Goal: Task Accomplishment & Management: Use online tool/utility

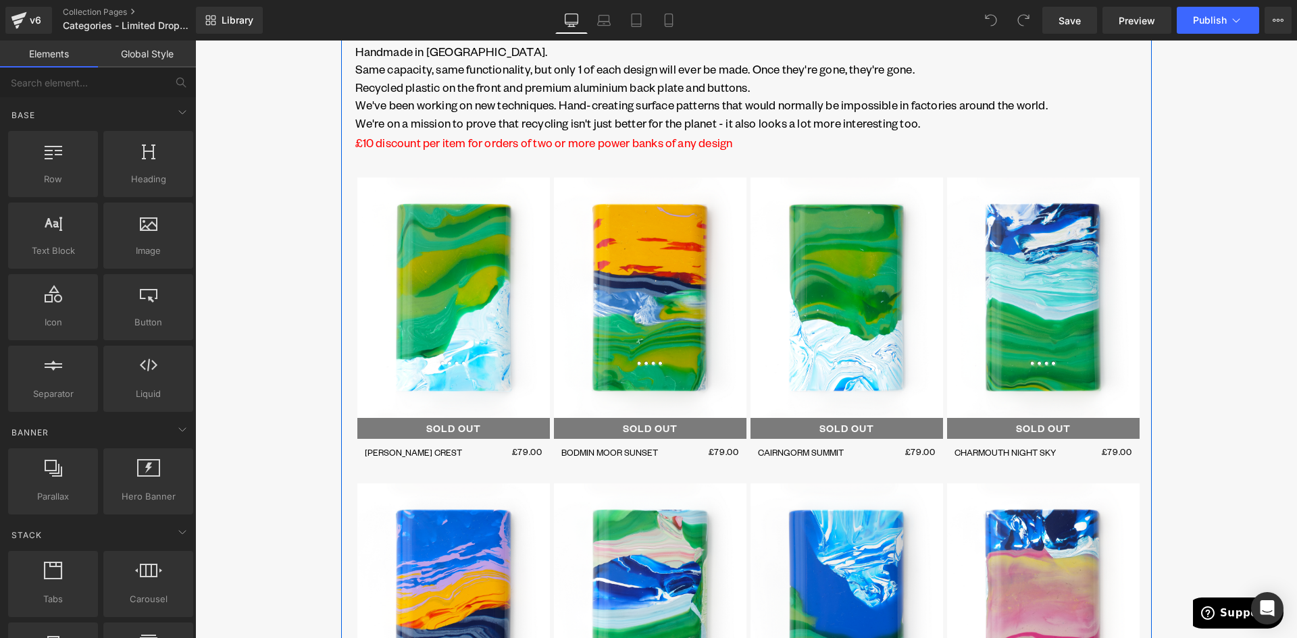
scroll to position [2030, 0]
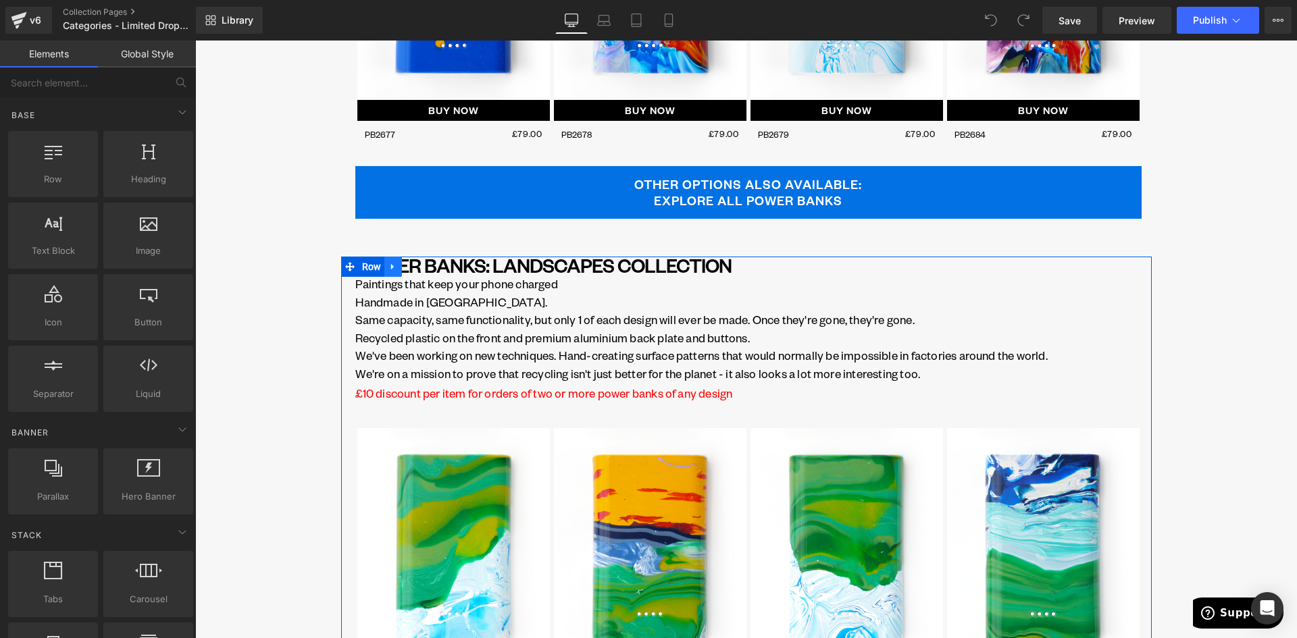
click at [392, 266] on icon at bounding box center [392, 266] width 9 height 10
click at [424, 266] on icon at bounding box center [428, 266] width 9 height 9
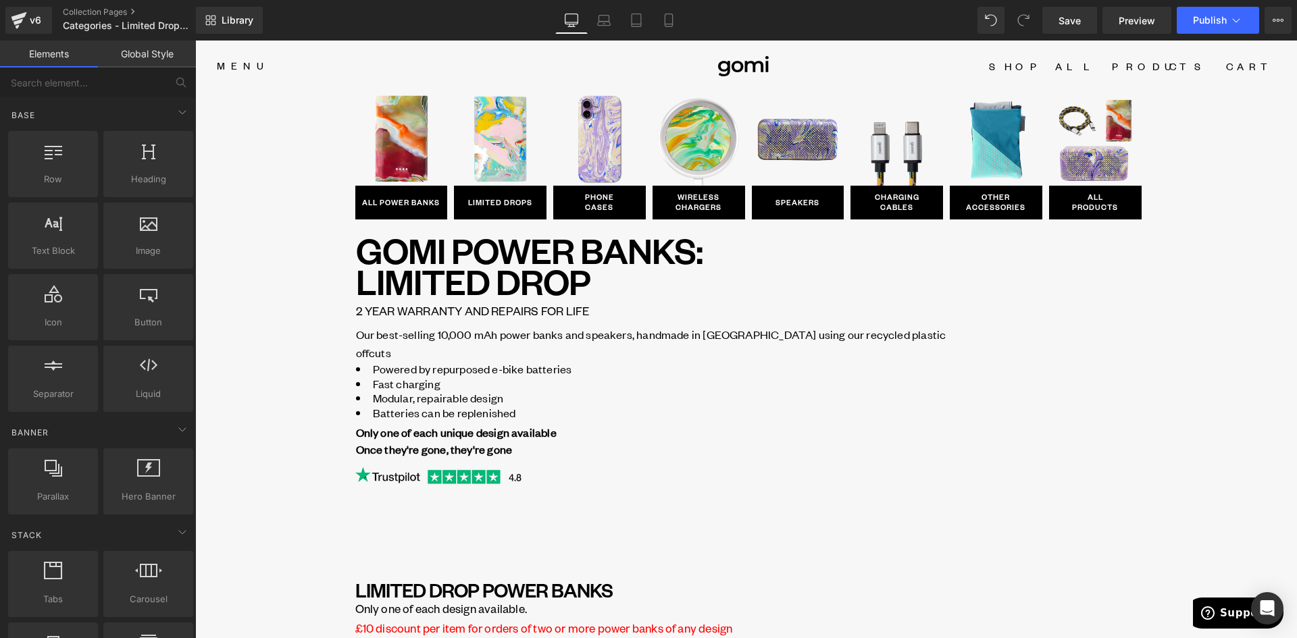
scroll to position [0, 0]
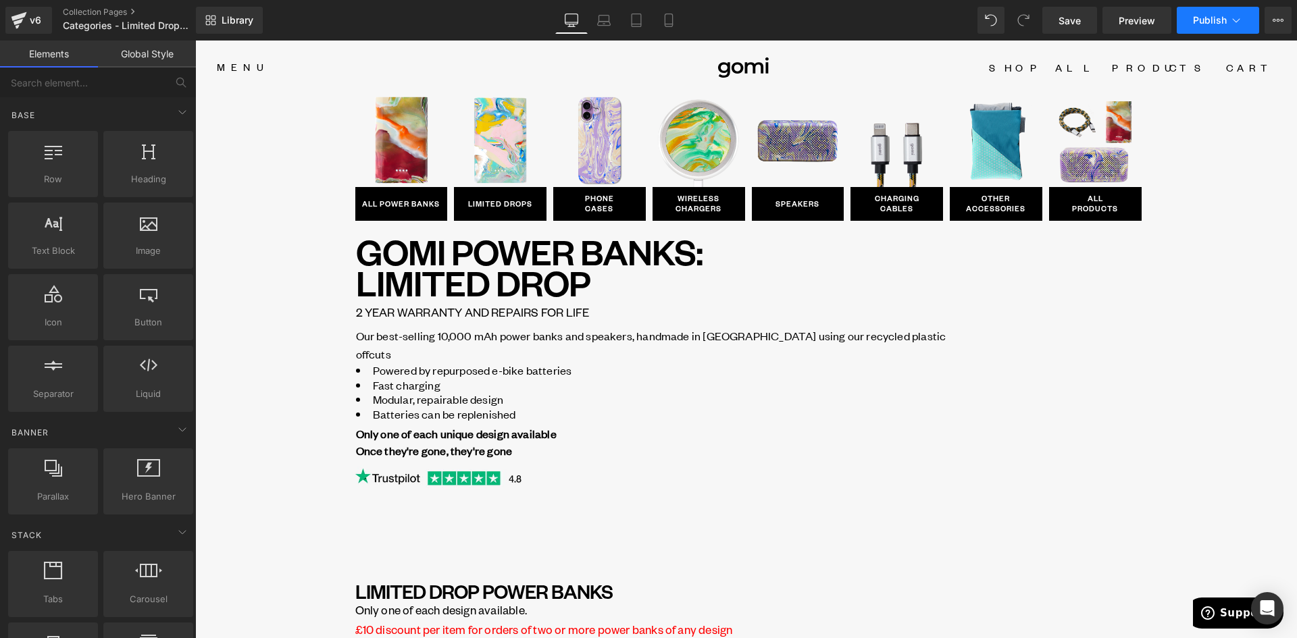
click at [1217, 19] on span "Publish" at bounding box center [1210, 20] width 34 height 11
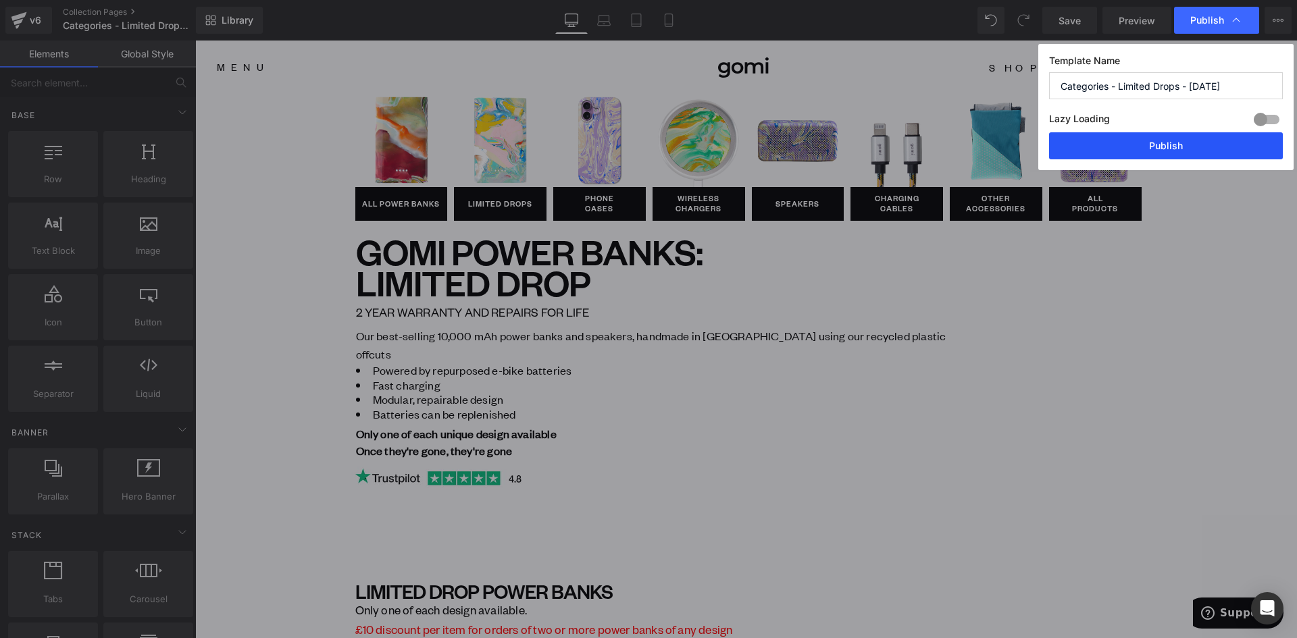
click at [1196, 149] on button "Publish" at bounding box center [1166, 145] width 234 height 27
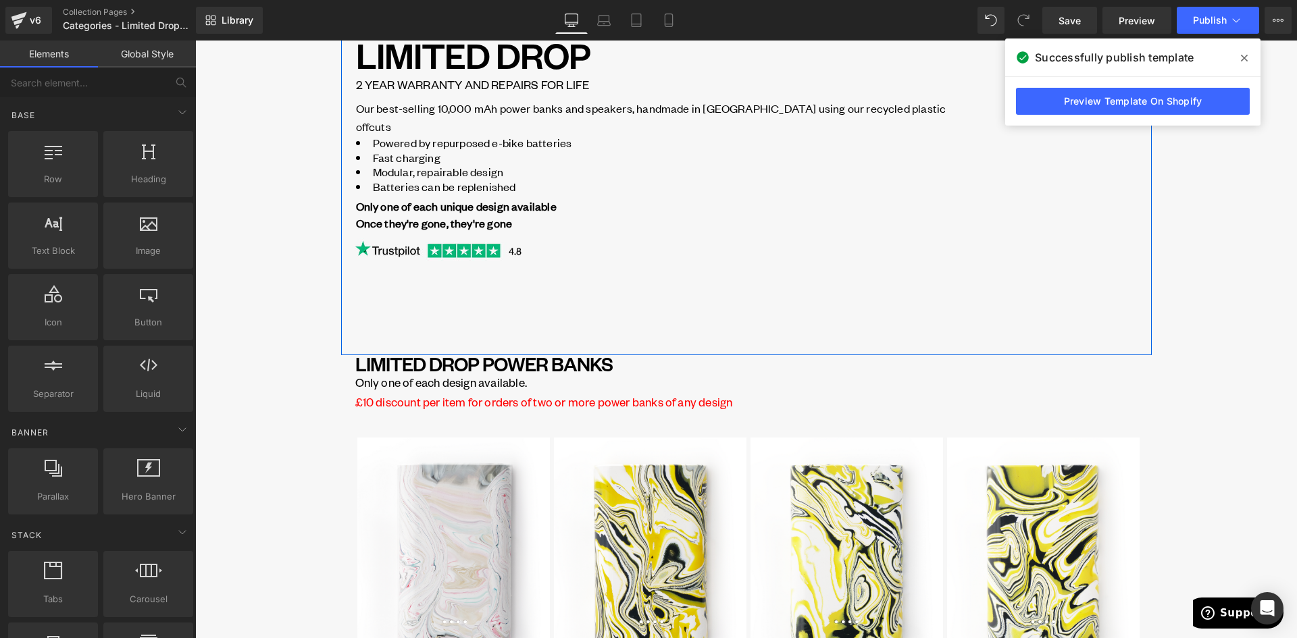
scroll to position [270, 0]
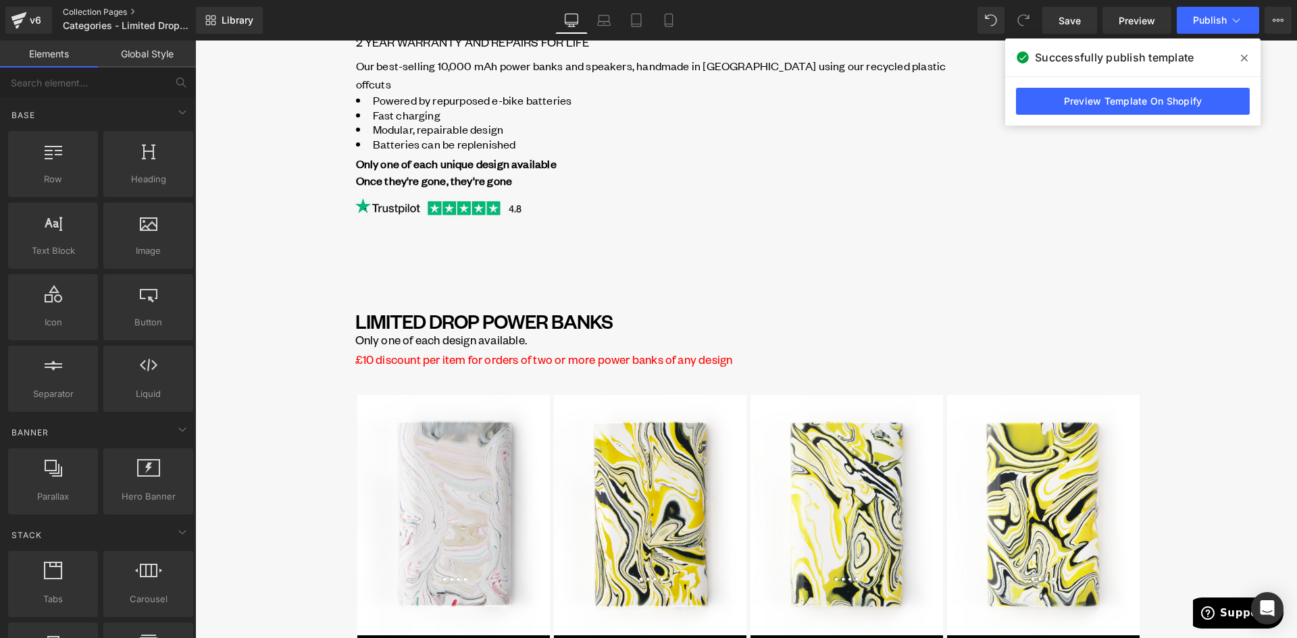
drag, startPoint x: 101, startPoint y: 9, endPoint x: 108, endPoint y: 11, distance: 7.6
click at [101, 9] on link "Collection Pages" at bounding box center [140, 12] width 155 height 11
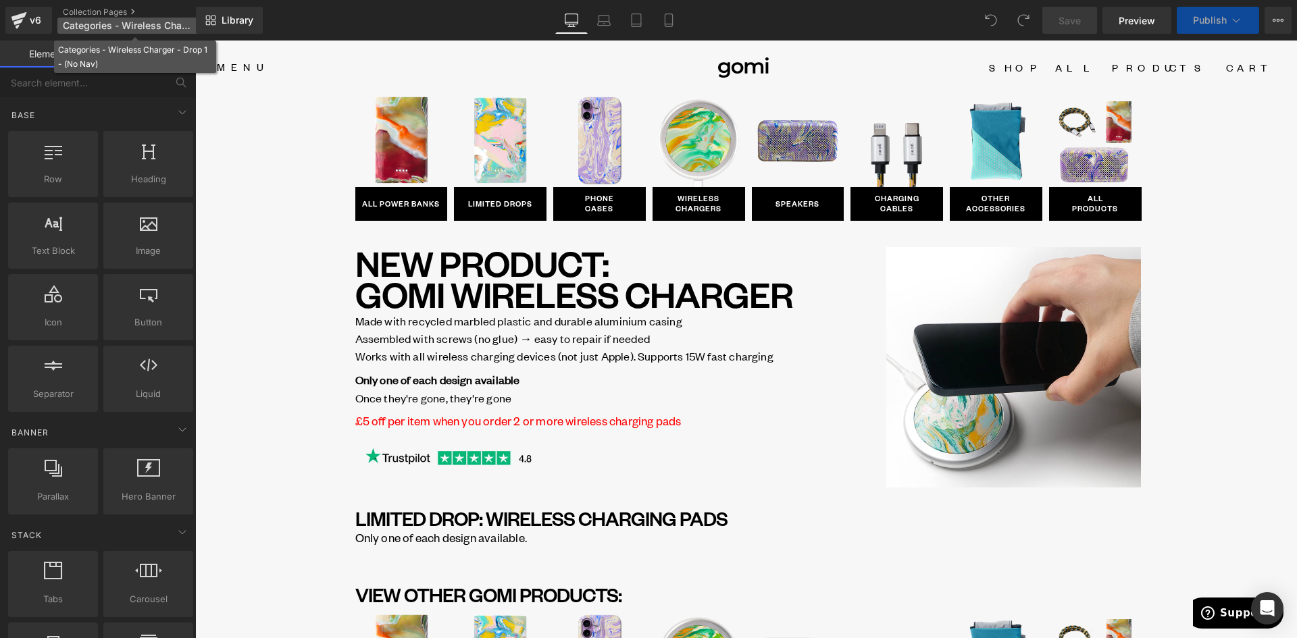
click at [84, 29] on span "Categories - Wireless Charger - Drop 1 - (No Nav)" at bounding box center [128, 25] width 130 height 11
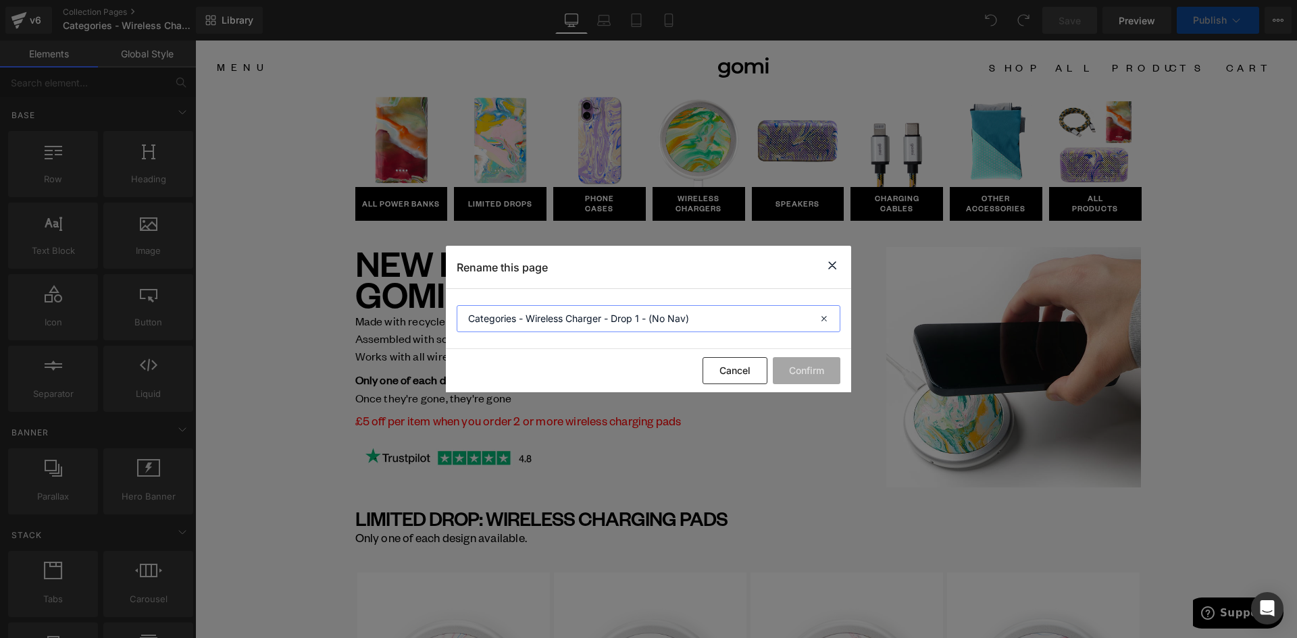
drag, startPoint x: 747, startPoint y: 320, endPoint x: 769, endPoint y: 317, distance: 22.5
click at [762, 321] on input "Categories - Wireless Charger - Drop 1 - (No Nav)" at bounding box center [649, 318] width 384 height 27
type input "Categories - Wireless Charger - MAIN"
click at [813, 365] on button "Confirm" at bounding box center [807, 370] width 68 height 27
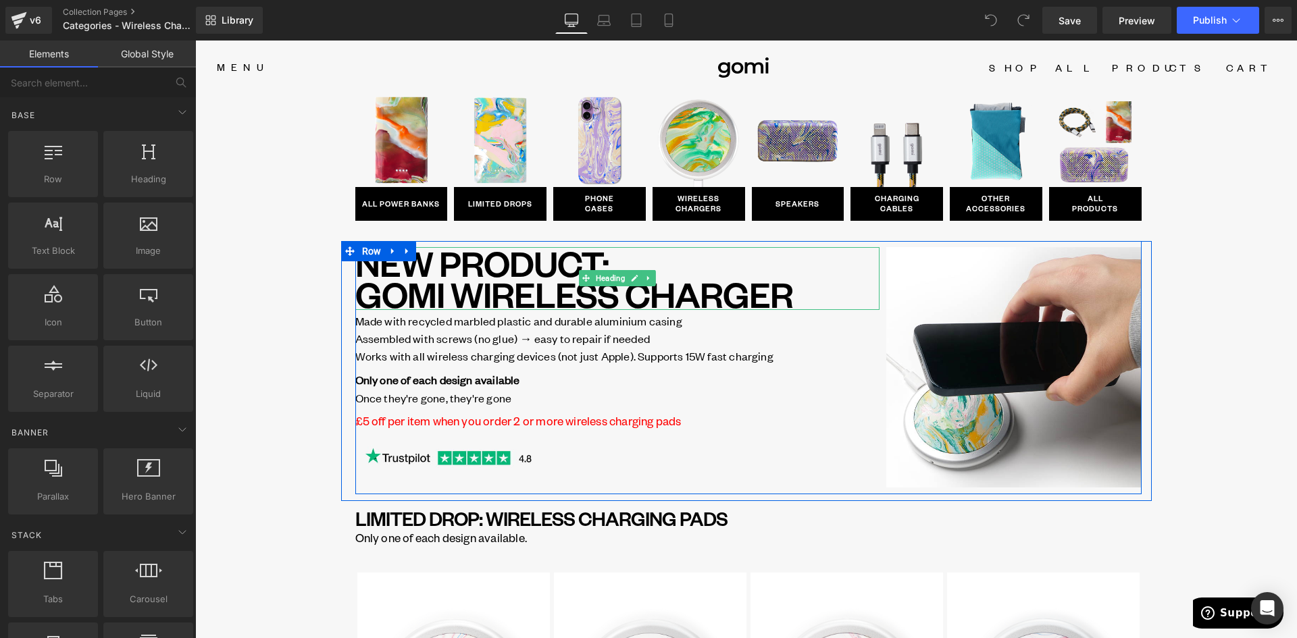
click at [495, 259] on h1 "NEW PRODUCT: GOMI WIRELESS CHARGER" at bounding box center [617, 278] width 524 height 63
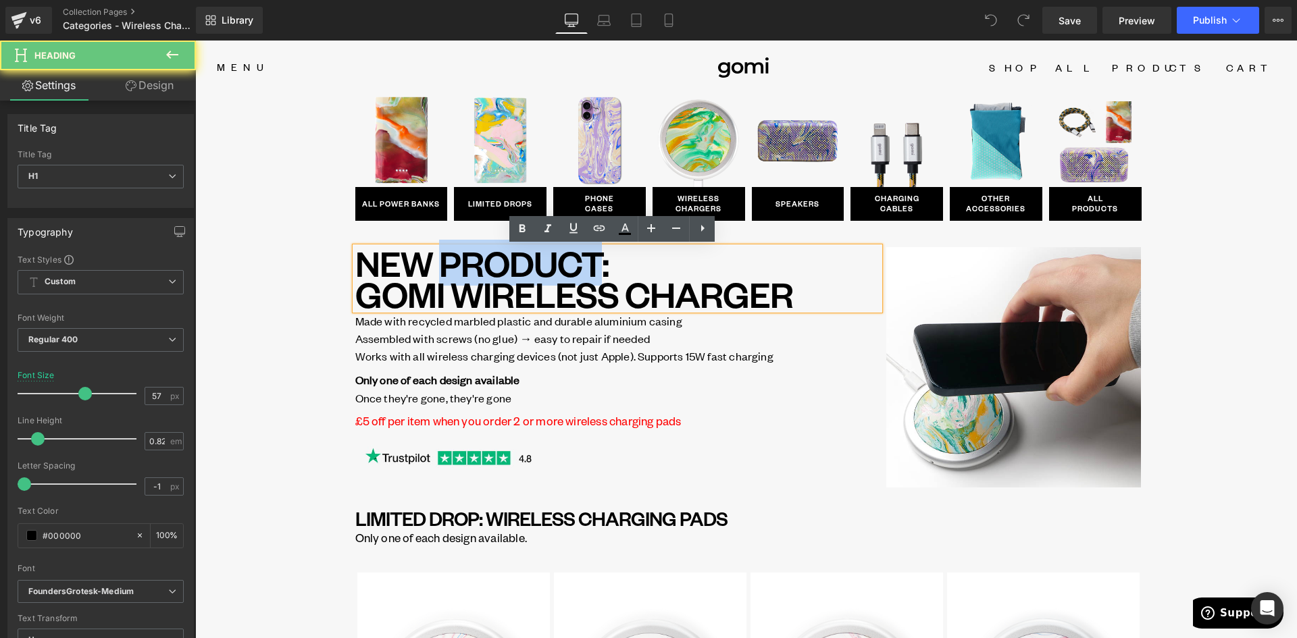
click at [495, 259] on h1 "NEW PRODUCT: GOMI WIRELESS CHARGER" at bounding box center [617, 278] width 524 height 63
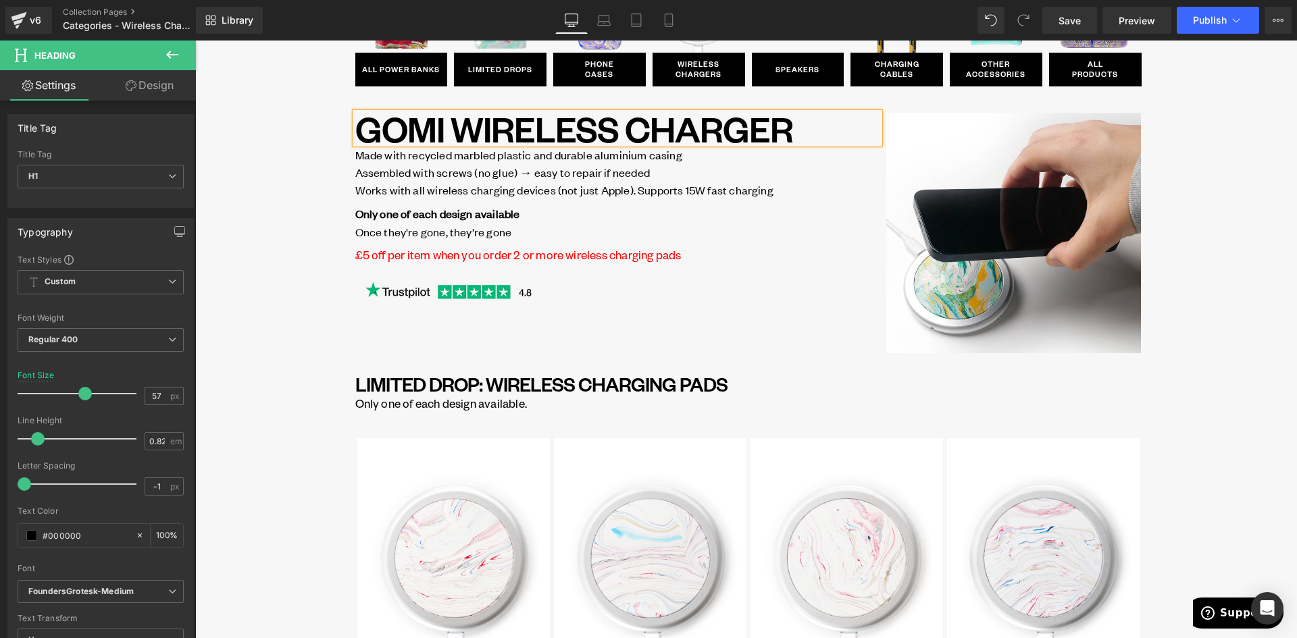
scroll to position [135, 0]
drag, startPoint x: 222, startPoint y: 188, endPoint x: 671, endPoint y: 20, distance: 479.7
click at [671, 20] on icon at bounding box center [669, 21] width 14 height 14
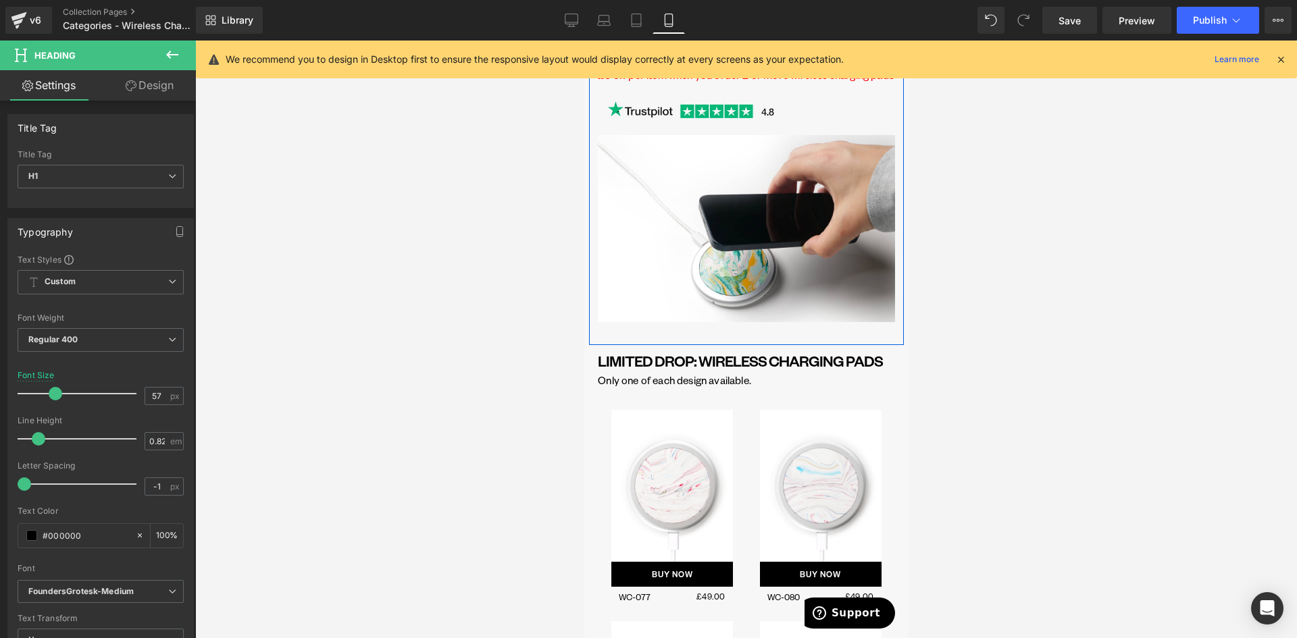
scroll to position [338, 0]
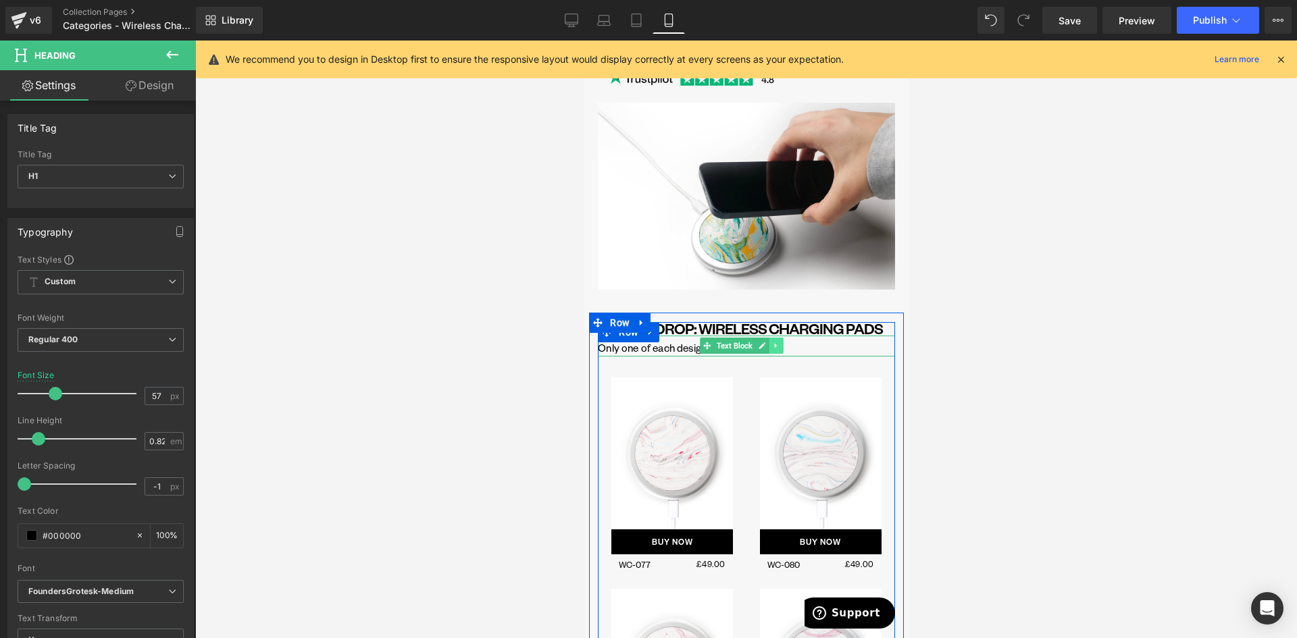
click at [775, 350] on icon at bounding box center [774, 346] width 7 height 8
click at [779, 350] on icon at bounding box center [782, 346] width 7 height 8
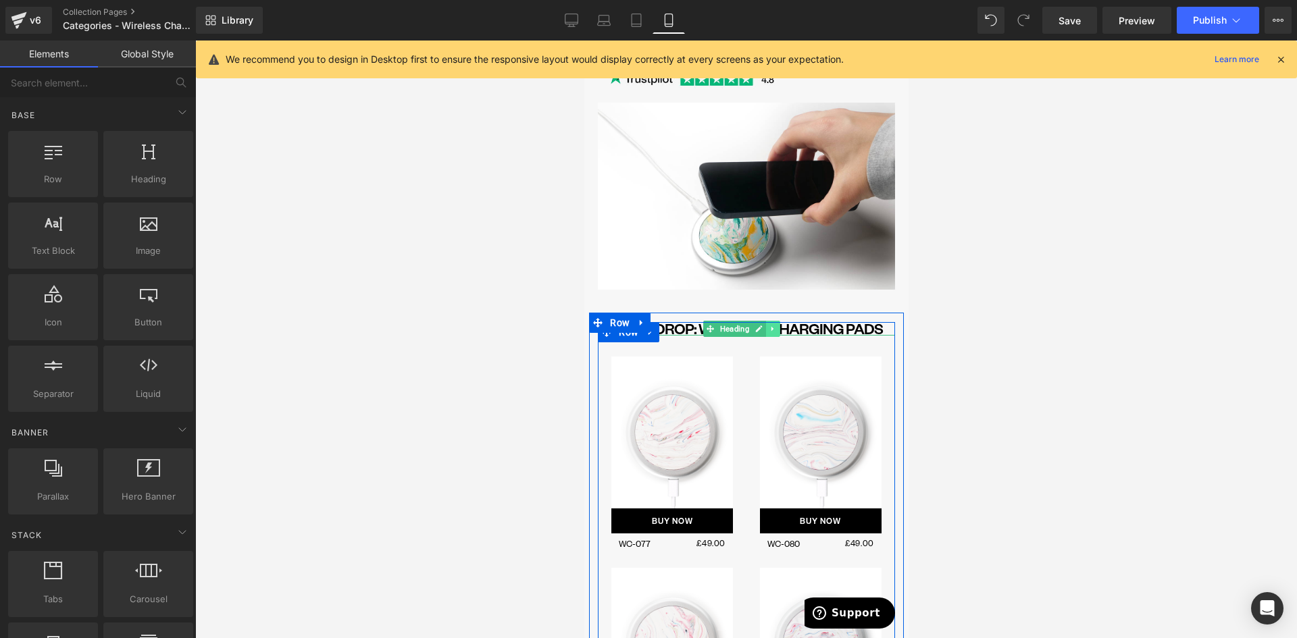
click at [773, 333] on icon at bounding box center [772, 329] width 7 height 8
click at [773, 337] on link at bounding box center [779, 329] width 14 height 16
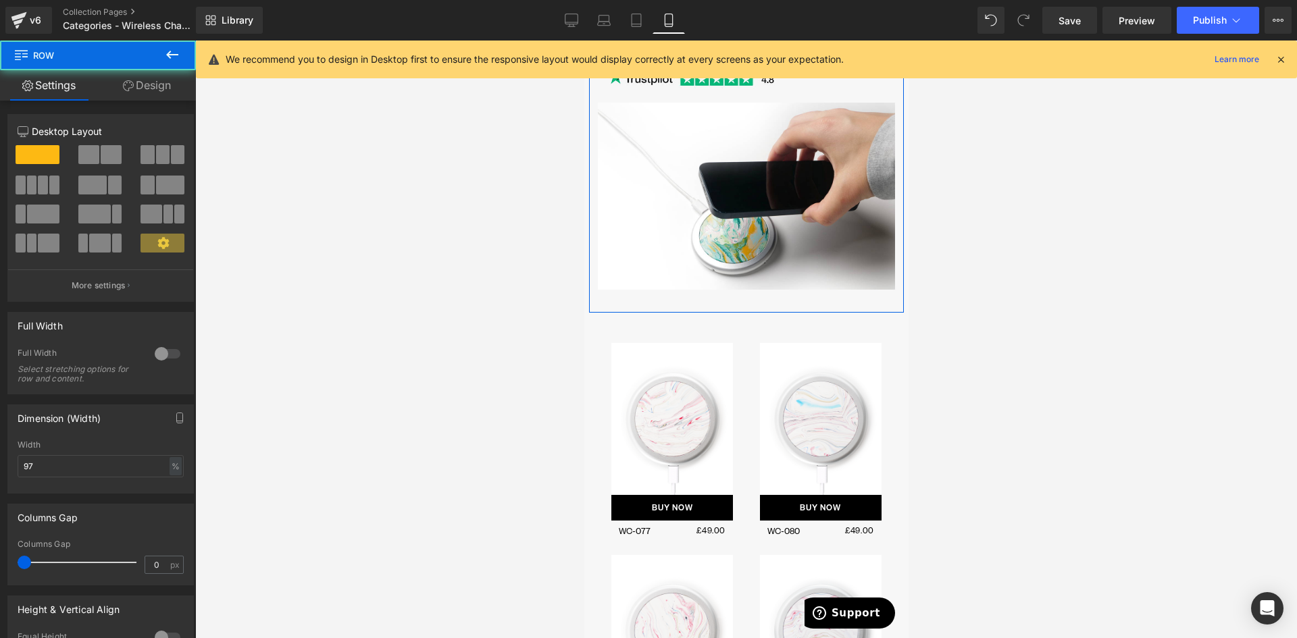
drag, startPoint x: 809, startPoint y: 332, endPoint x: 807, endPoint y: 324, distance: 9.2
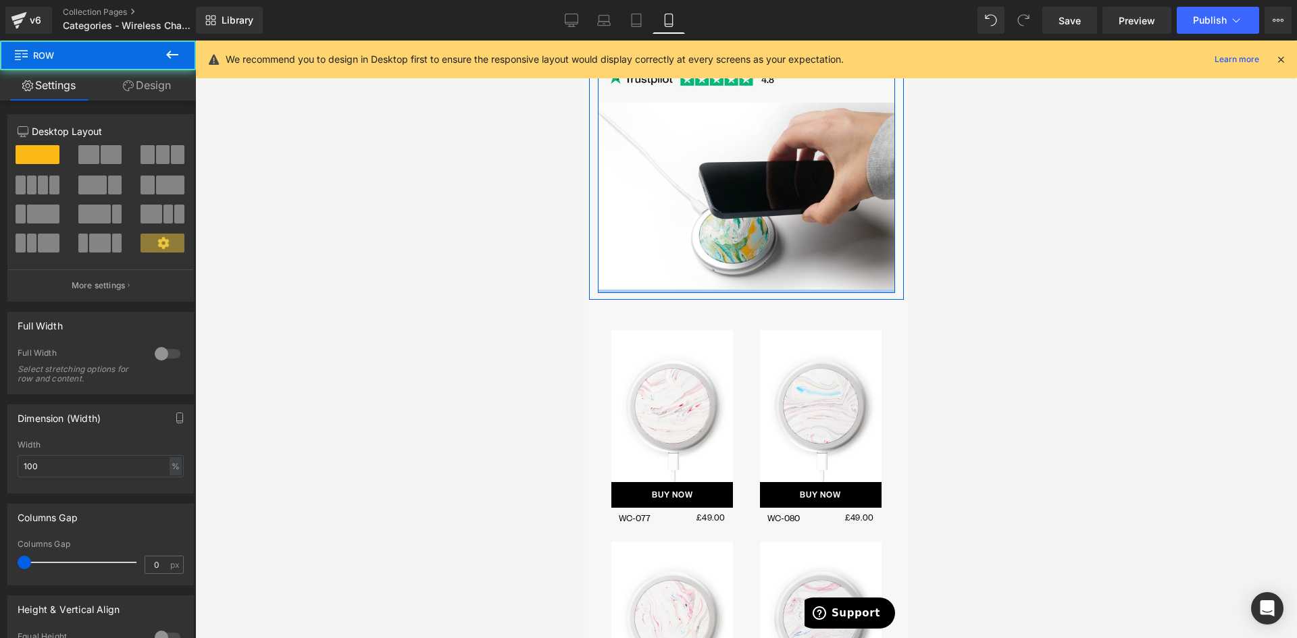
drag, startPoint x: 768, startPoint y: 320, endPoint x: 765, endPoint y: 309, distance: 11.3
click at [764, 293] on div at bounding box center [745, 291] width 297 height 3
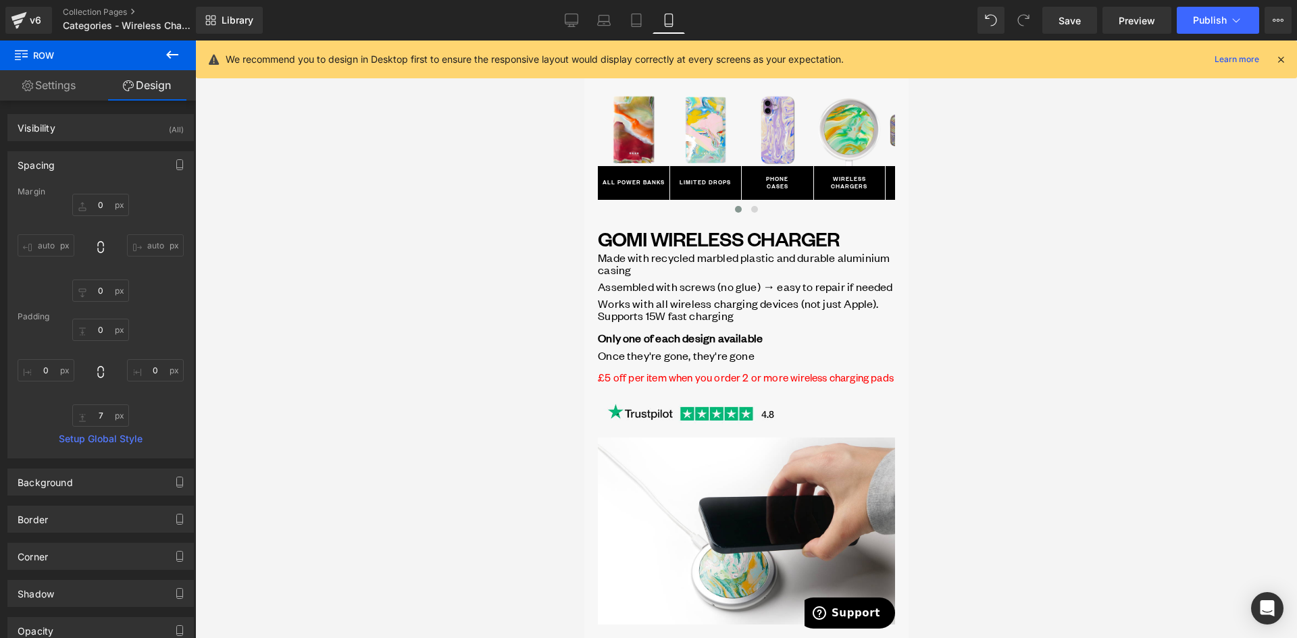
scroll to position [0, 0]
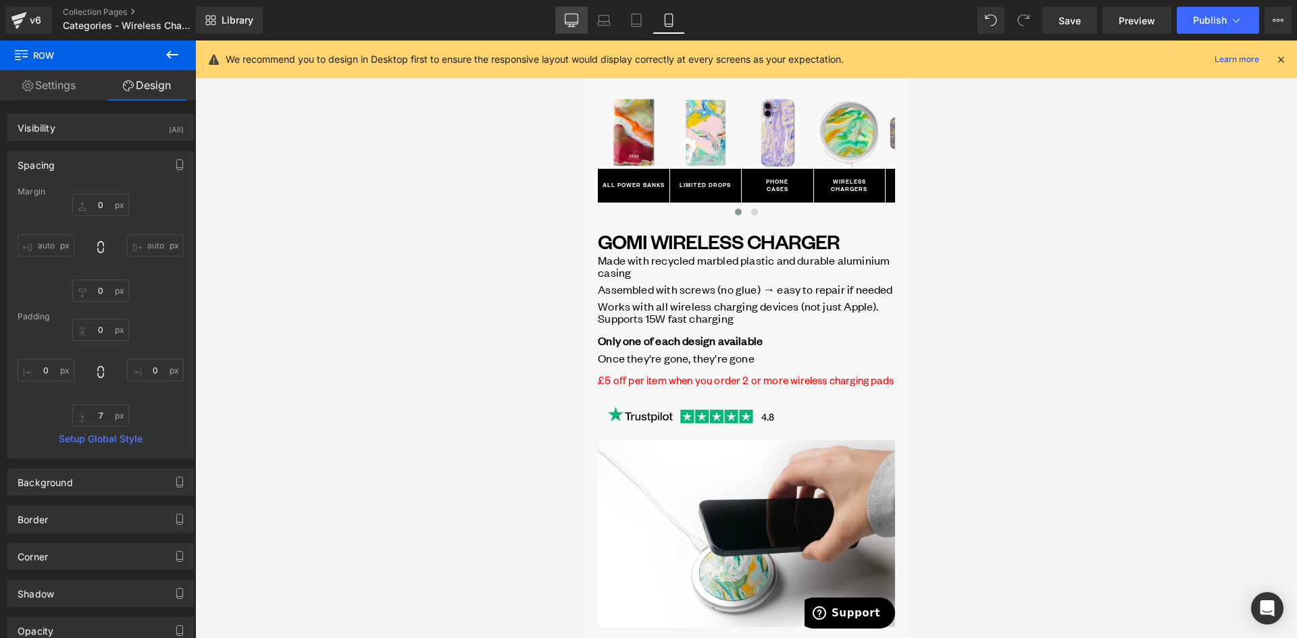
click at [580, 16] on link "Desktop" at bounding box center [571, 20] width 32 height 27
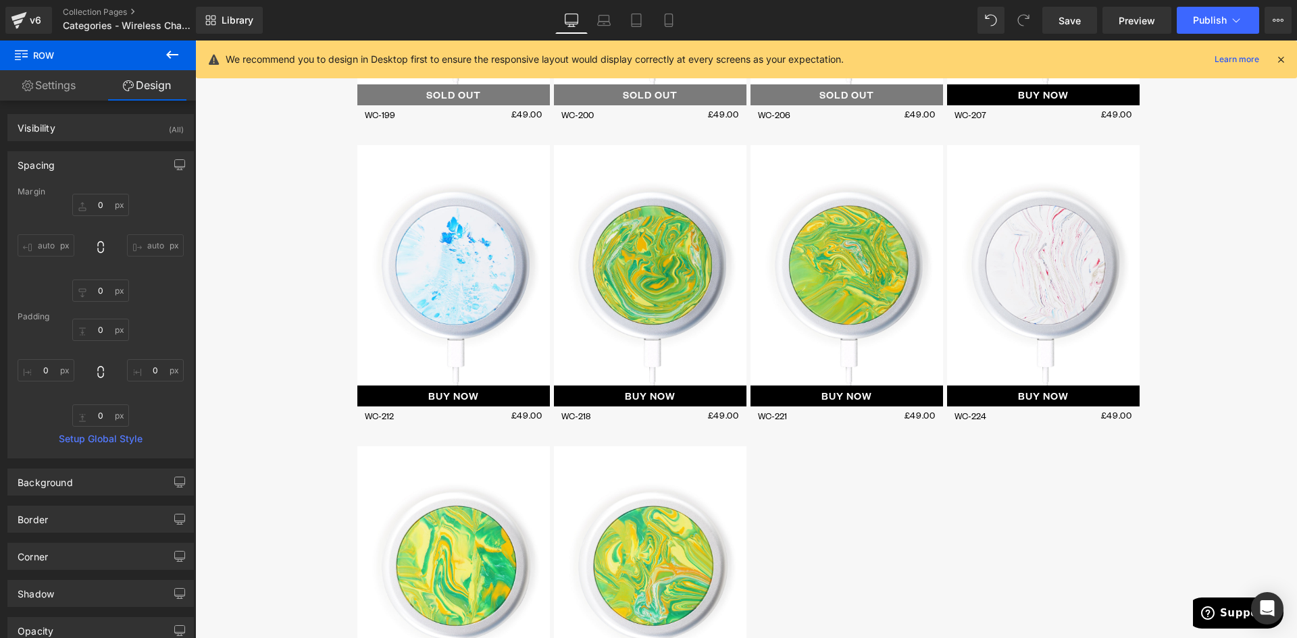
scroll to position [1636, 0]
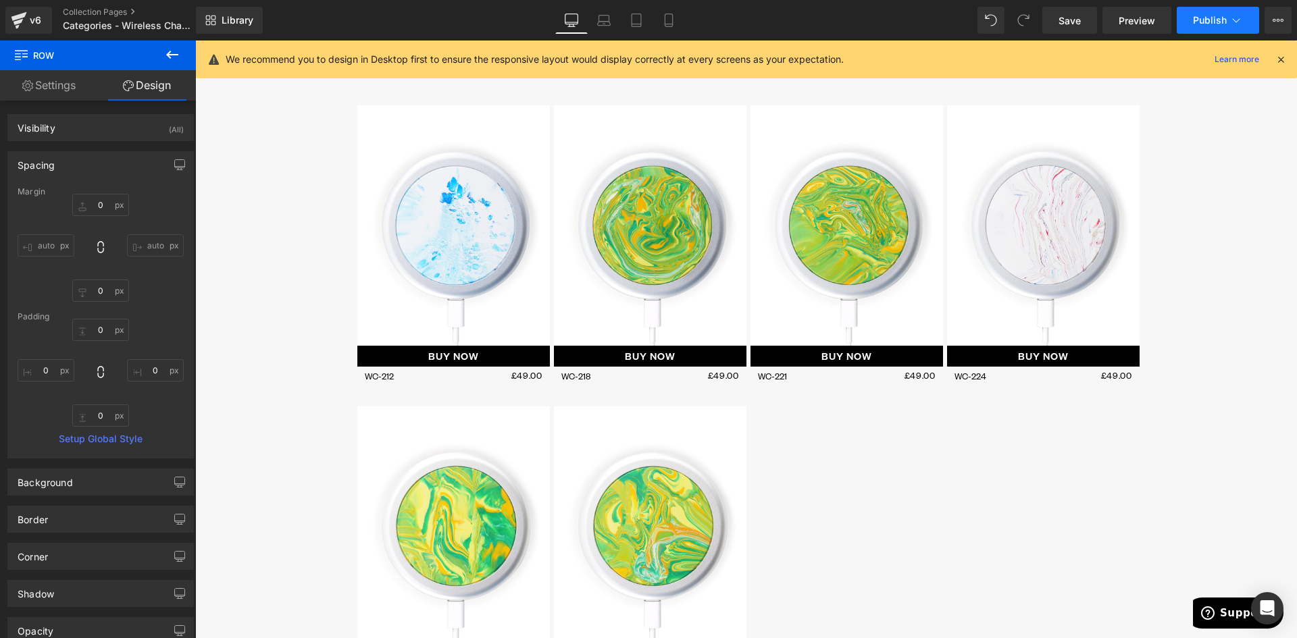
click at [1231, 13] on button "Publish" at bounding box center [1218, 20] width 82 height 27
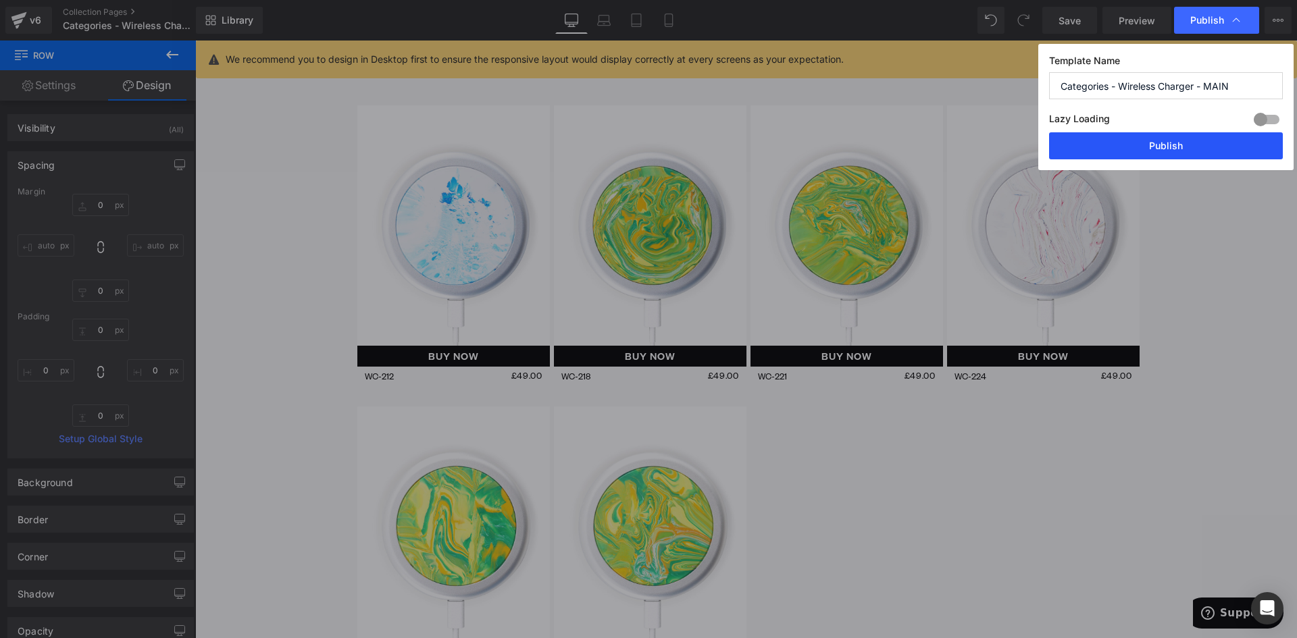
click at [1185, 157] on button "Publish" at bounding box center [1166, 145] width 234 height 27
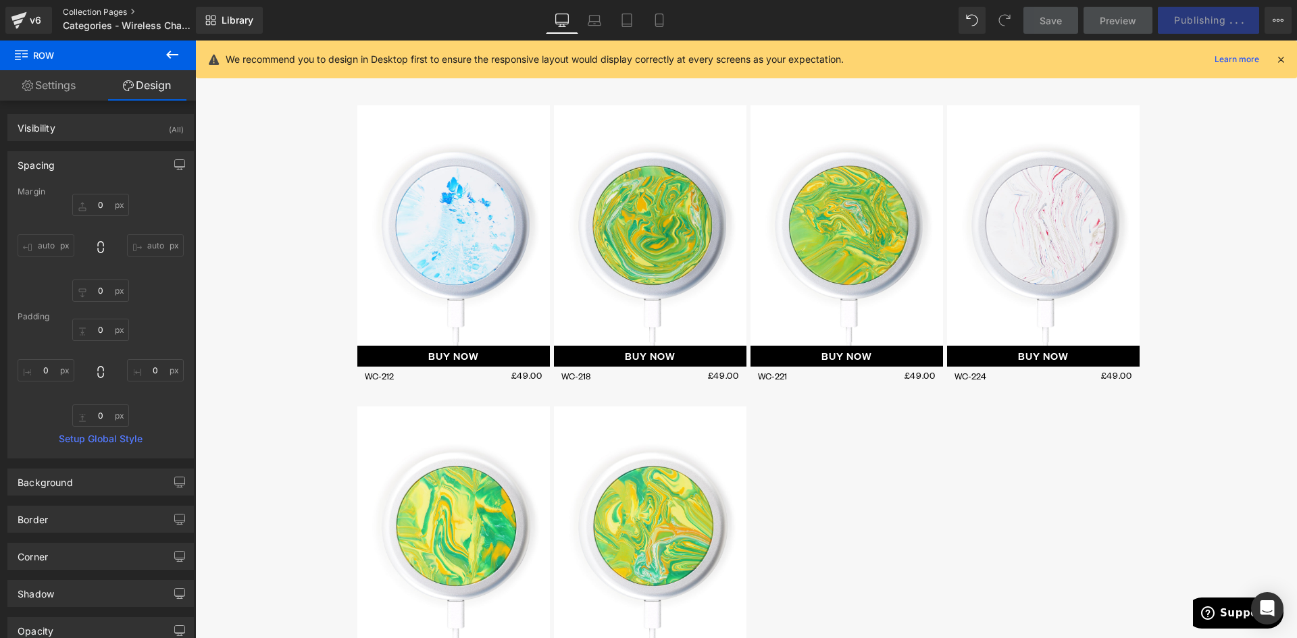
click at [114, 7] on link "Collection Pages" at bounding box center [140, 12] width 155 height 11
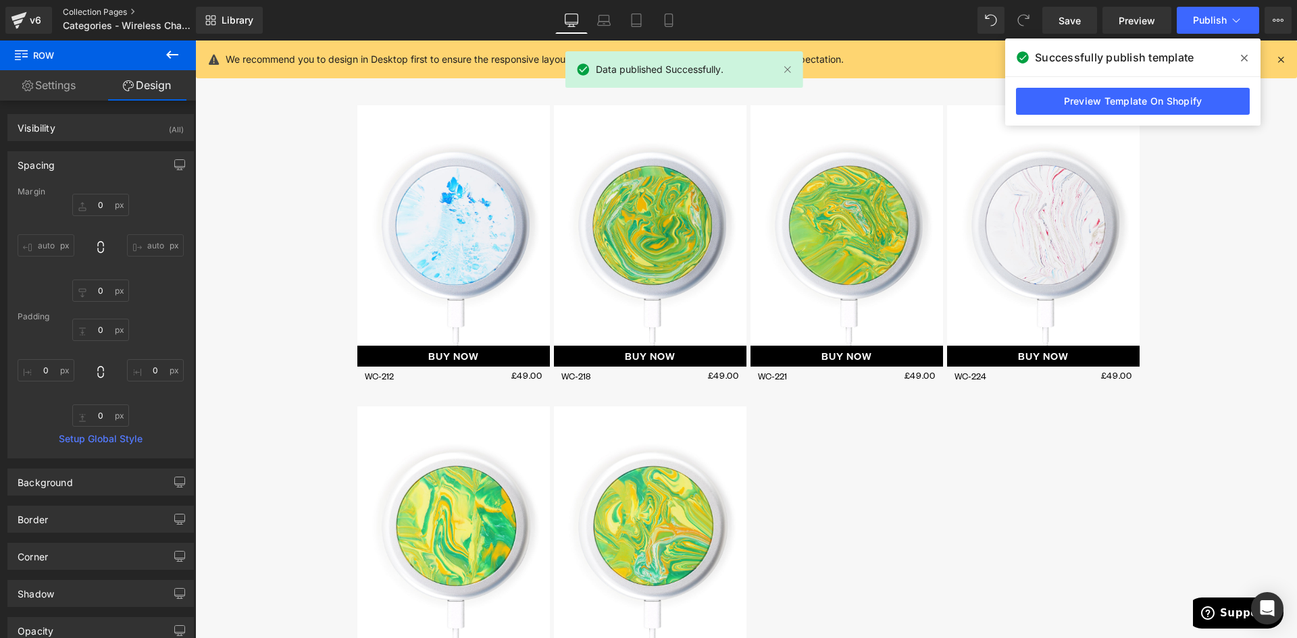
click at [112, 11] on link "Collection Pages" at bounding box center [140, 12] width 155 height 11
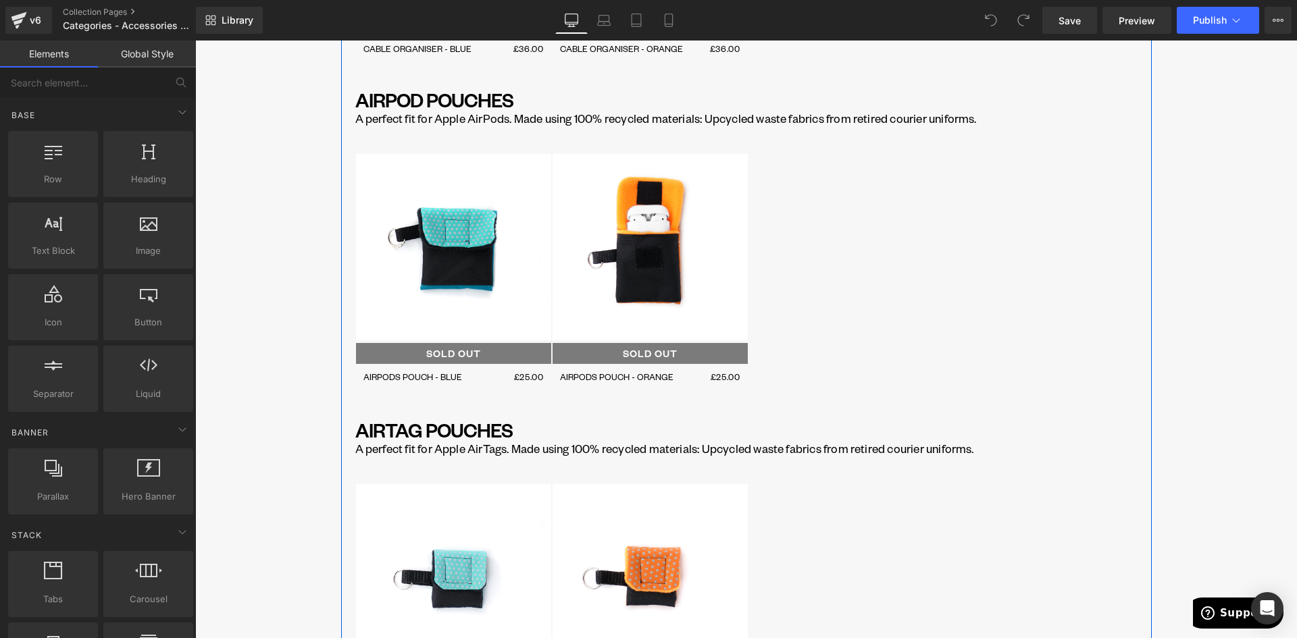
scroll to position [1486, 0]
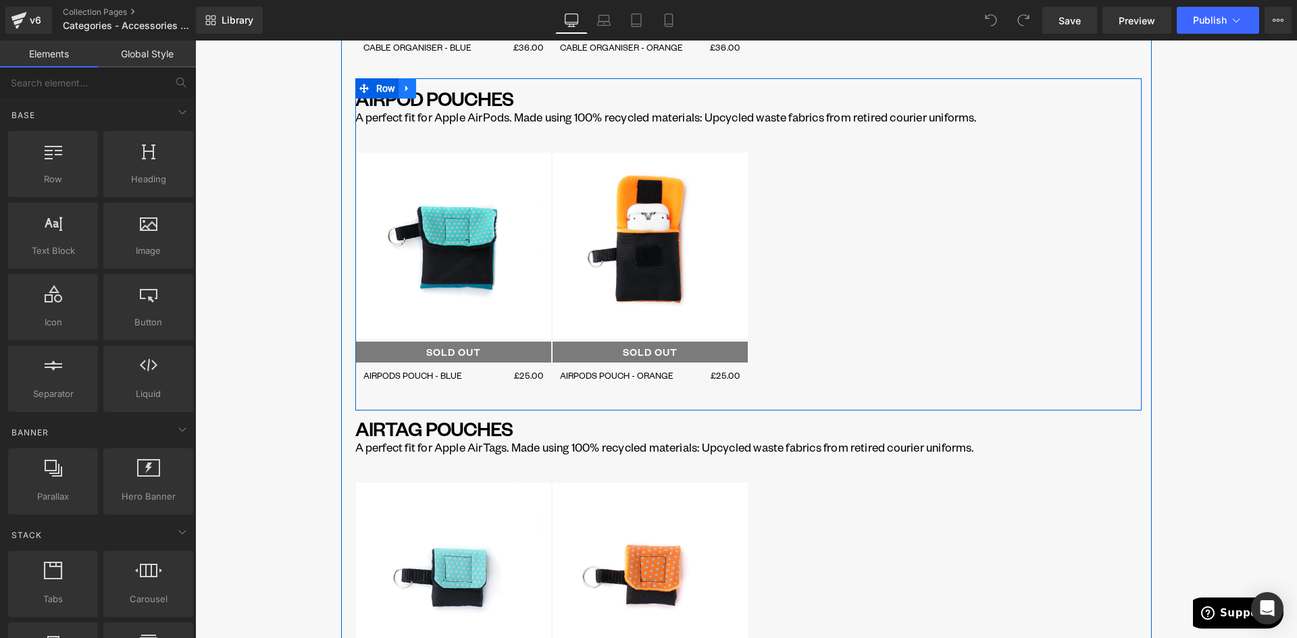
click at [403, 85] on icon at bounding box center [407, 88] width 9 height 10
click at [438, 88] on icon at bounding box center [442, 88] width 9 height 10
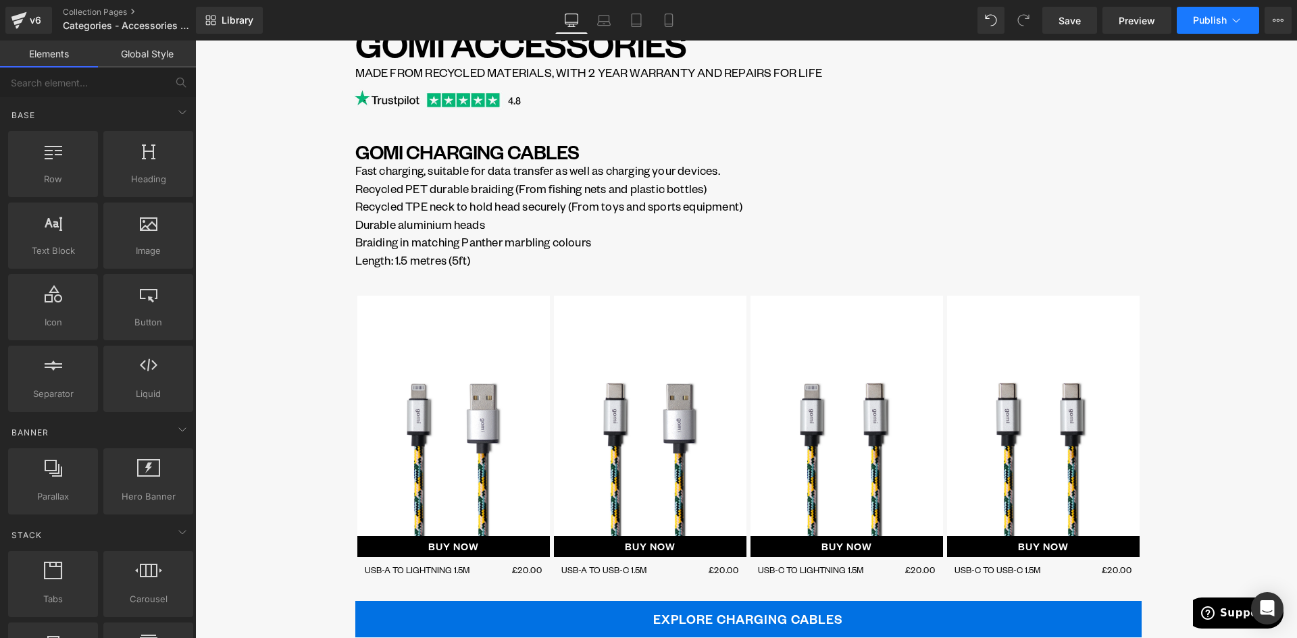
scroll to position [203, 0]
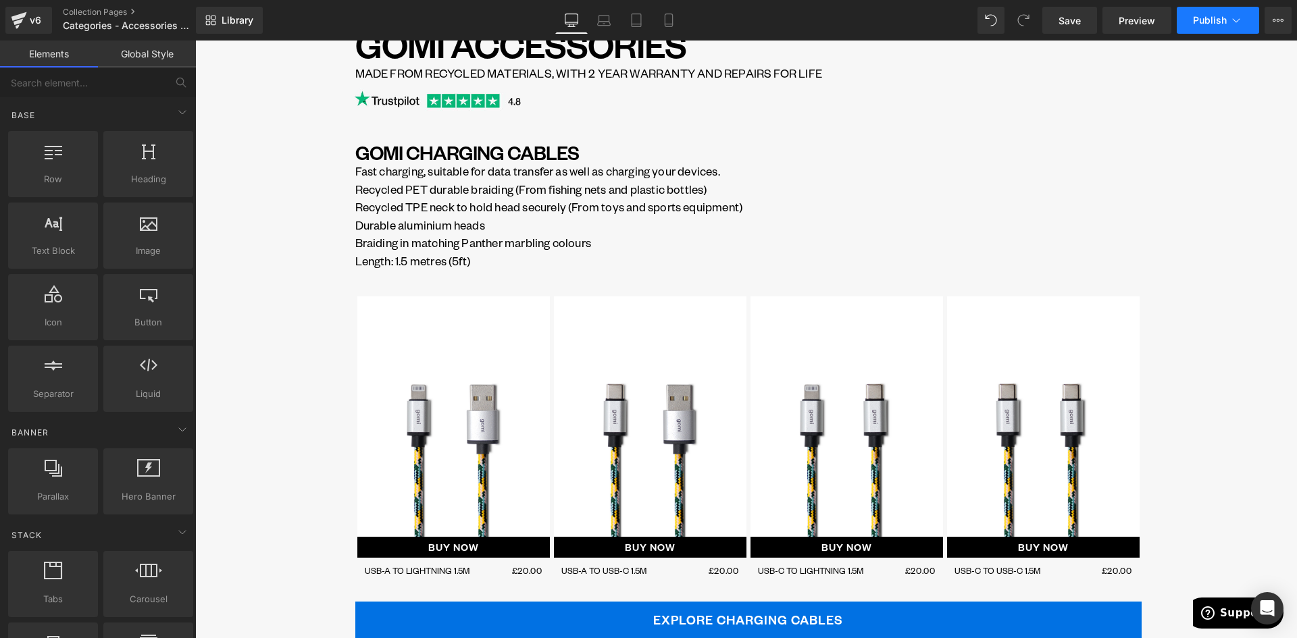
click at [1219, 17] on span "Publish" at bounding box center [1210, 20] width 34 height 11
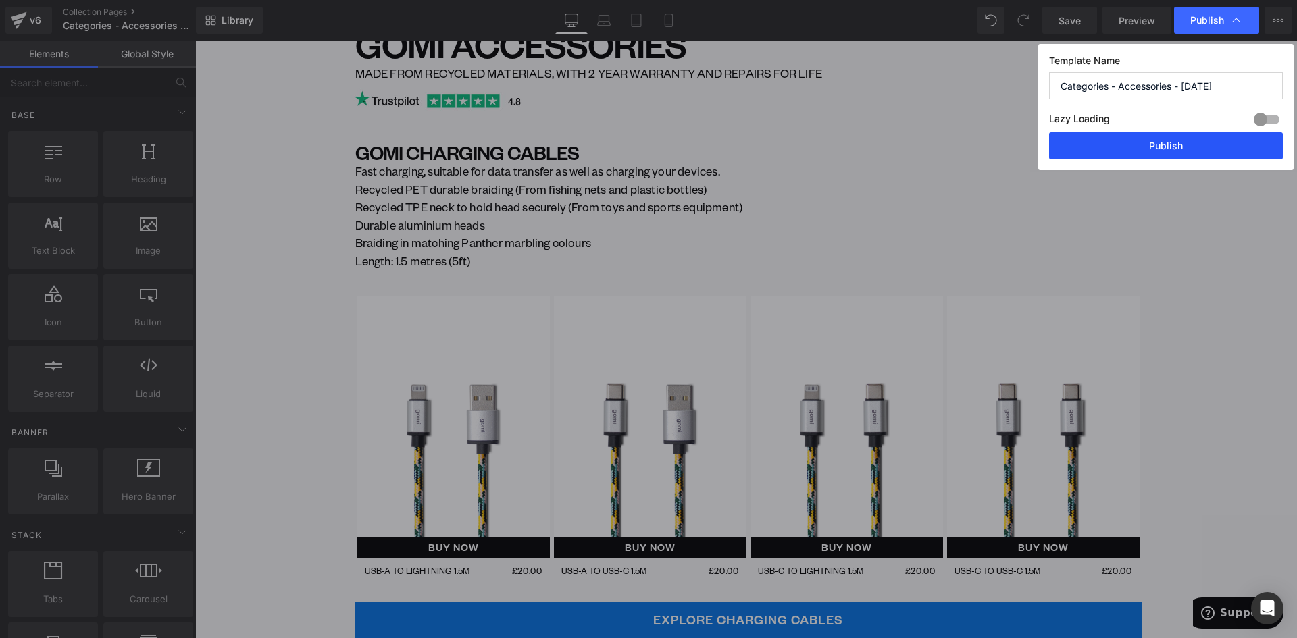
click at [1196, 151] on button "Publish" at bounding box center [1166, 145] width 234 height 27
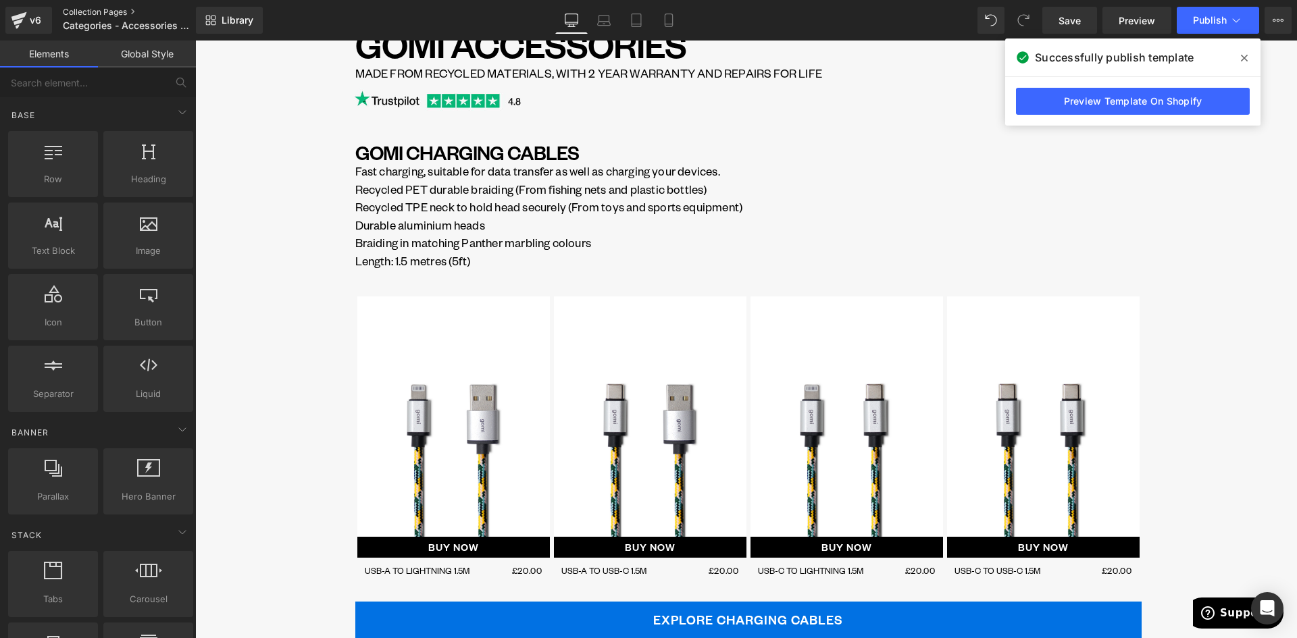
click at [101, 9] on link "Collection Pages" at bounding box center [140, 12] width 155 height 11
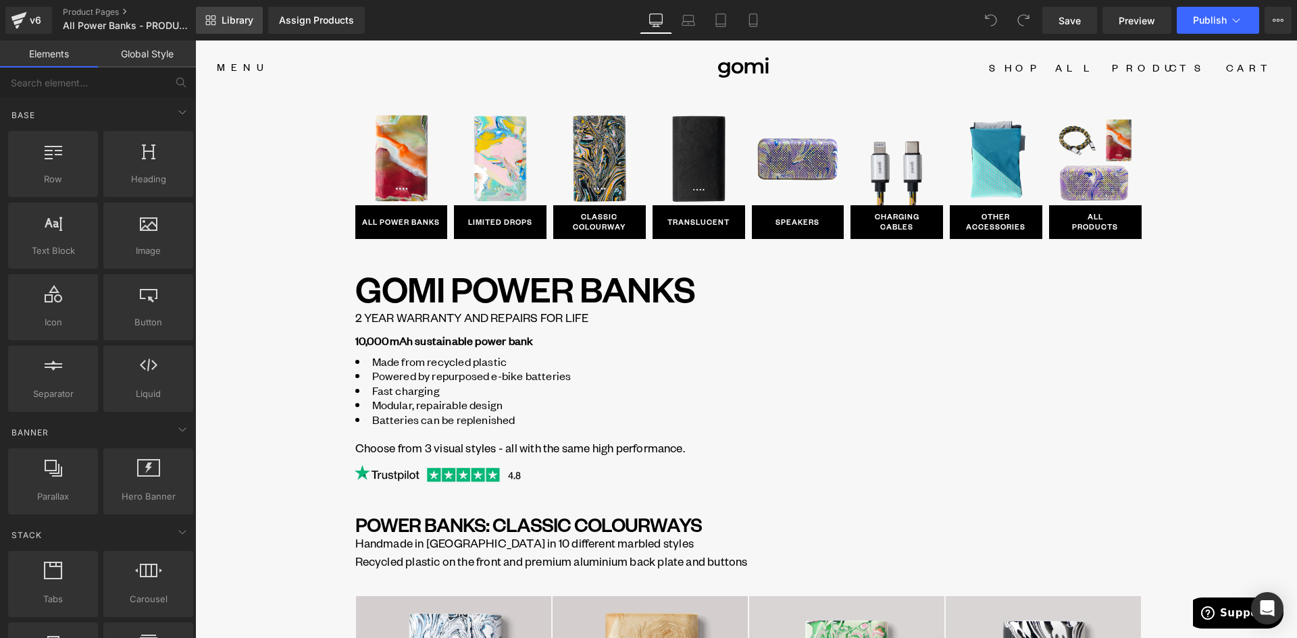
click at [226, 16] on span "Library" at bounding box center [238, 20] width 32 height 12
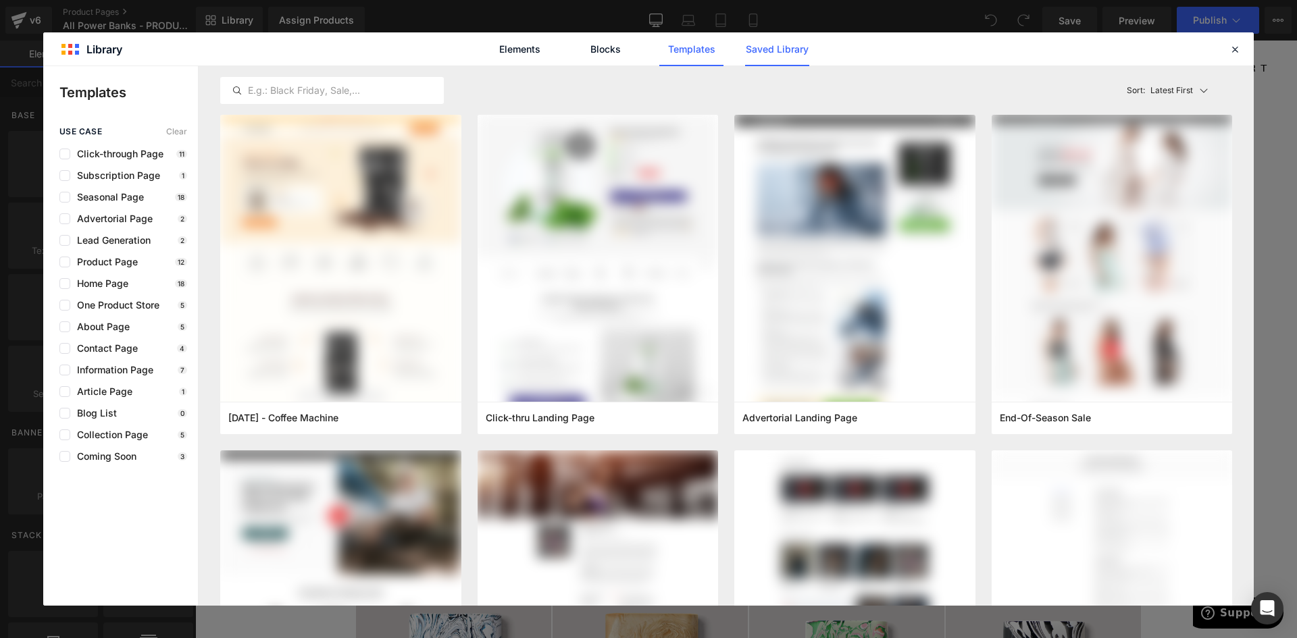
click at [765, 50] on link "Saved Library" at bounding box center [777, 49] width 64 height 34
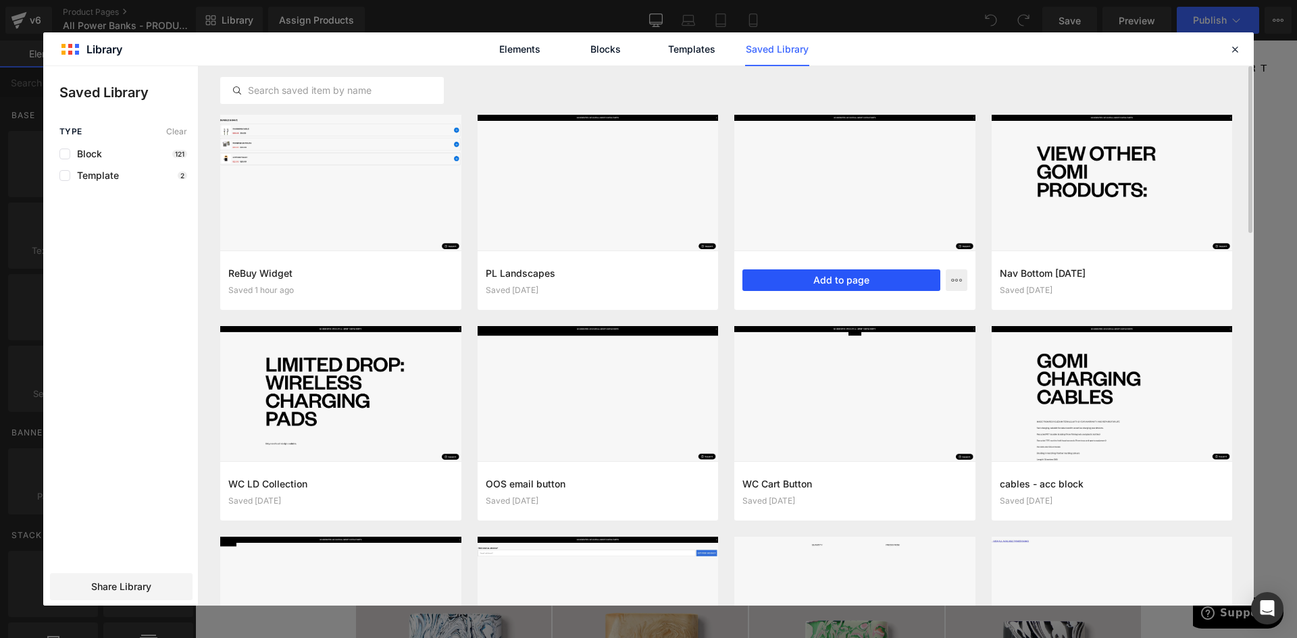
click at [861, 282] on button "Add to page" at bounding box center [841, 281] width 198 height 22
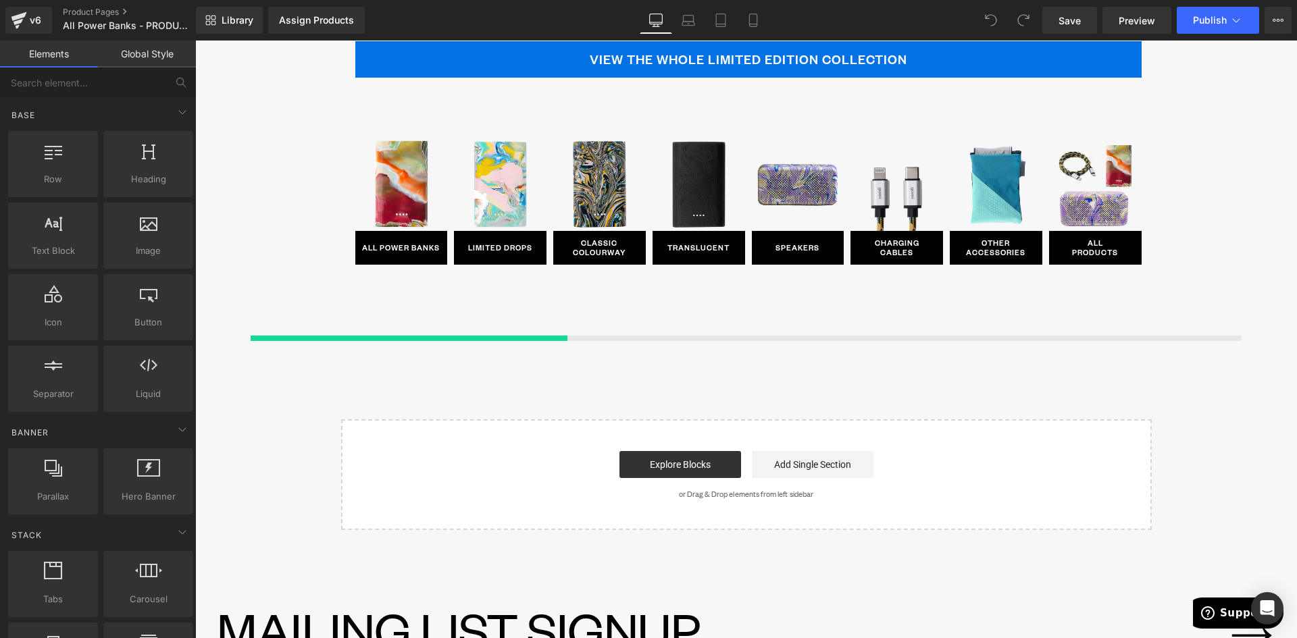
scroll to position [3973, 0]
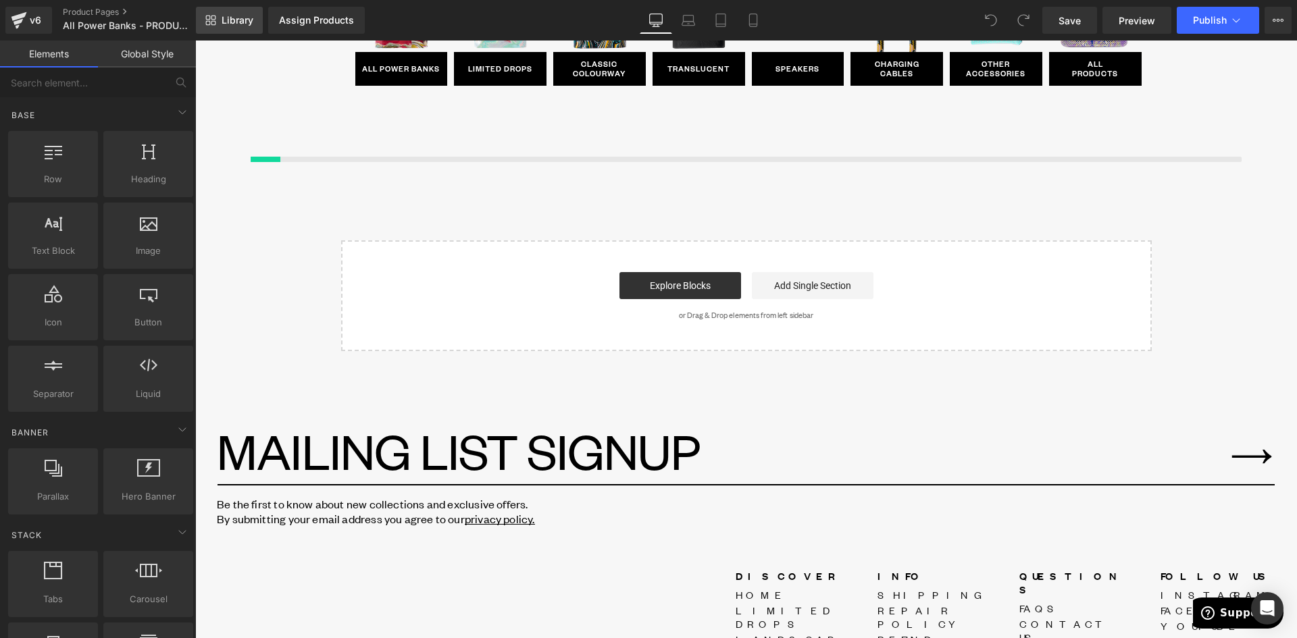
click at [236, 17] on span "Library" at bounding box center [238, 20] width 32 height 12
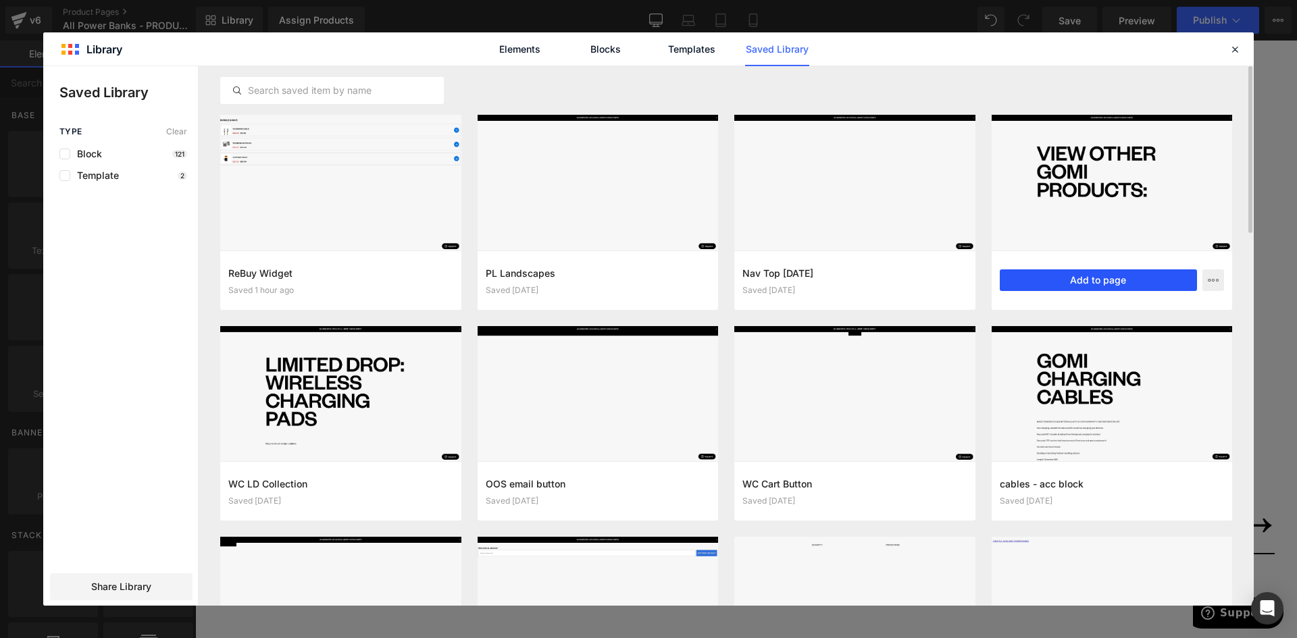
click at [1088, 282] on button "Add to page" at bounding box center [1099, 281] width 198 height 22
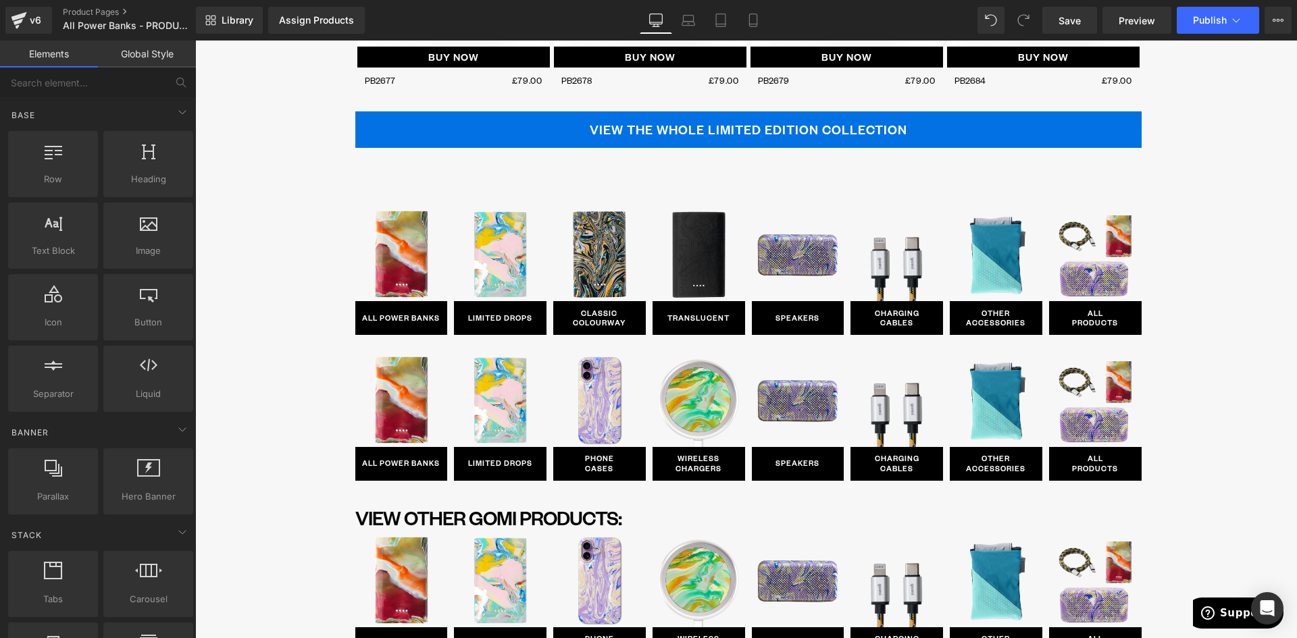
scroll to position [3569, 0]
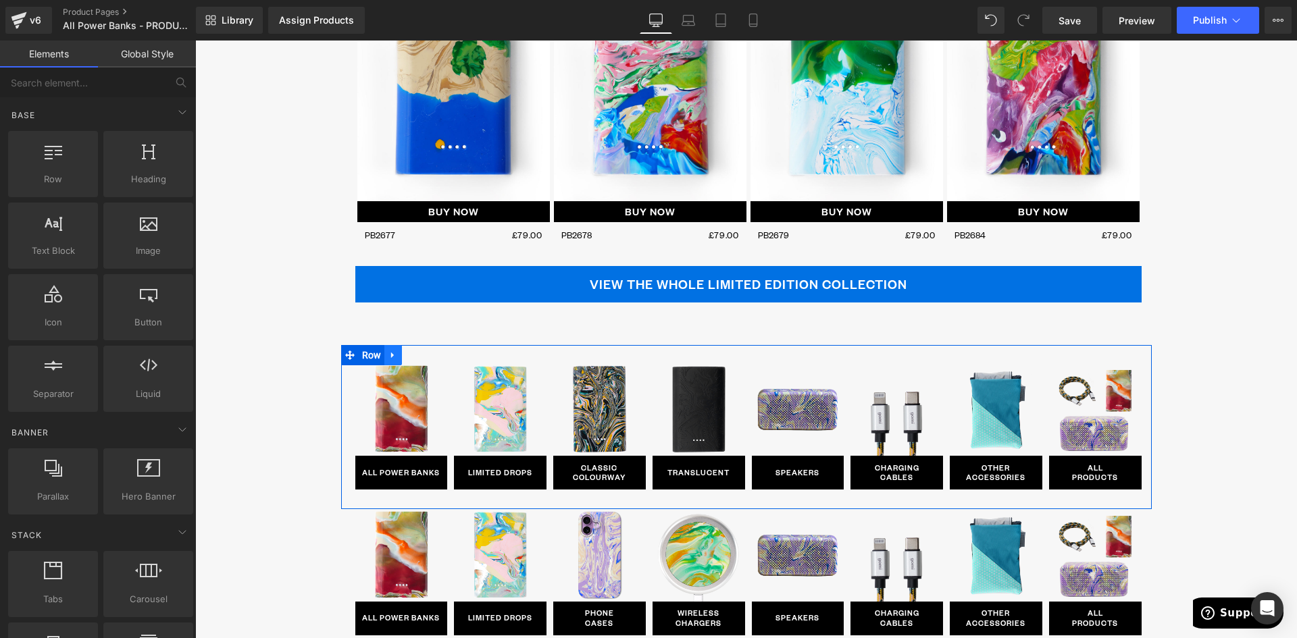
click at [391, 356] on icon at bounding box center [392, 356] width 9 height 10
click at [424, 356] on icon at bounding box center [428, 355] width 9 height 9
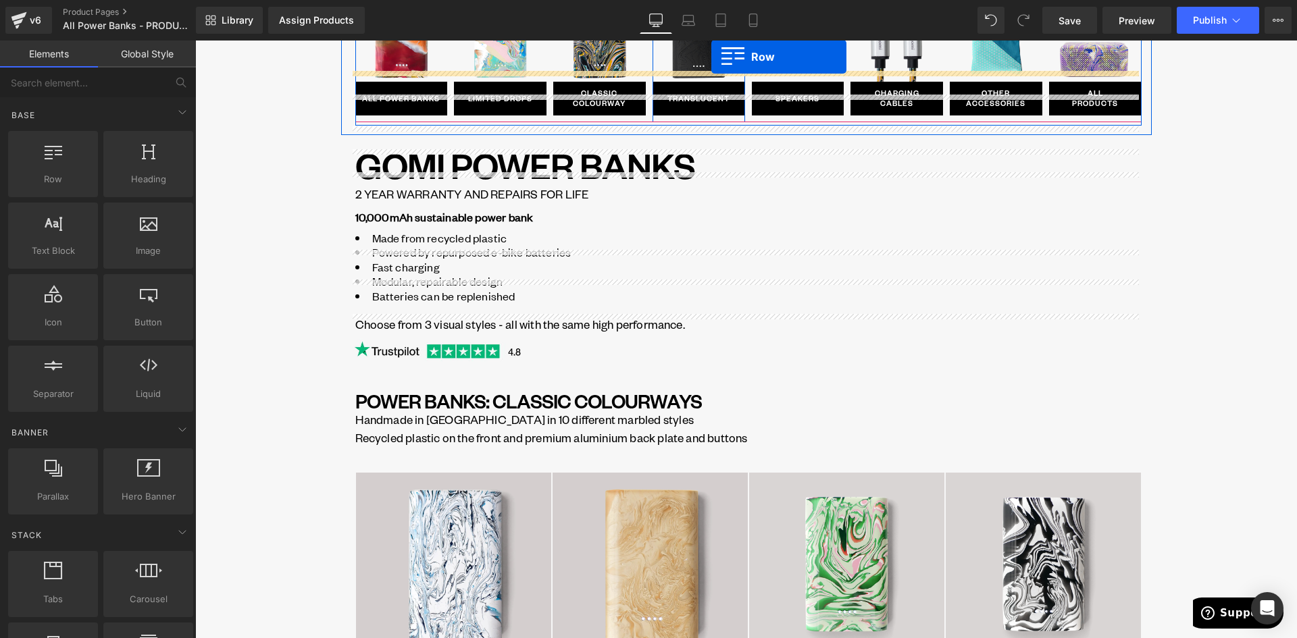
scroll to position [0, 0]
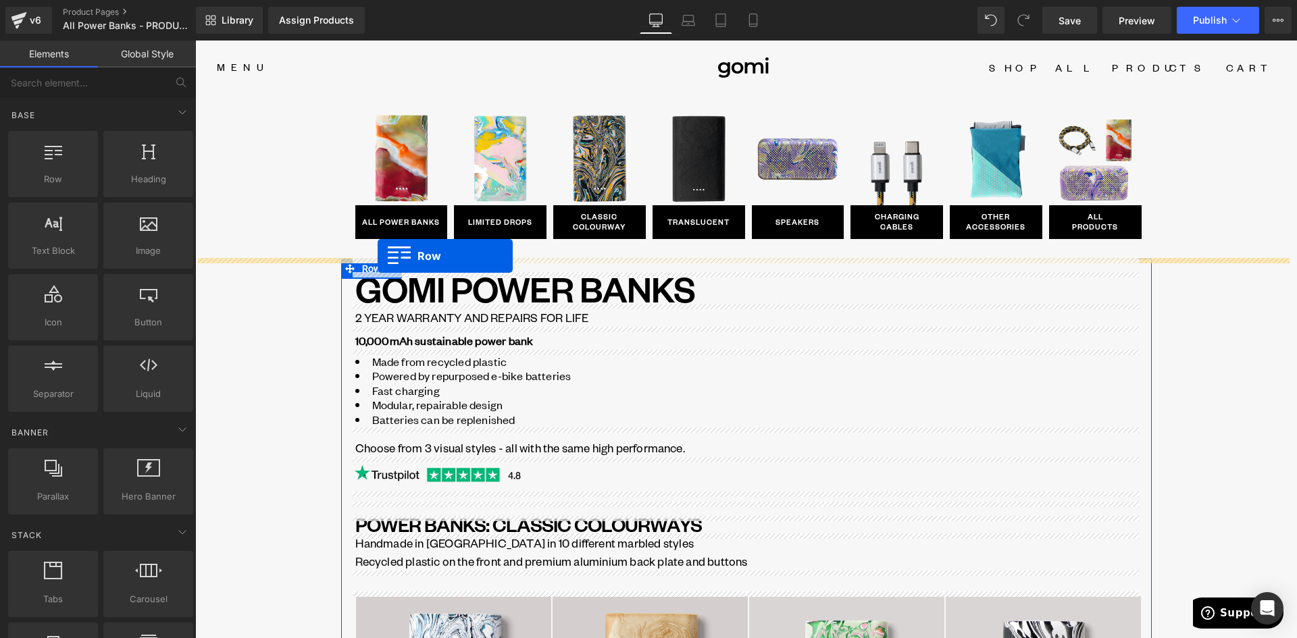
drag, startPoint x: 342, startPoint y: 361, endPoint x: 380, endPoint y: 256, distance: 111.7
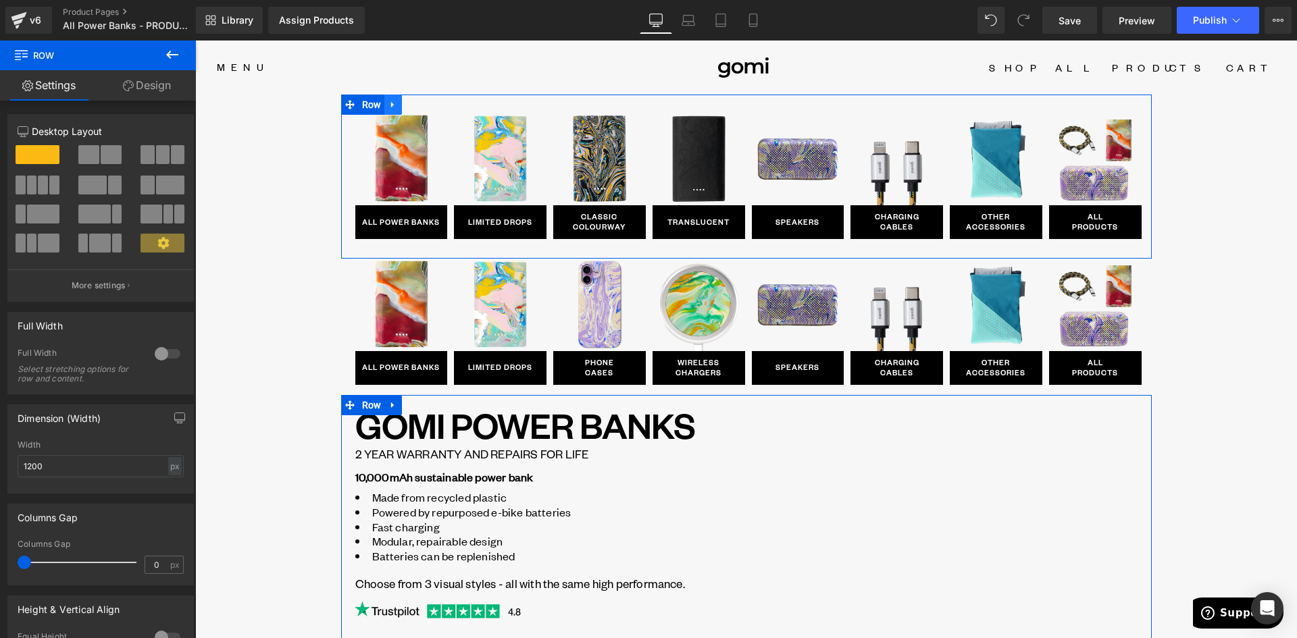
click at [388, 108] on icon at bounding box center [392, 105] width 9 height 10
click at [424, 107] on icon at bounding box center [428, 104] width 9 height 9
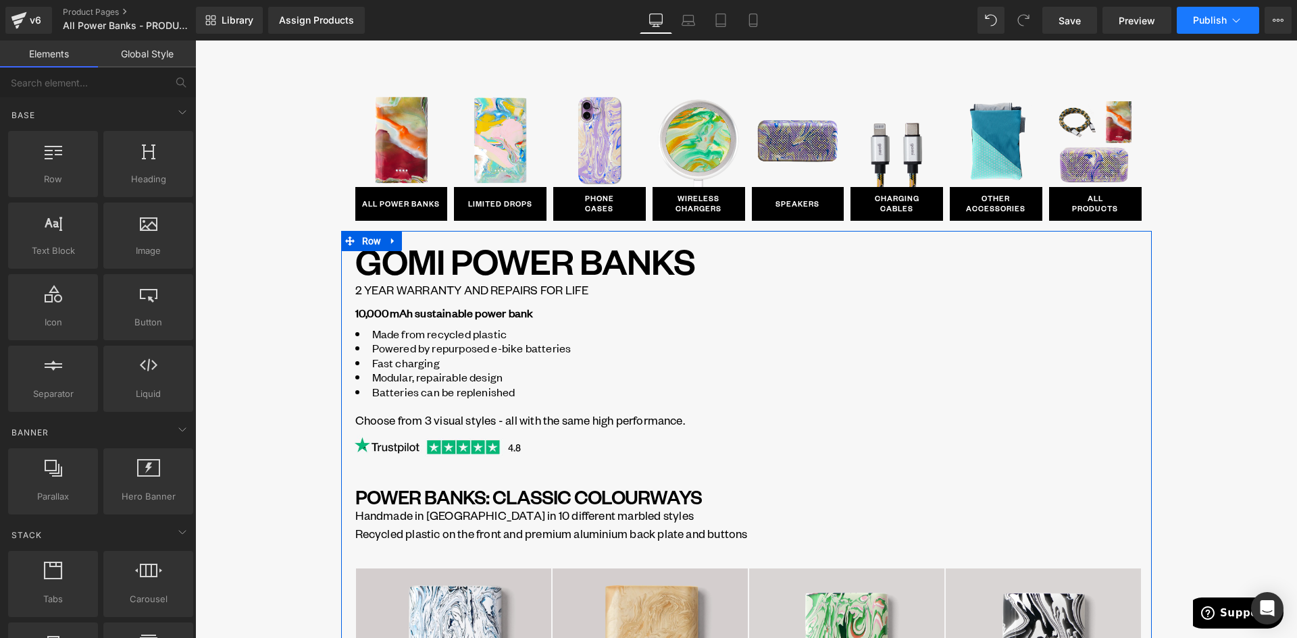
click at [1200, 28] on button "Publish" at bounding box center [1218, 20] width 82 height 27
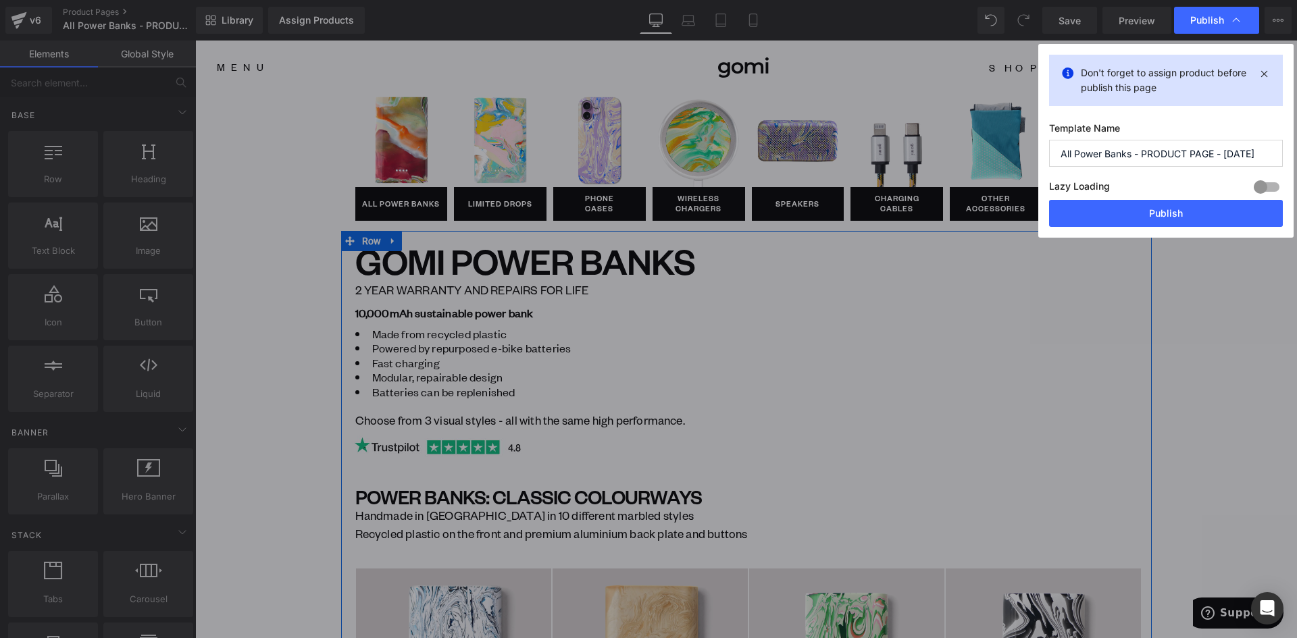
click at [1218, 197] on div "Lazy Loading Build Upgrade plan to unlock" at bounding box center [1166, 189] width 234 height 22
click at [1220, 212] on button "Publish" at bounding box center [1166, 213] width 234 height 27
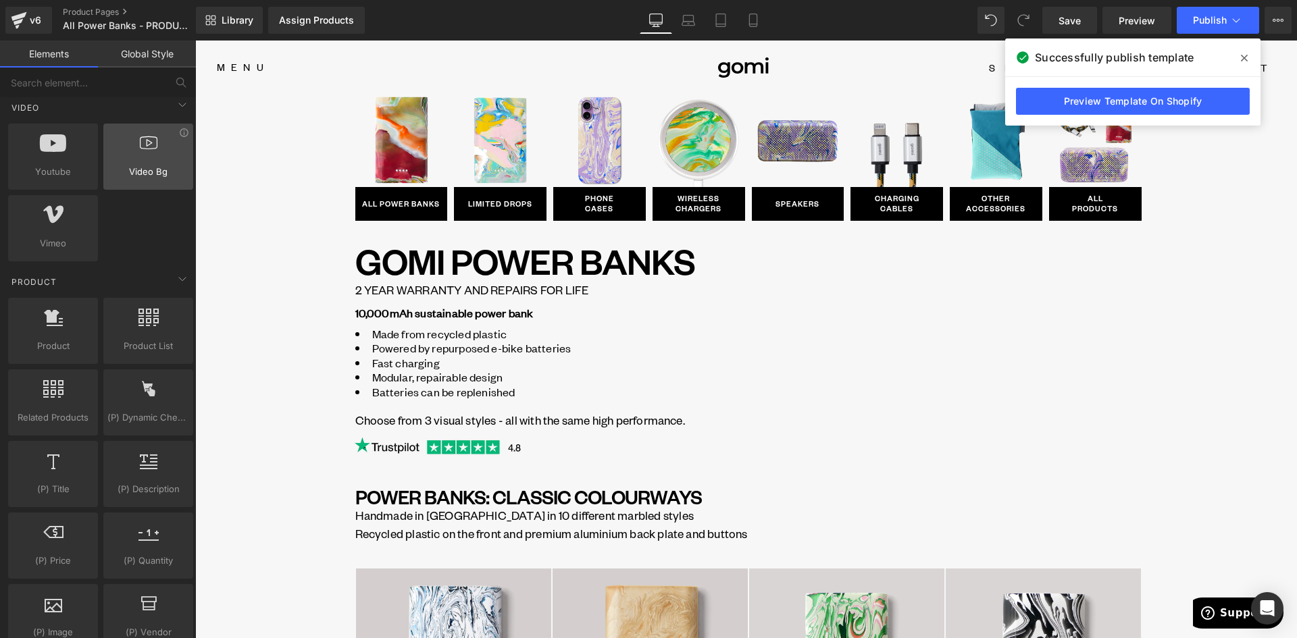
scroll to position [1013, 0]
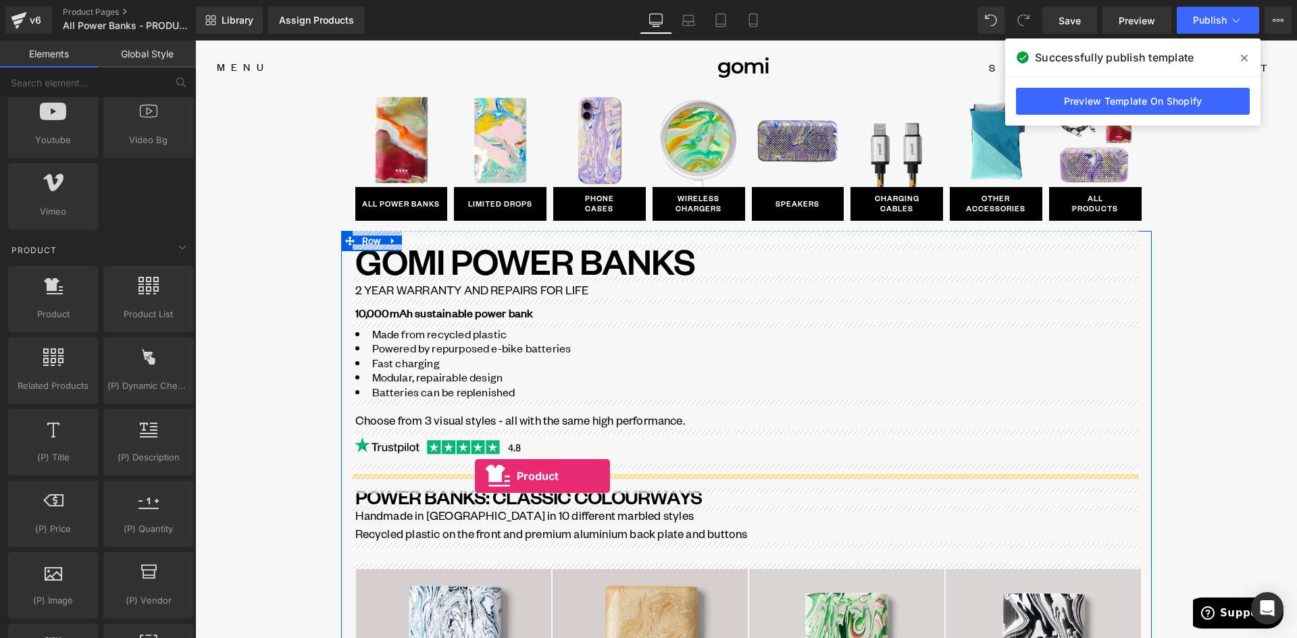
drag, startPoint x: 249, startPoint y: 358, endPoint x: 475, endPoint y: 476, distance: 254.7
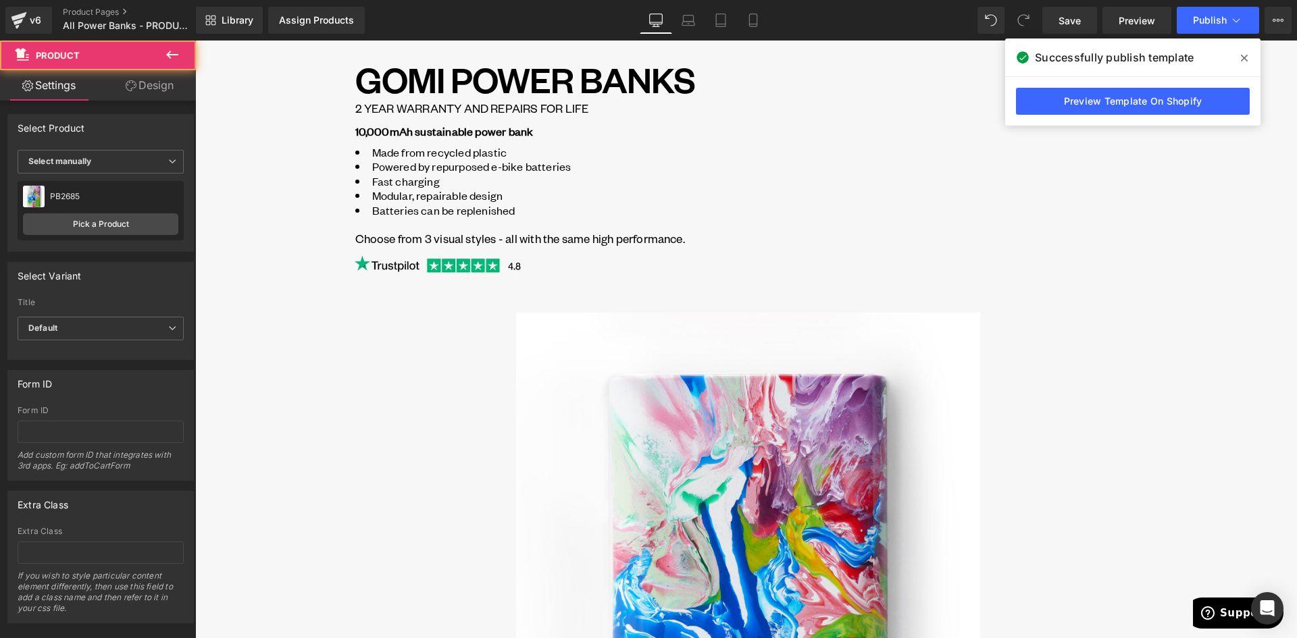
scroll to position [338, 0]
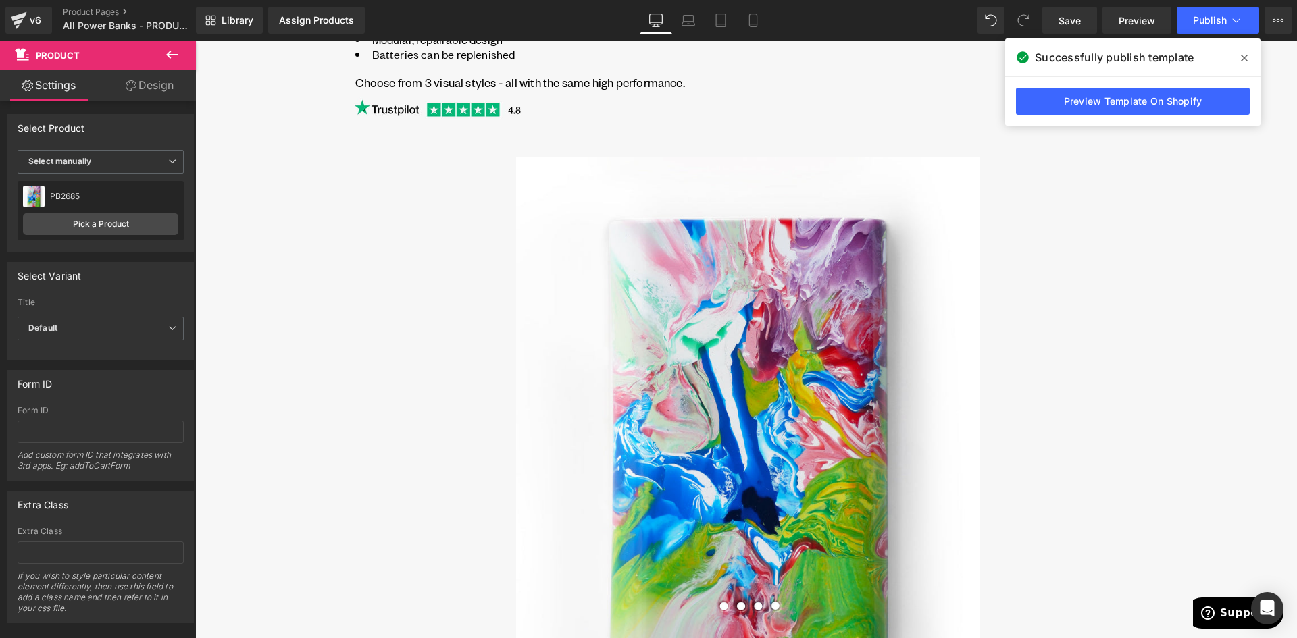
click at [744, 316] on img at bounding box center [747, 447] width 463 height 580
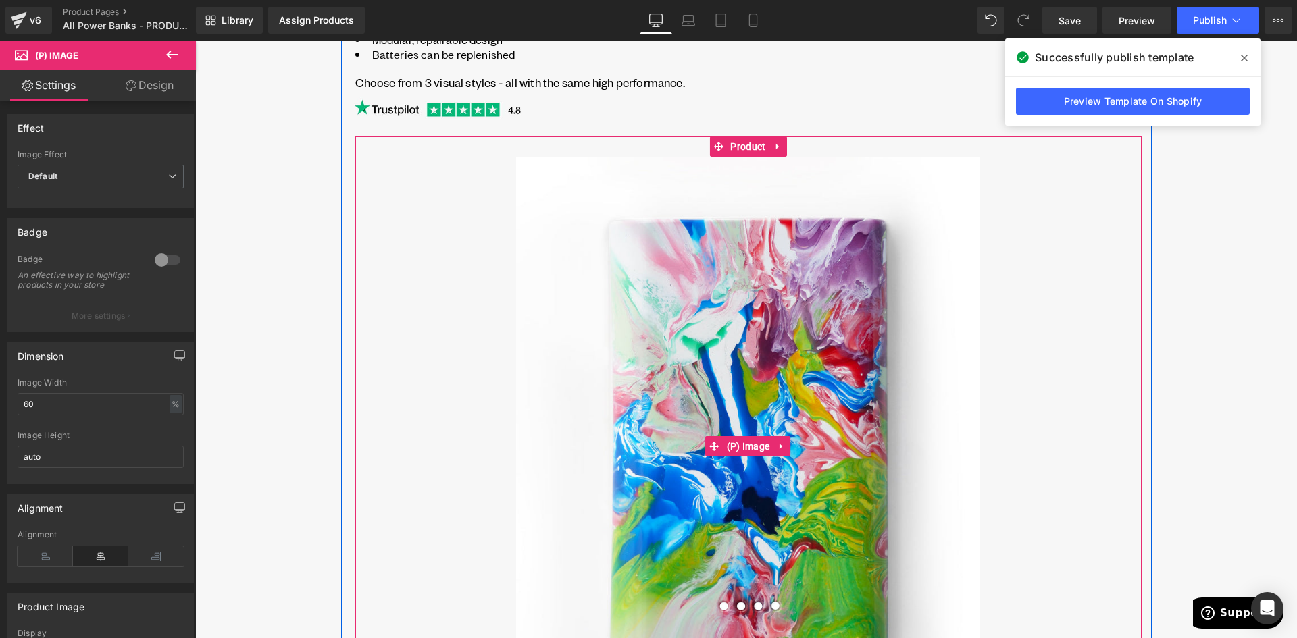
click at [777, 447] on icon at bounding box center [781, 446] width 9 height 10
click at [786, 449] on icon at bounding box center [790, 446] width 9 height 9
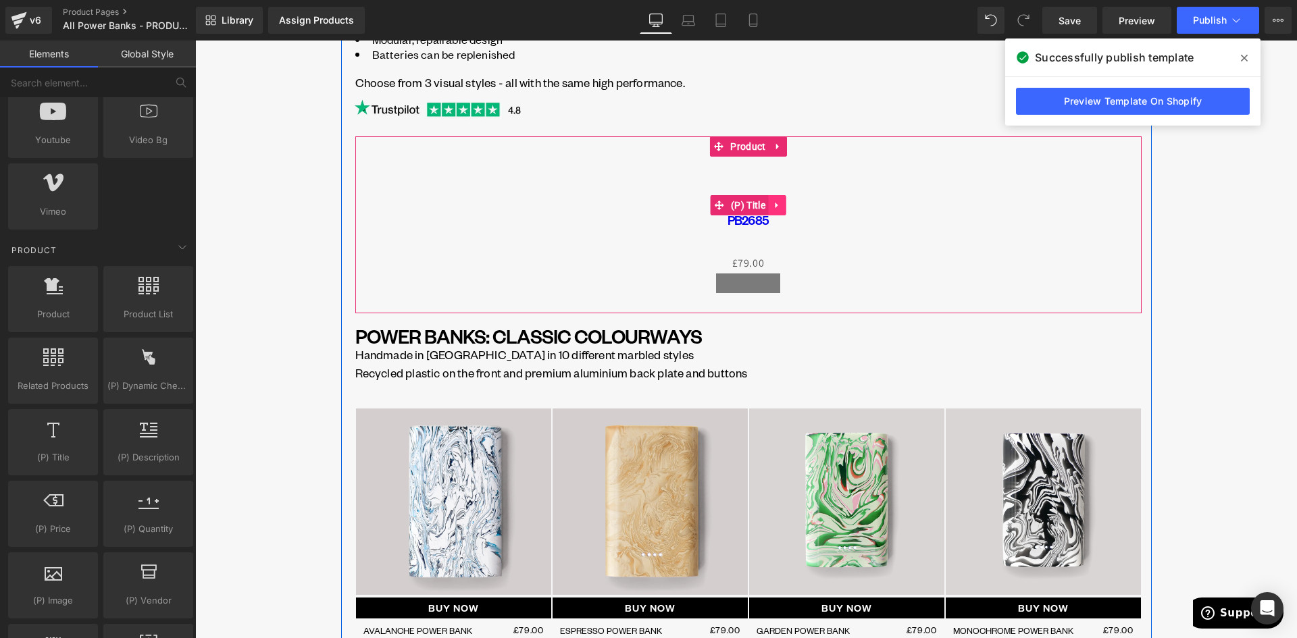
click at [775, 206] on icon at bounding box center [776, 206] width 3 height 6
click at [782, 205] on icon at bounding box center [786, 205] width 9 height 9
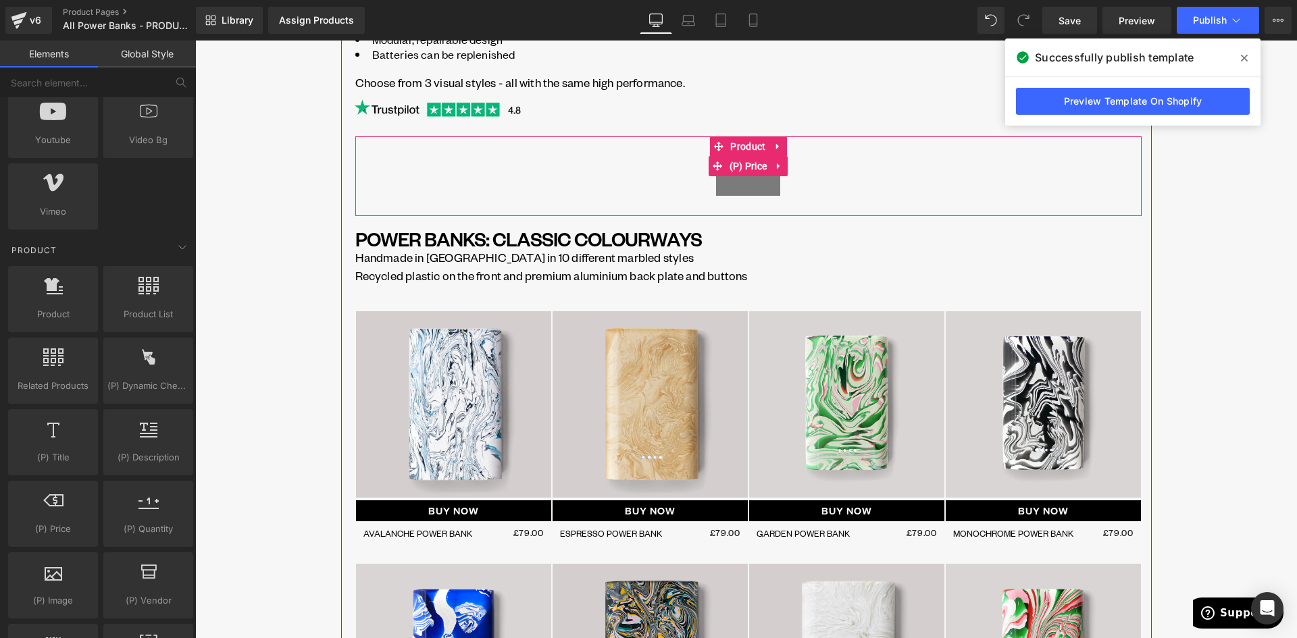
click at [774, 168] on icon at bounding box center [778, 166] width 9 height 10
click at [783, 165] on icon at bounding box center [787, 165] width 9 height 9
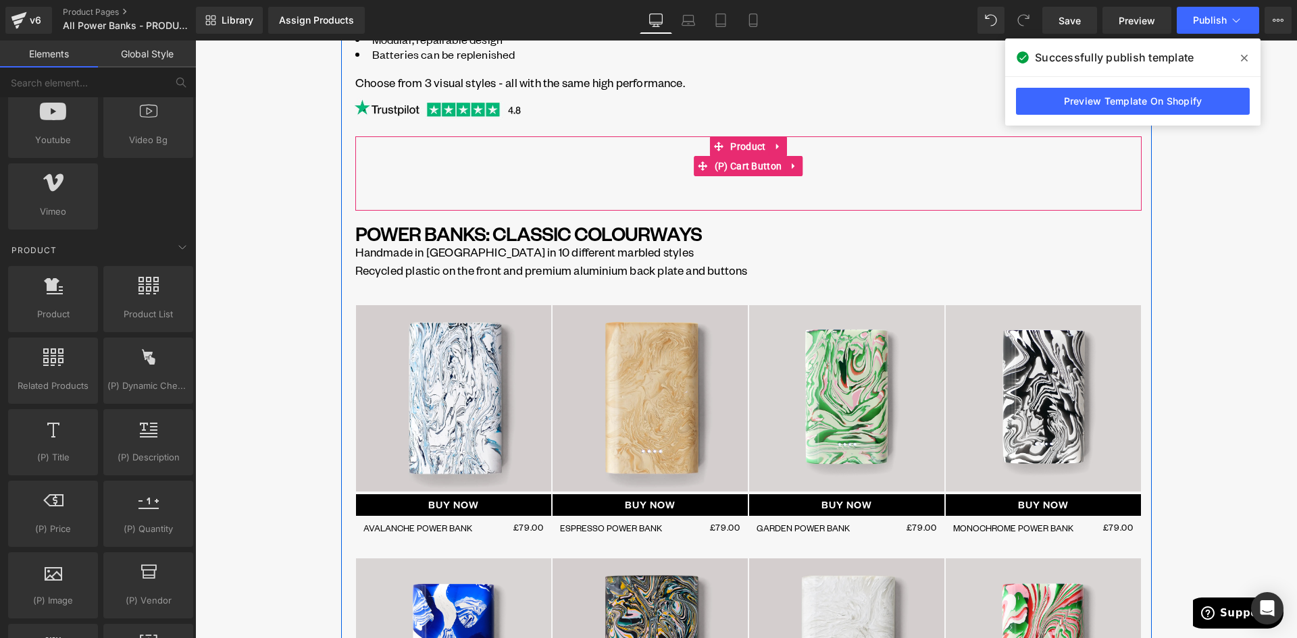
click at [791, 169] on icon at bounding box center [793, 166] width 9 height 10
click at [798, 168] on icon at bounding box center [802, 165] width 9 height 9
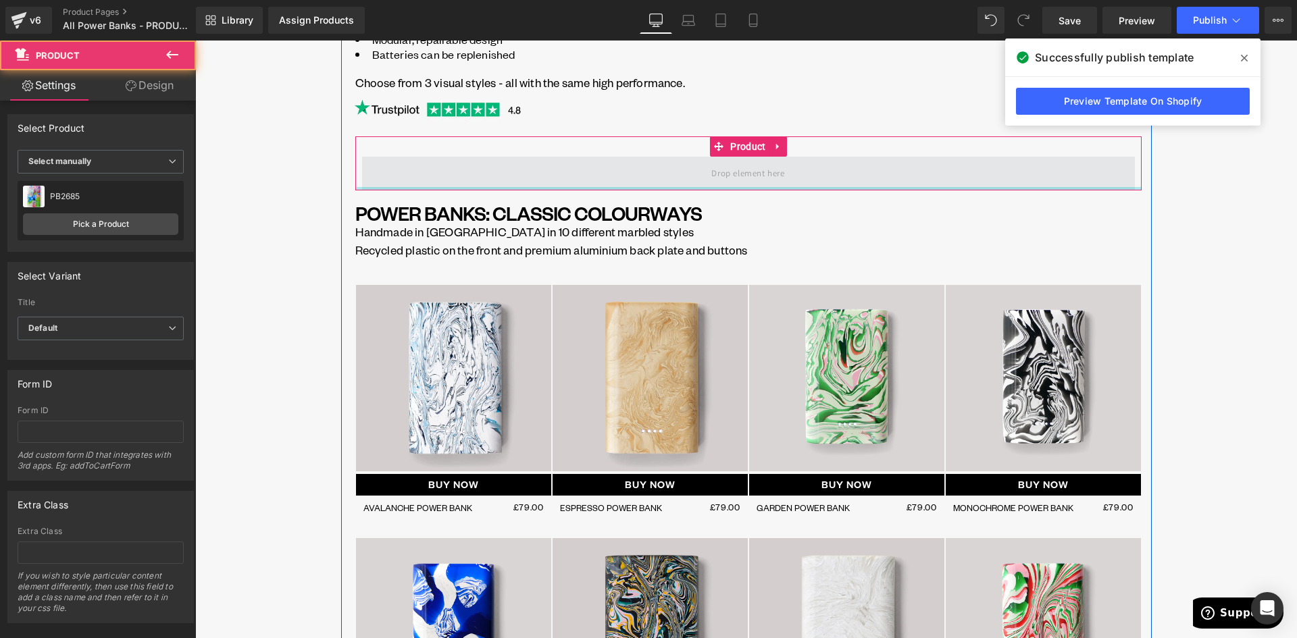
drag, startPoint x: 730, startPoint y: 185, endPoint x: 717, endPoint y: 173, distance: 18.2
click at [728, 181] on div "Product" at bounding box center [748, 163] width 786 height 54
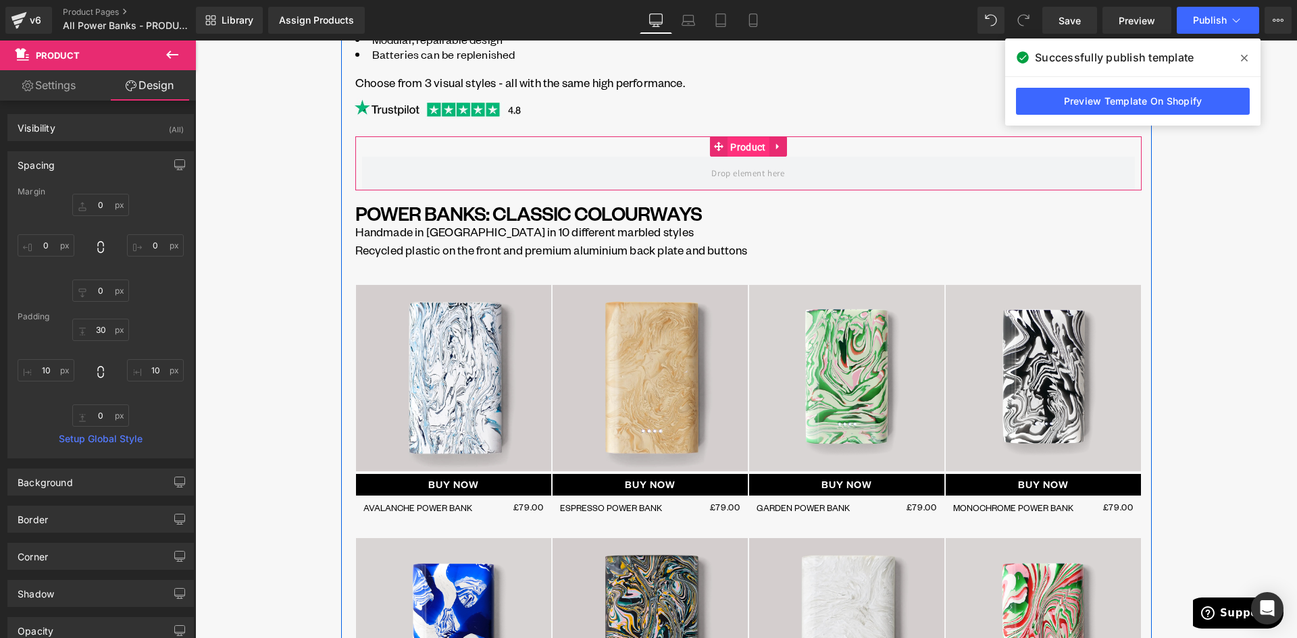
click at [740, 147] on span "Product" at bounding box center [748, 147] width 42 height 20
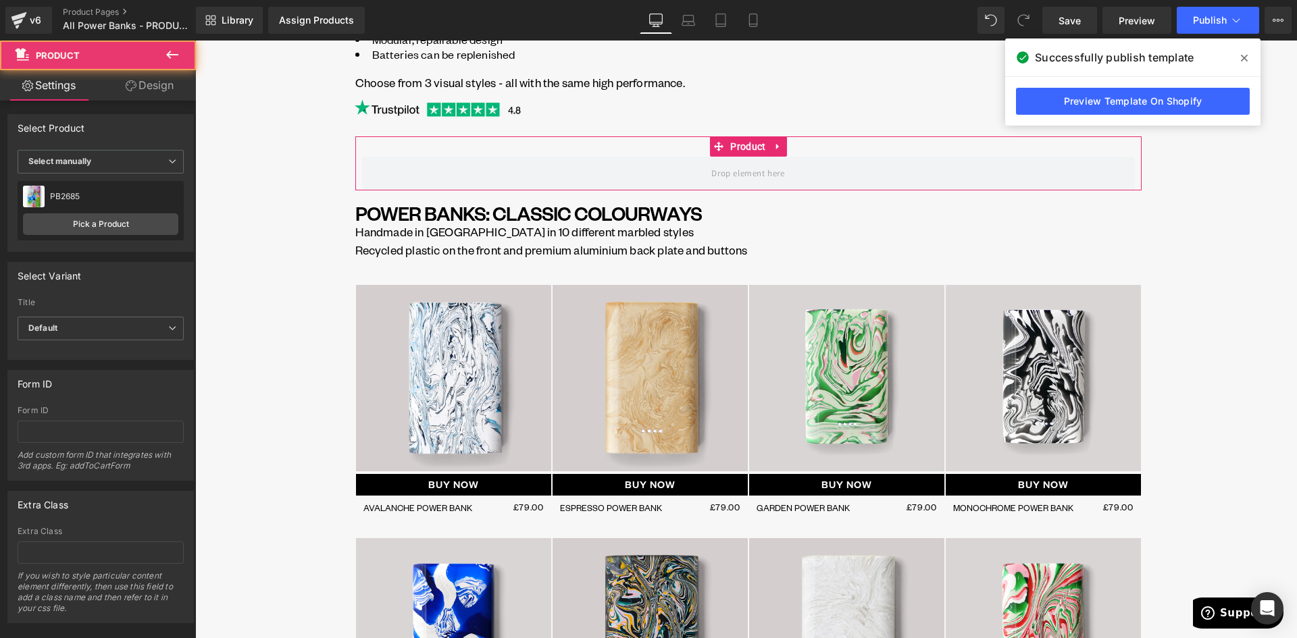
click at [153, 82] on link "Design" at bounding box center [150, 85] width 98 height 30
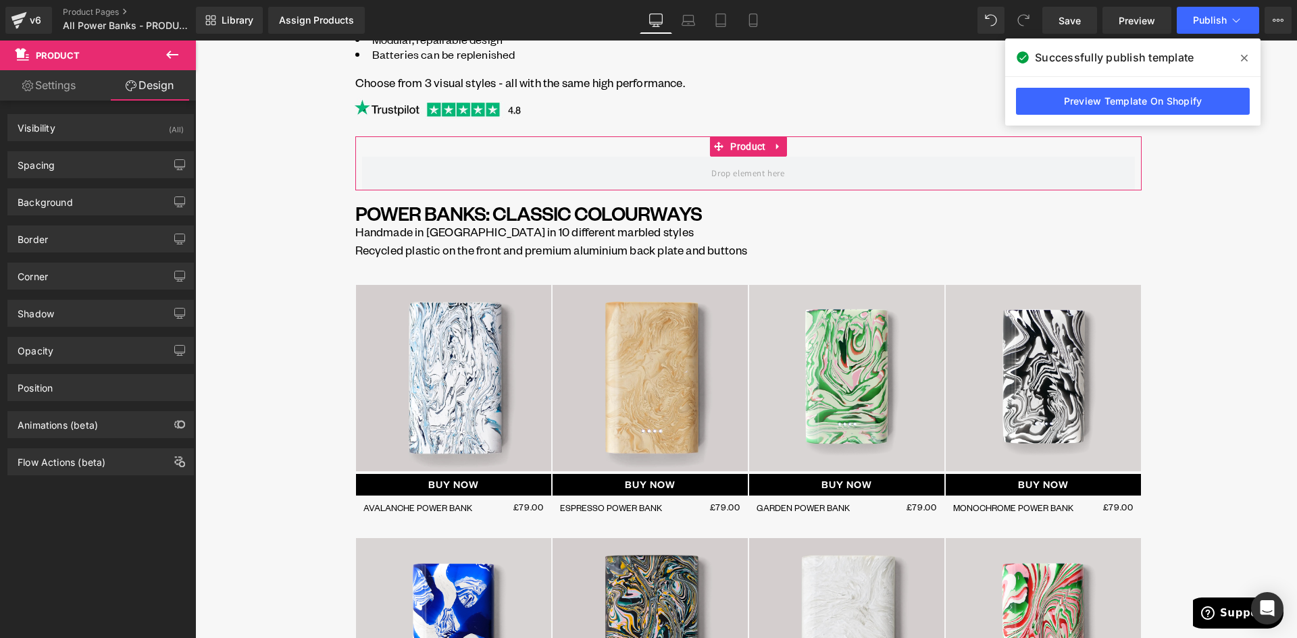
click at [59, 90] on link "Settings" at bounding box center [49, 85] width 98 height 30
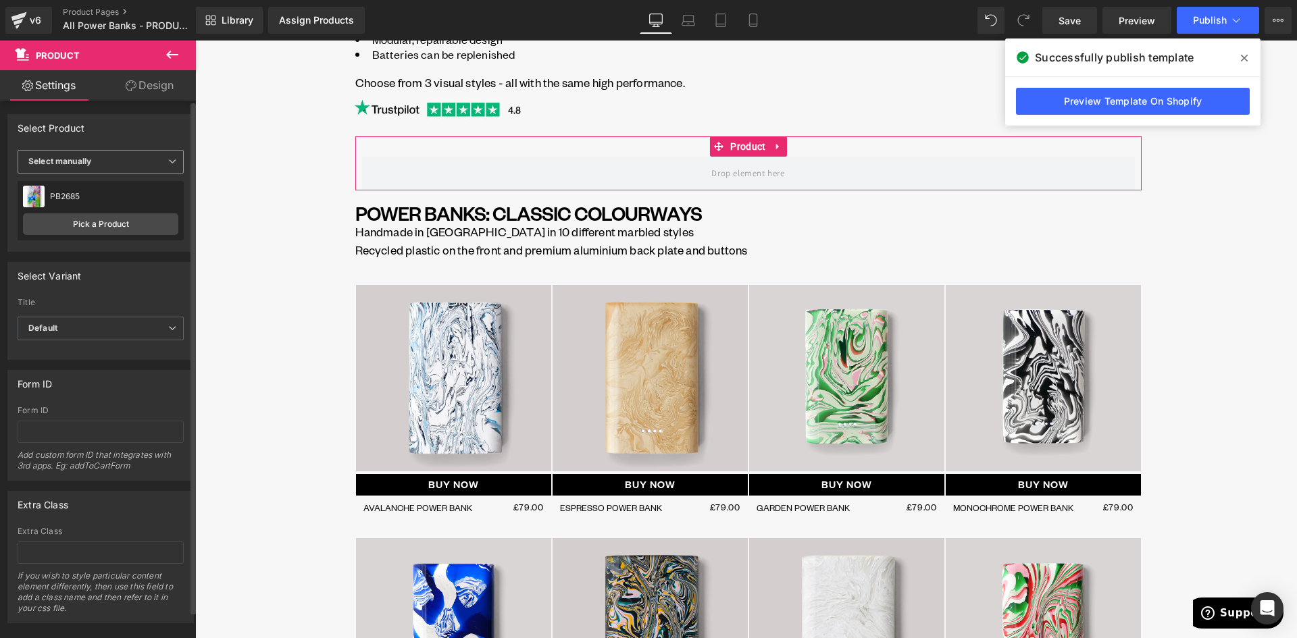
click at [102, 159] on span "Select manually" at bounding box center [101, 162] width 166 height 24
click at [85, 179] on div "Display by assigned product" at bounding box center [93, 182] width 110 height 9
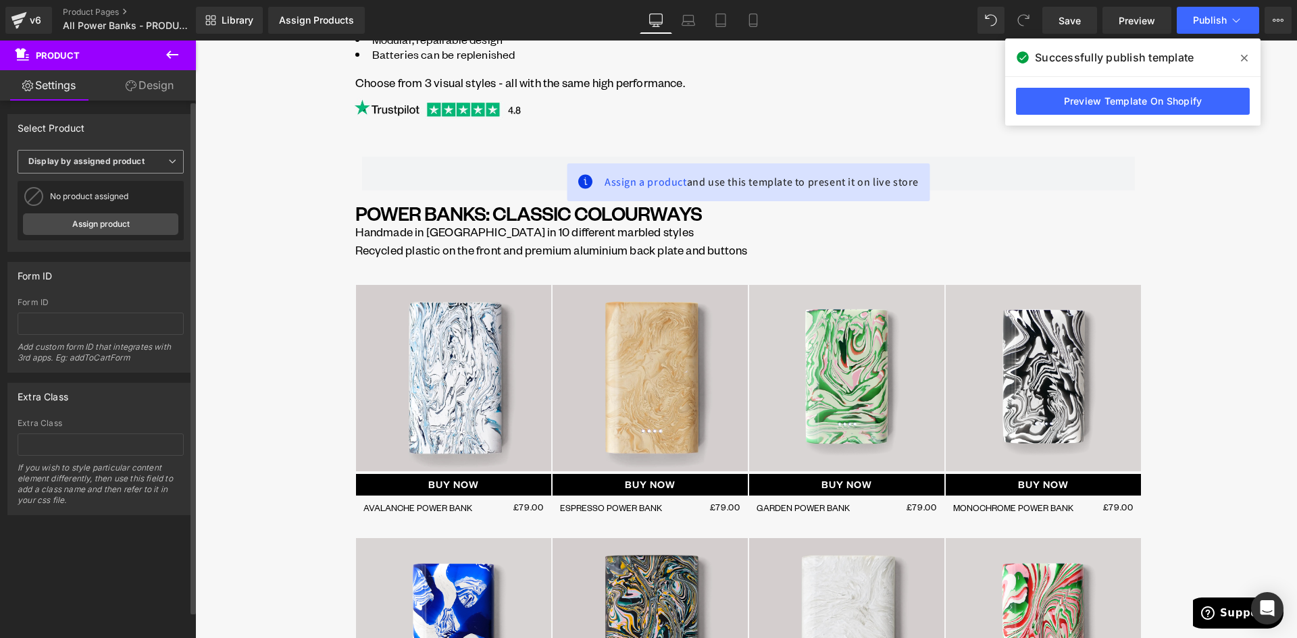
click at [84, 162] on b "Display by assigned product" at bounding box center [86, 161] width 116 height 10
click at [91, 164] on b "Display by assigned product" at bounding box center [86, 161] width 116 height 10
click at [95, 221] on link "Assign product" at bounding box center [100, 224] width 155 height 22
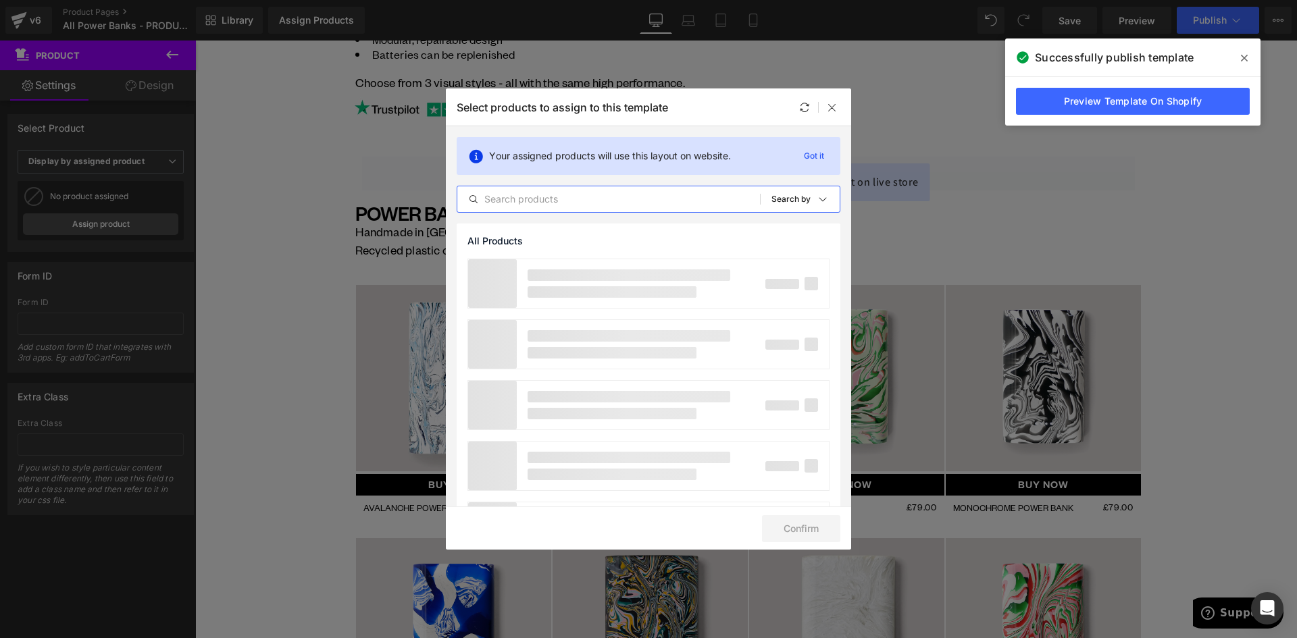
click at [528, 202] on input "text" at bounding box center [608, 199] width 303 height 16
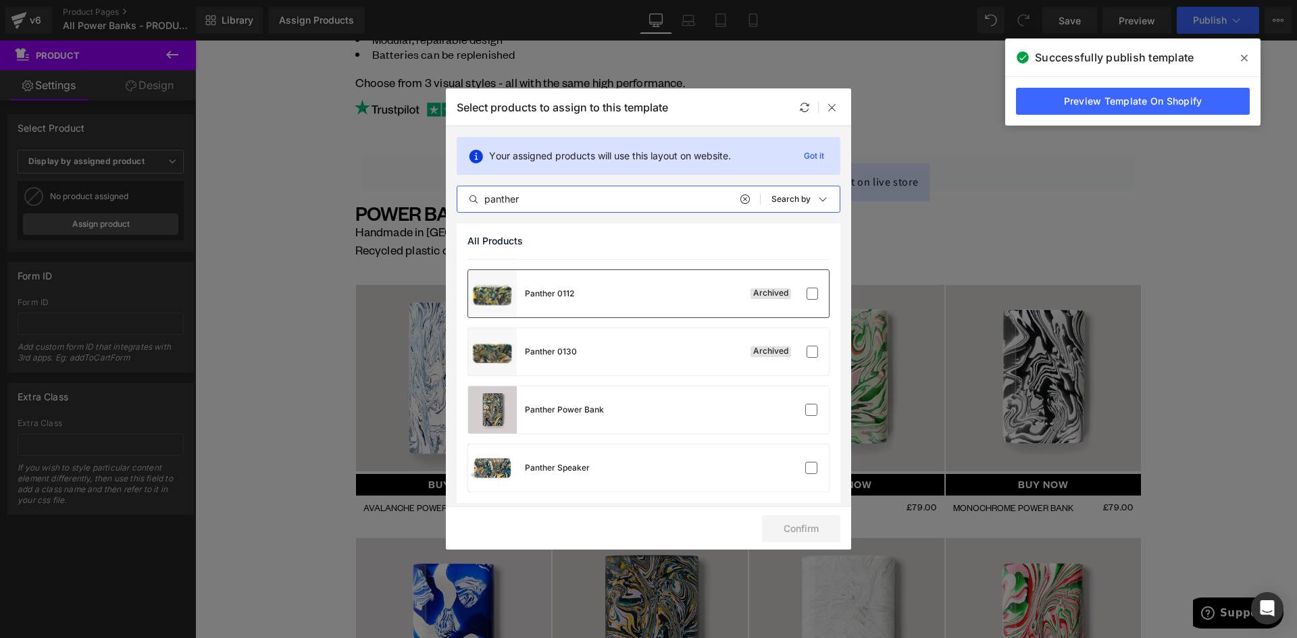
scroll to position [110, 0]
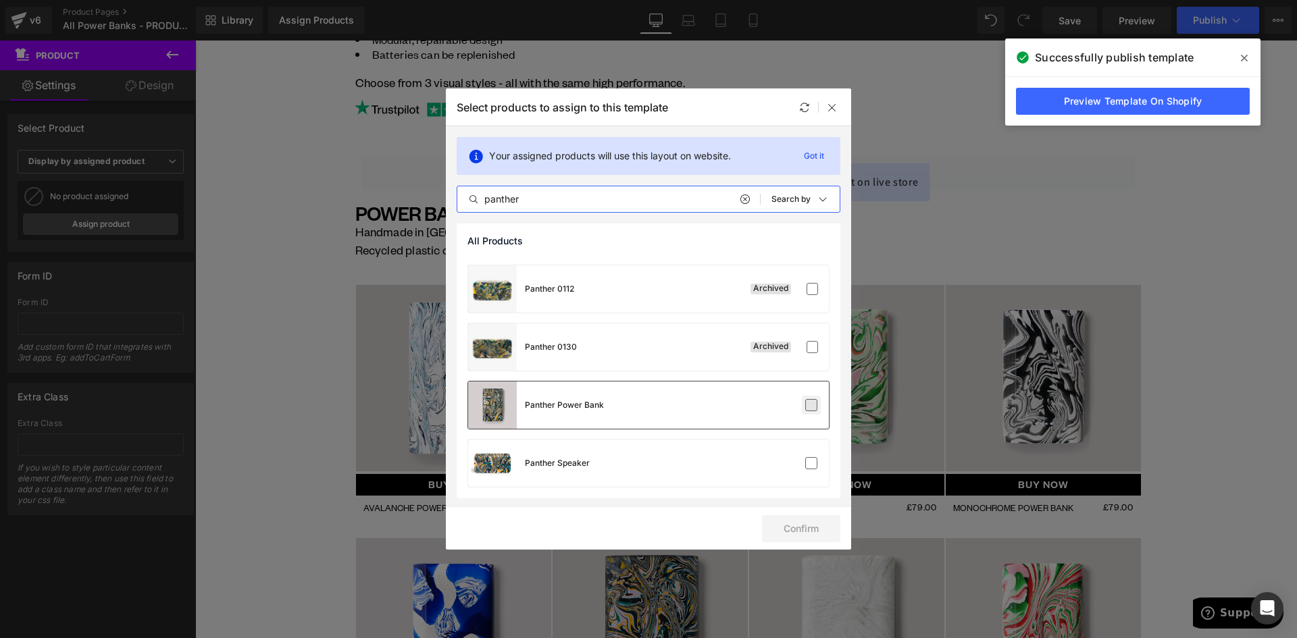
type input "panther"
click at [805, 404] on label at bounding box center [811, 405] width 12 height 12
click at [811, 405] on input "checkbox" at bounding box center [811, 405] width 0 height 0
click at [816, 524] on button "Confirm" at bounding box center [801, 528] width 78 height 27
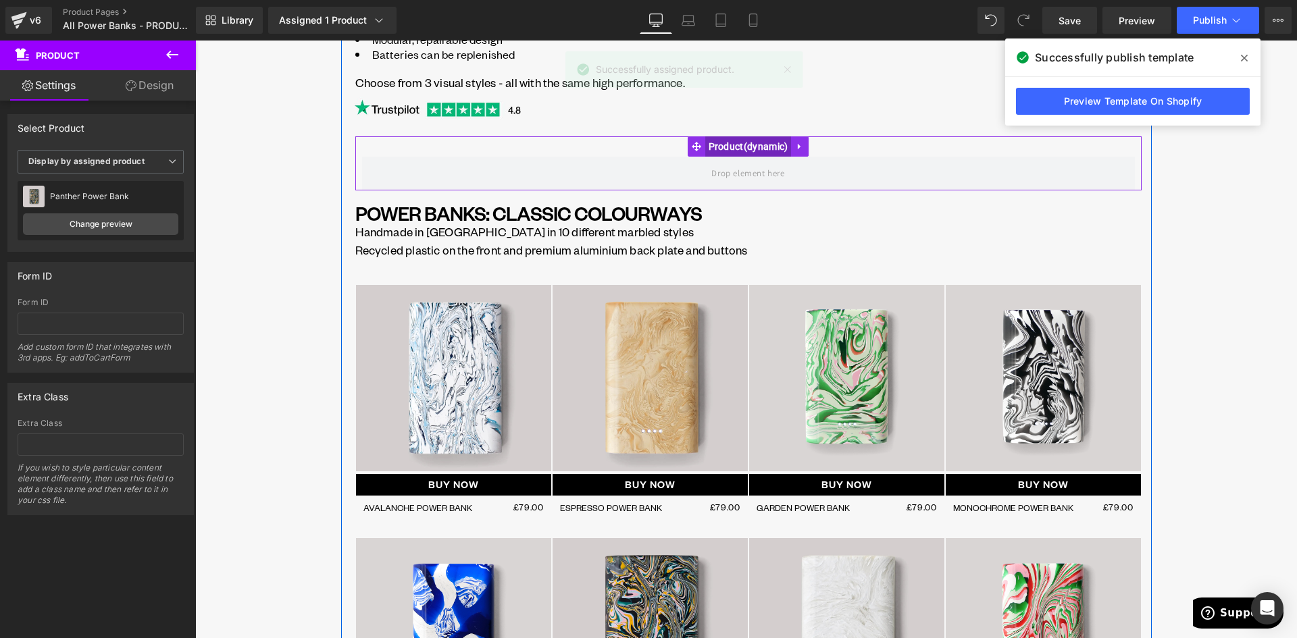
click at [742, 150] on span "Product" at bounding box center [748, 146] width 86 height 20
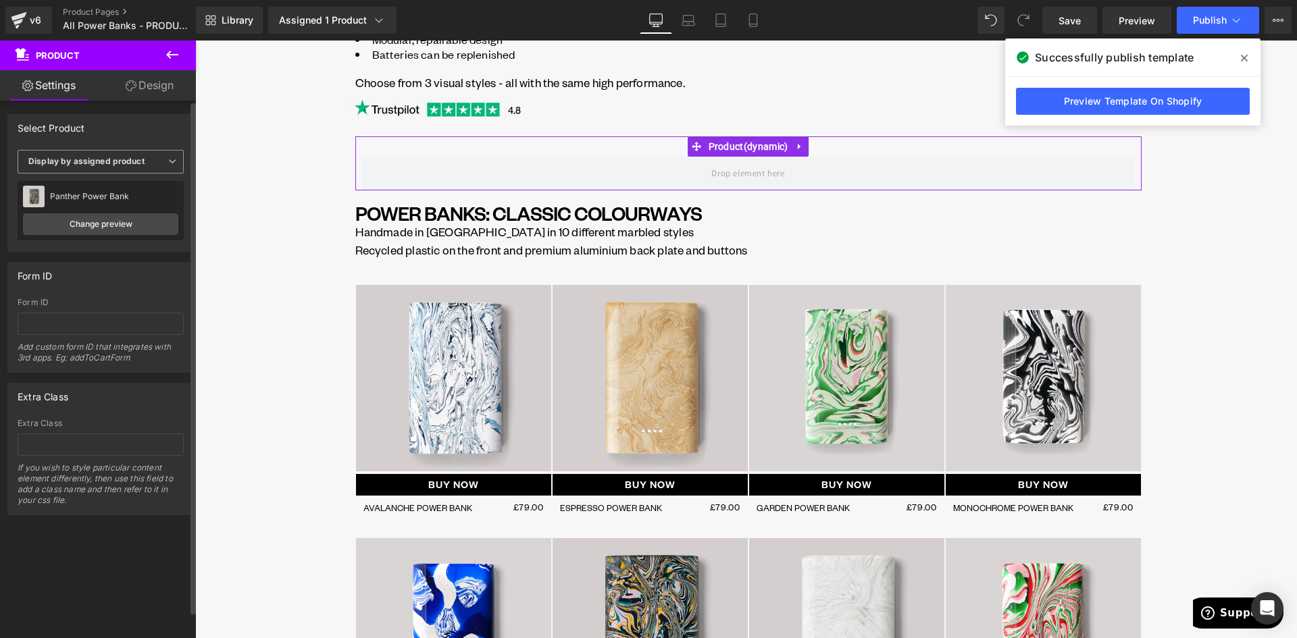
click at [99, 161] on b "Display by assigned product" at bounding box center [86, 161] width 116 height 10
click at [97, 203] on div "Select manually" at bounding box center [69, 203] width 63 height 9
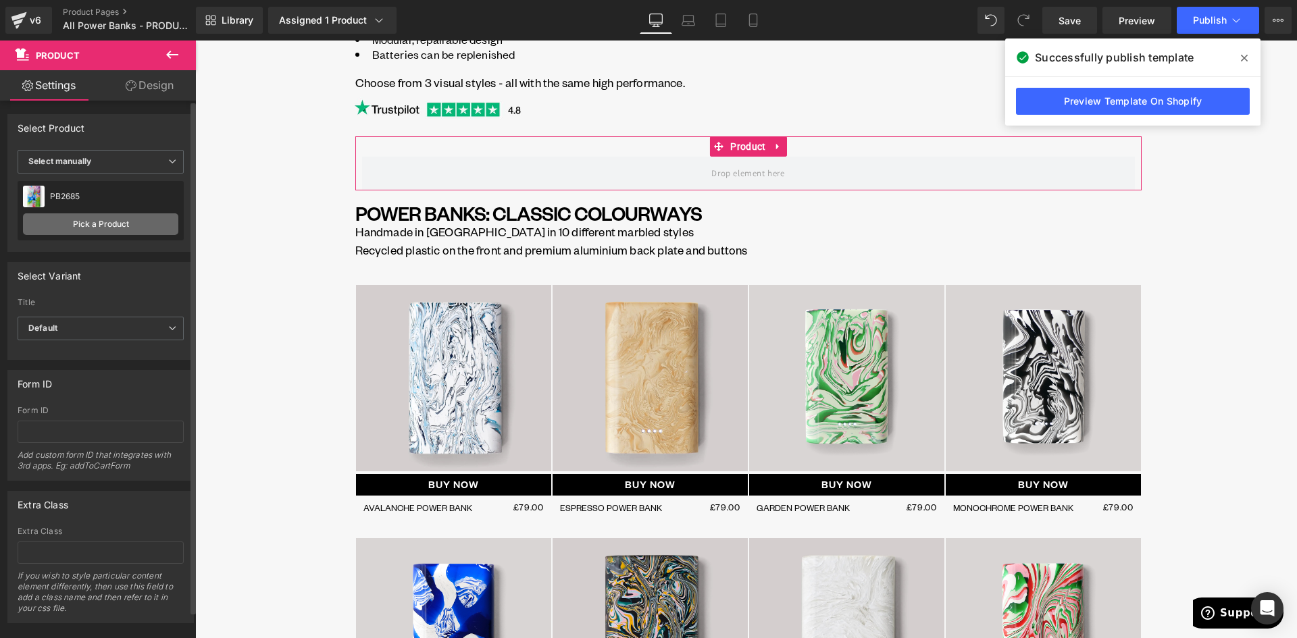
click at [99, 224] on link "Pick a Product" at bounding box center [100, 224] width 155 height 22
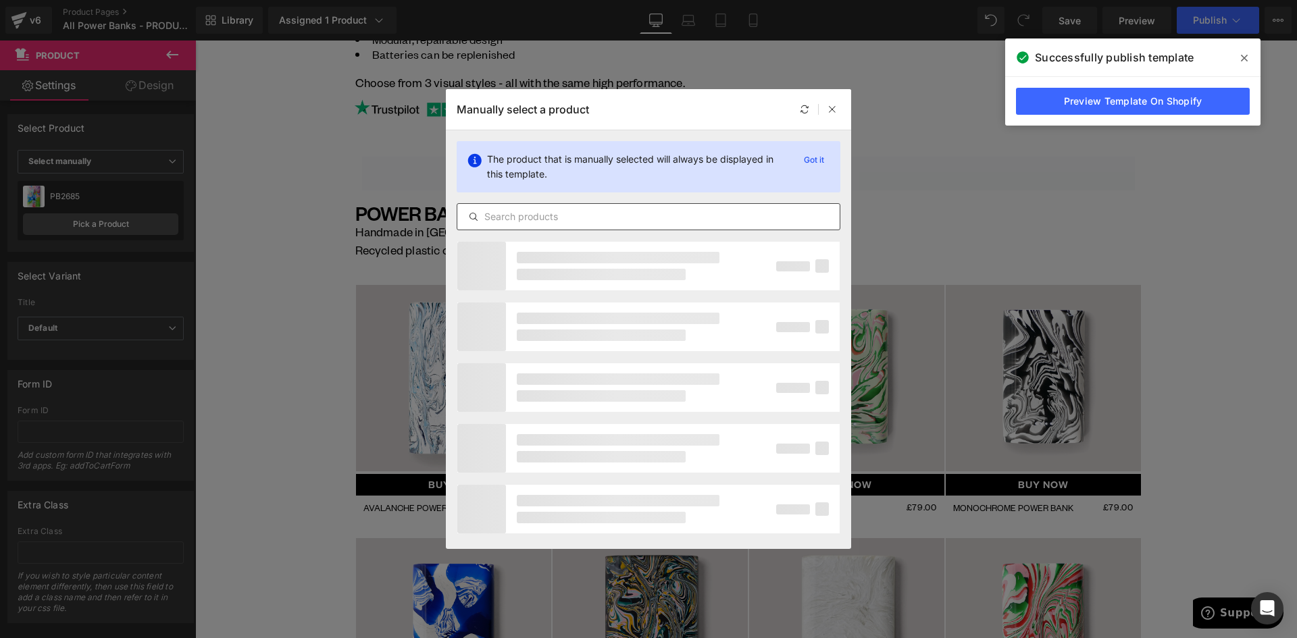
click at [578, 215] on input "text" at bounding box center [648, 217] width 382 height 16
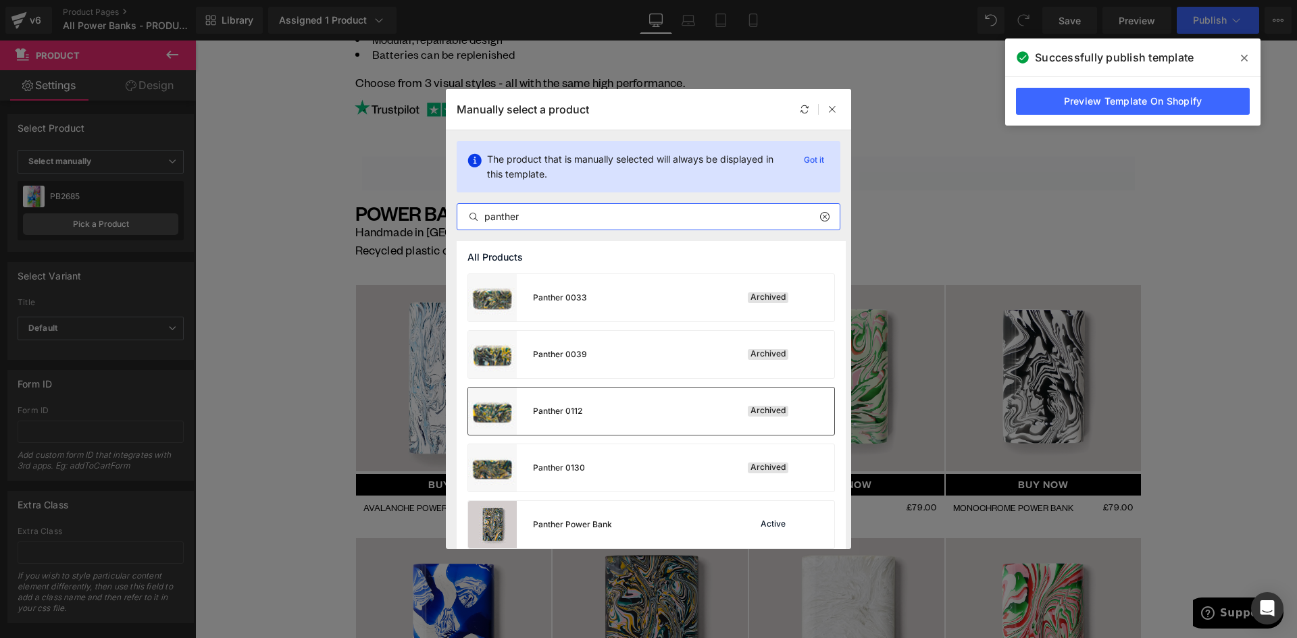
scroll to position [68, 0]
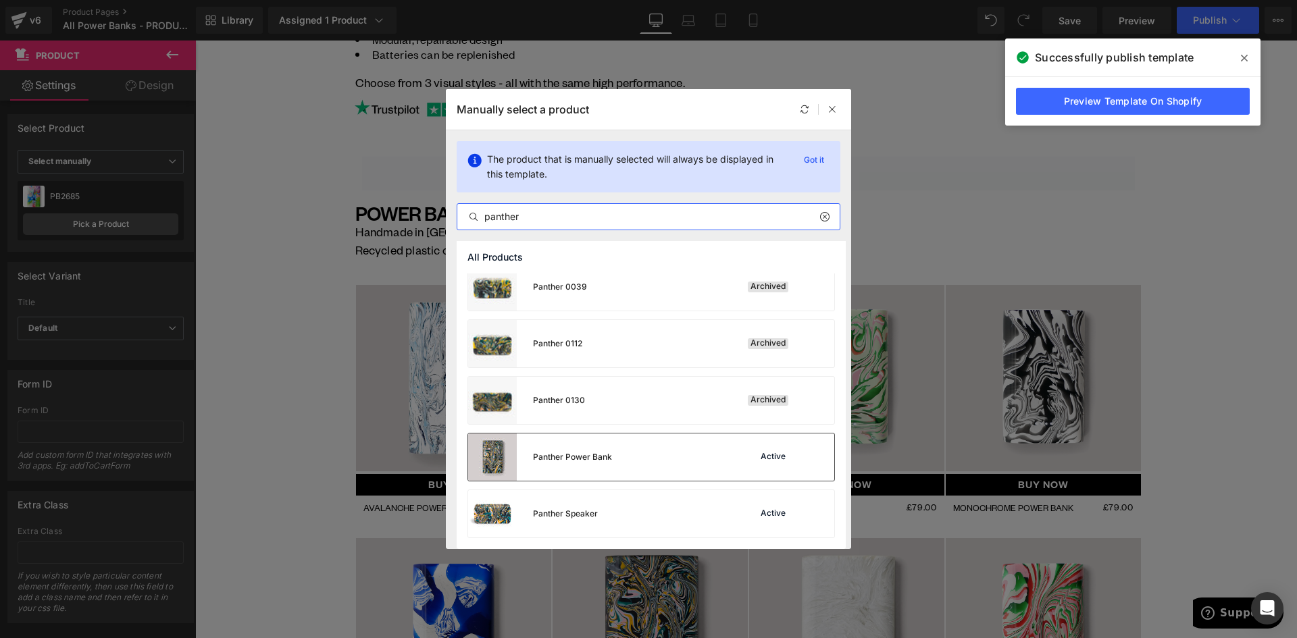
type input "panther"
click at [782, 453] on div "Active" at bounding box center [773, 457] width 30 height 11
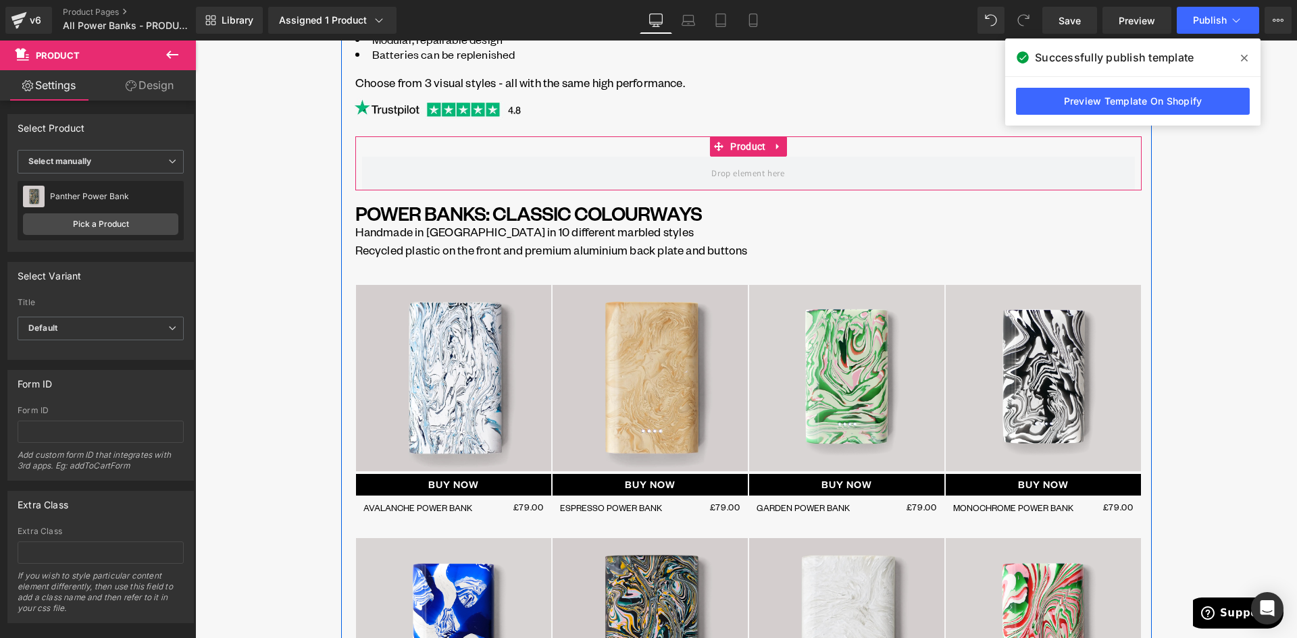
click at [748, 149] on span "Product" at bounding box center [748, 146] width 42 height 20
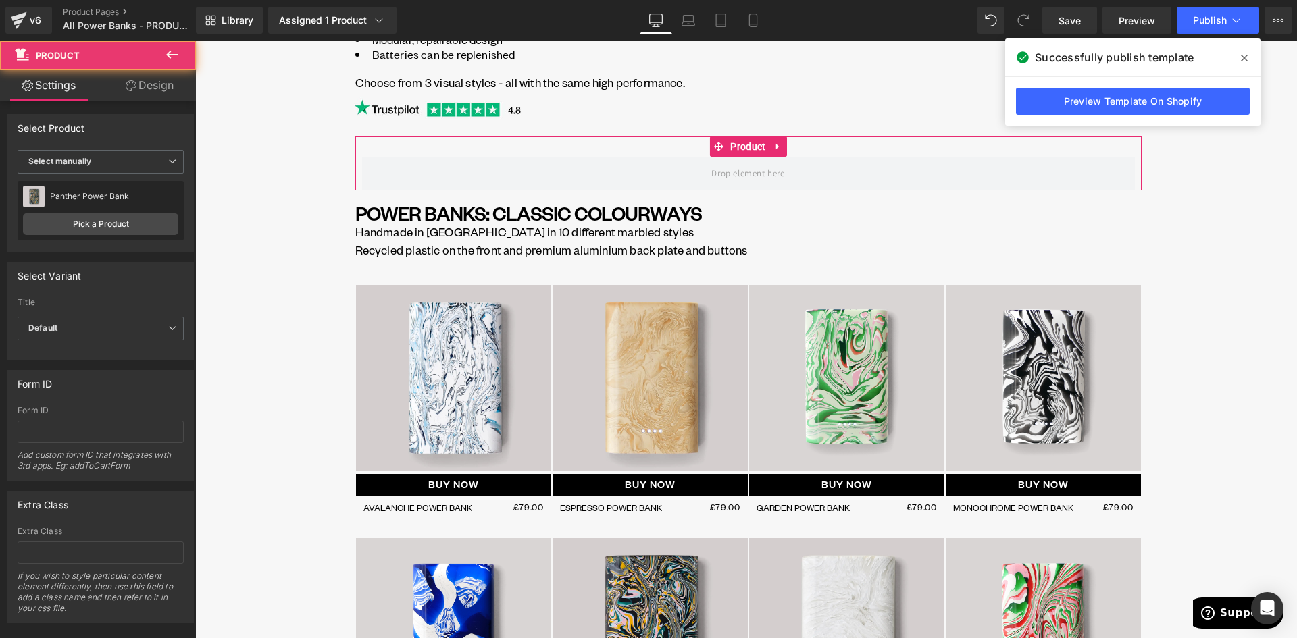
click at [127, 83] on icon at bounding box center [131, 85] width 11 height 11
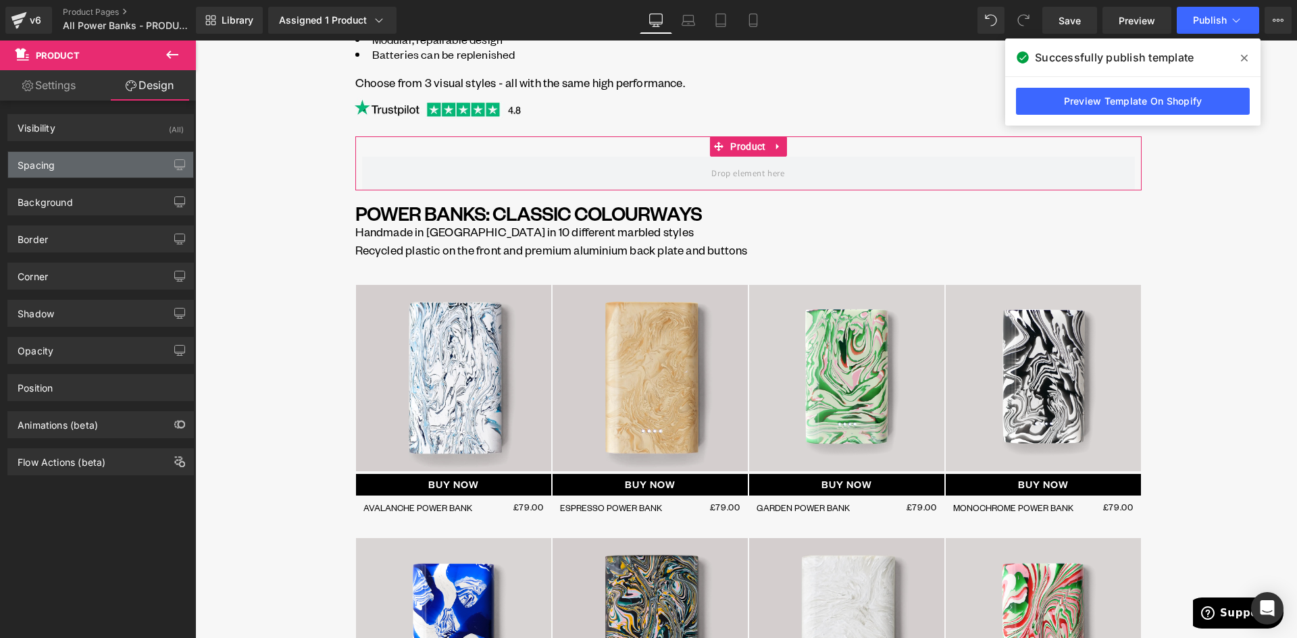
click at [50, 163] on div "Spacing" at bounding box center [36, 161] width 37 height 19
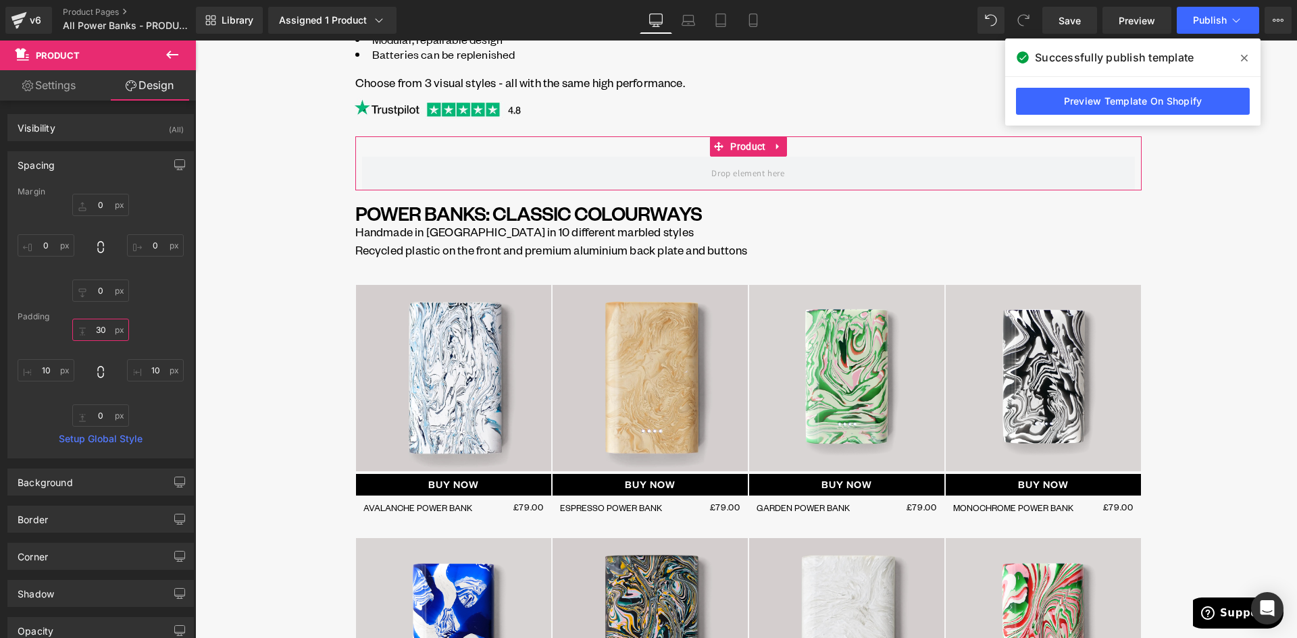
click at [91, 330] on input "text" at bounding box center [100, 330] width 57 height 22
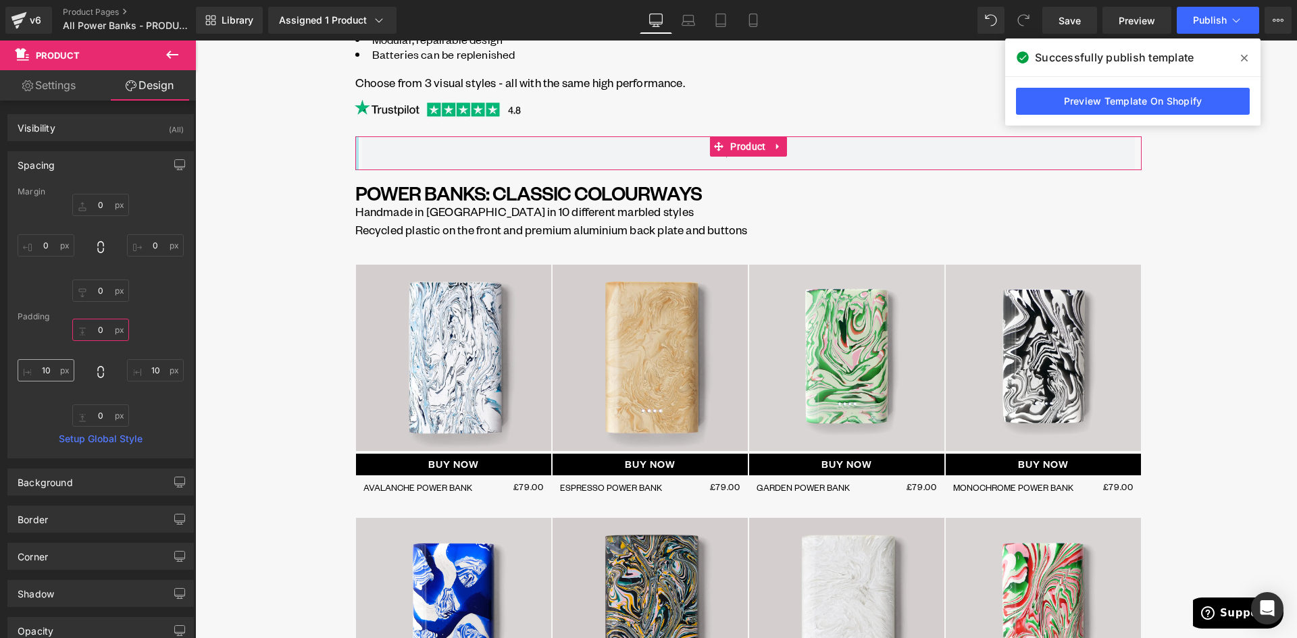
type input "0"
click at [47, 378] on input "text" at bounding box center [46, 370] width 57 height 22
type input "0"
drag, startPoint x: 150, startPoint y: 374, endPoint x: 184, endPoint y: 372, distance: 33.8
click at [151, 374] on input "text" at bounding box center [155, 370] width 57 height 22
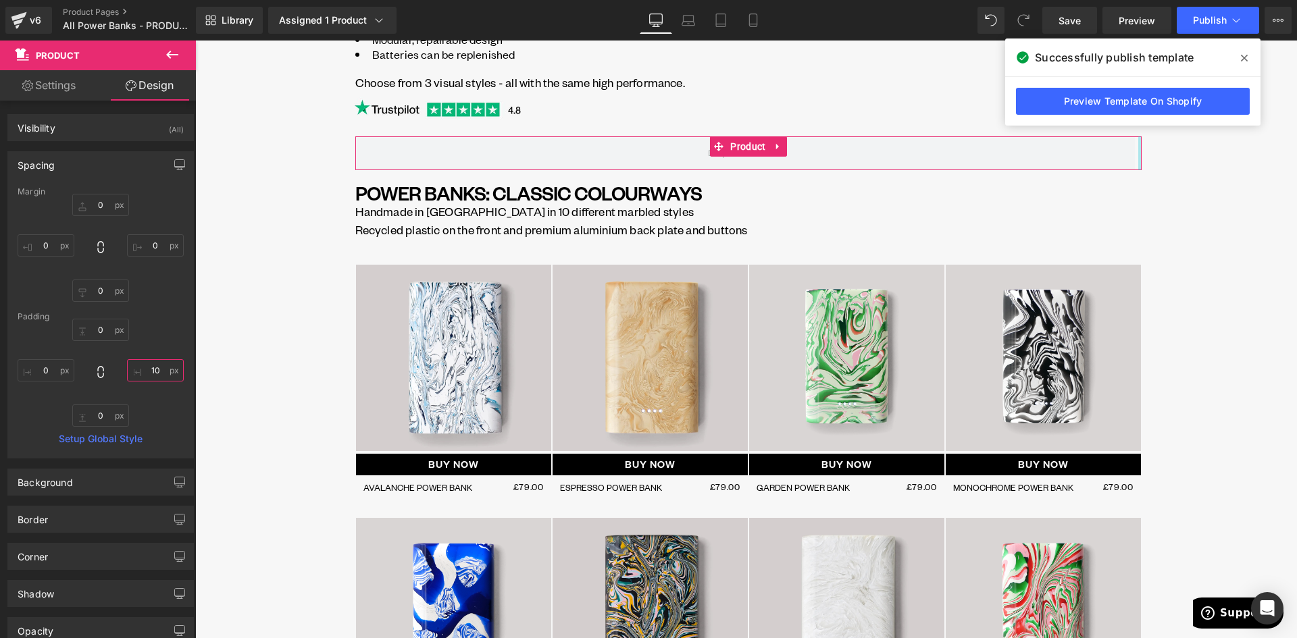
type input "0"
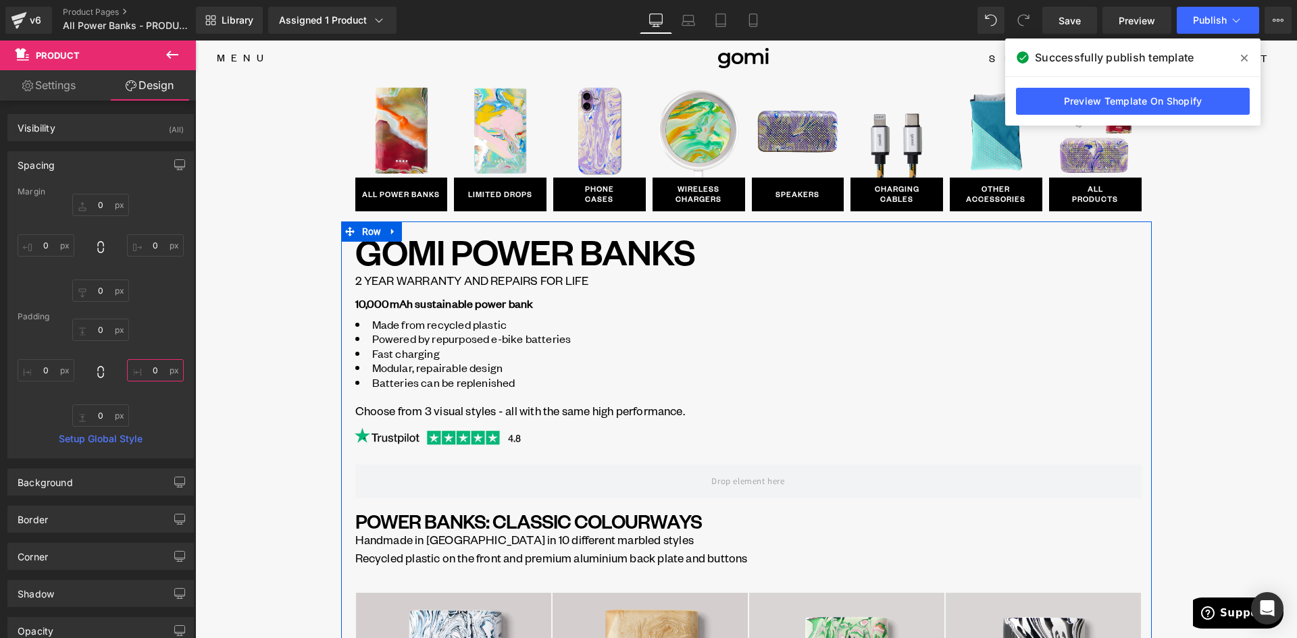
scroll to position [0, 0]
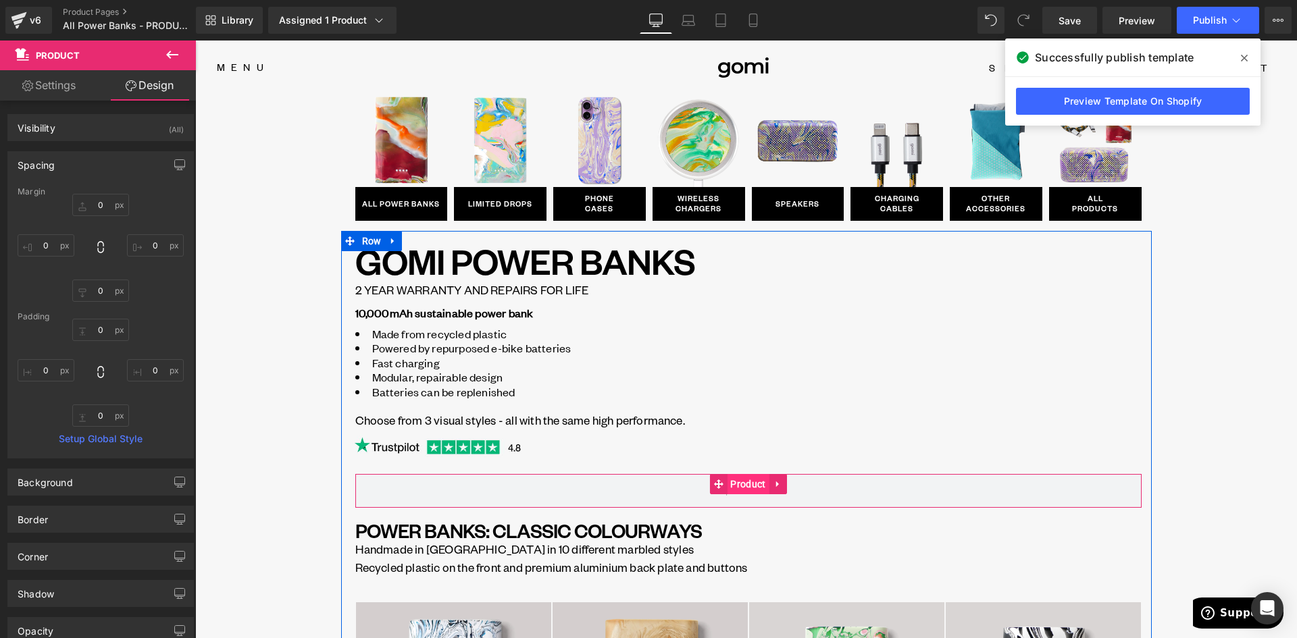
click at [743, 487] on span "Product" at bounding box center [748, 484] width 42 height 20
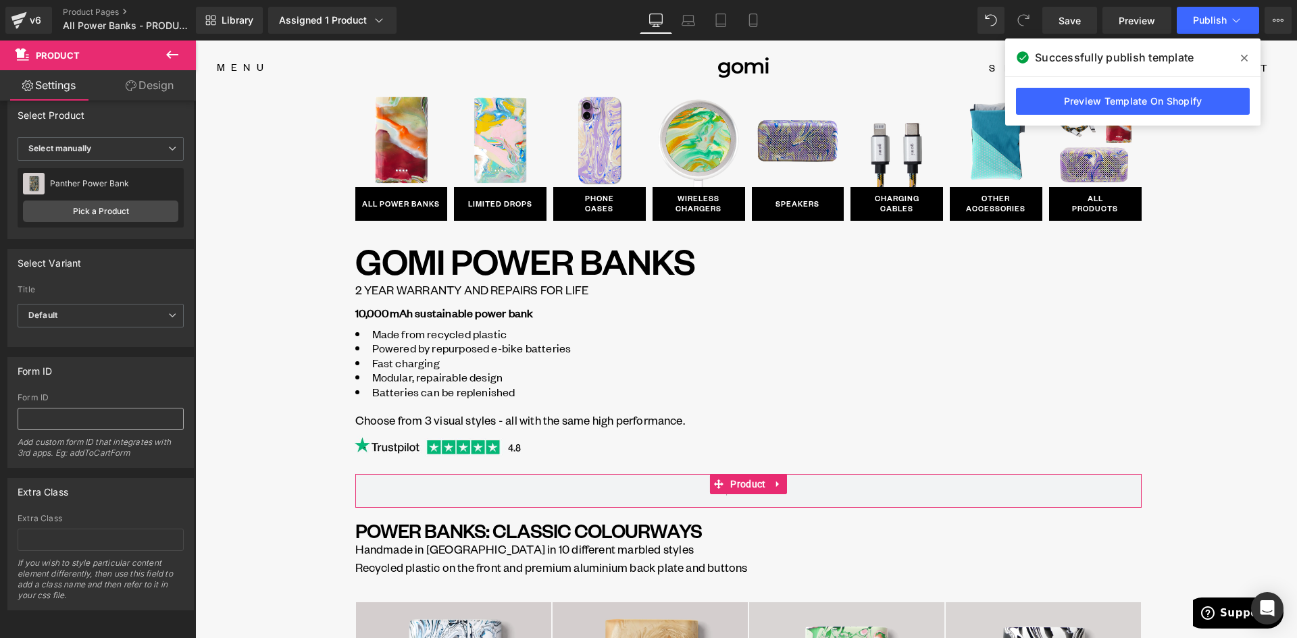
scroll to position [23, 0]
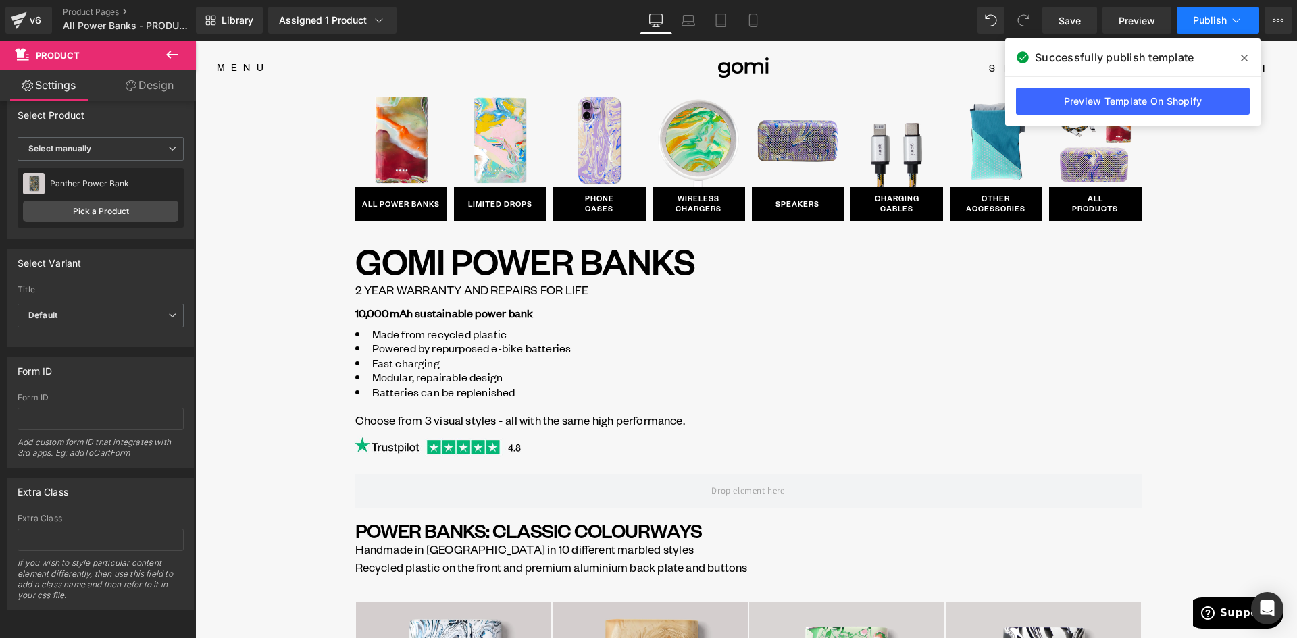
click at [1204, 27] on button "Publish" at bounding box center [1218, 20] width 82 height 27
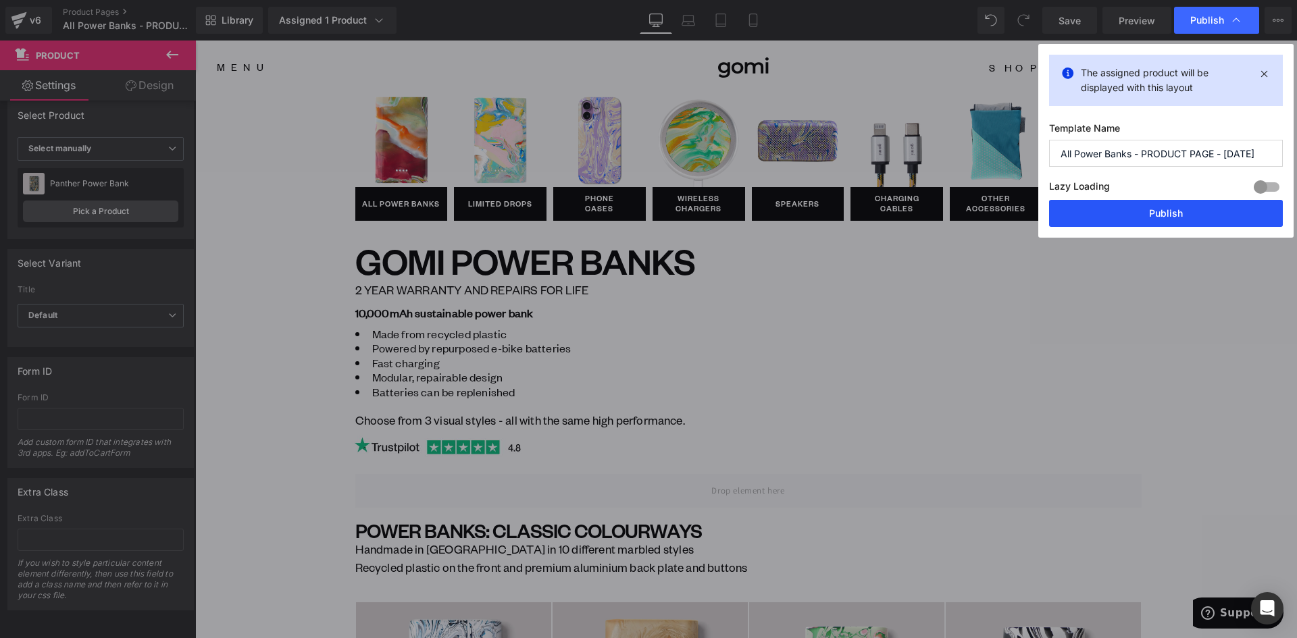
click at [1150, 222] on button "Publish" at bounding box center [1166, 213] width 234 height 27
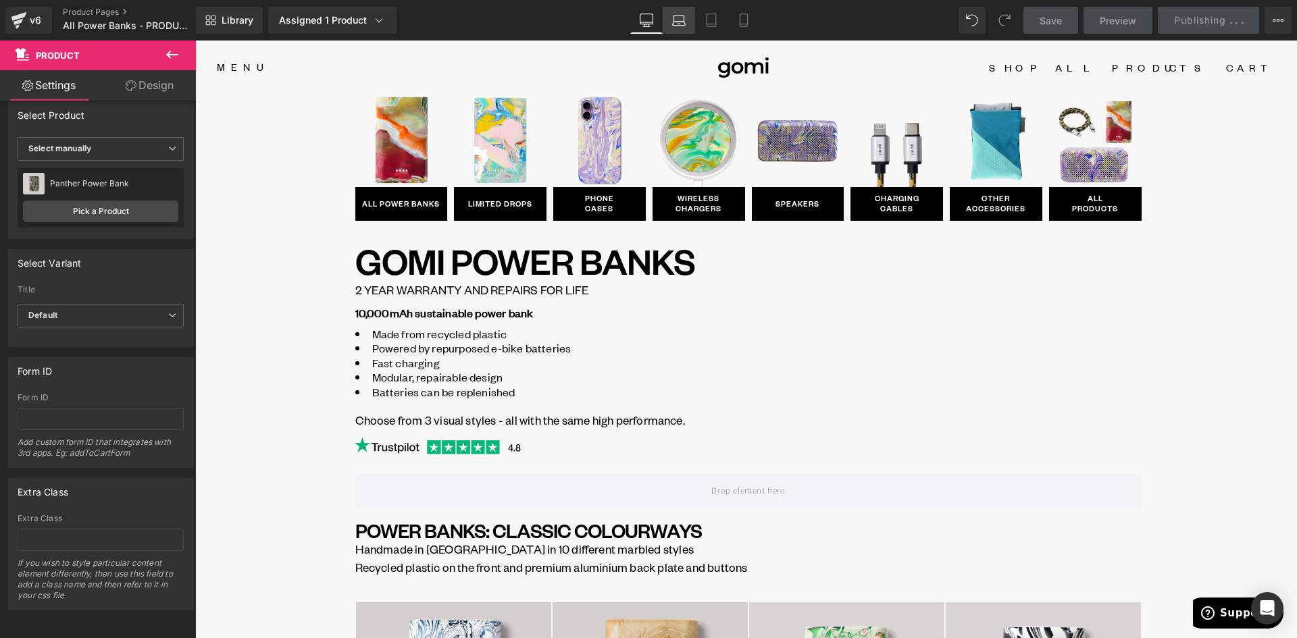
drag, startPoint x: 678, startPoint y: 27, endPoint x: 684, endPoint y: 26, distance: 6.9
click at [677, 28] on link "Laptop" at bounding box center [679, 20] width 32 height 27
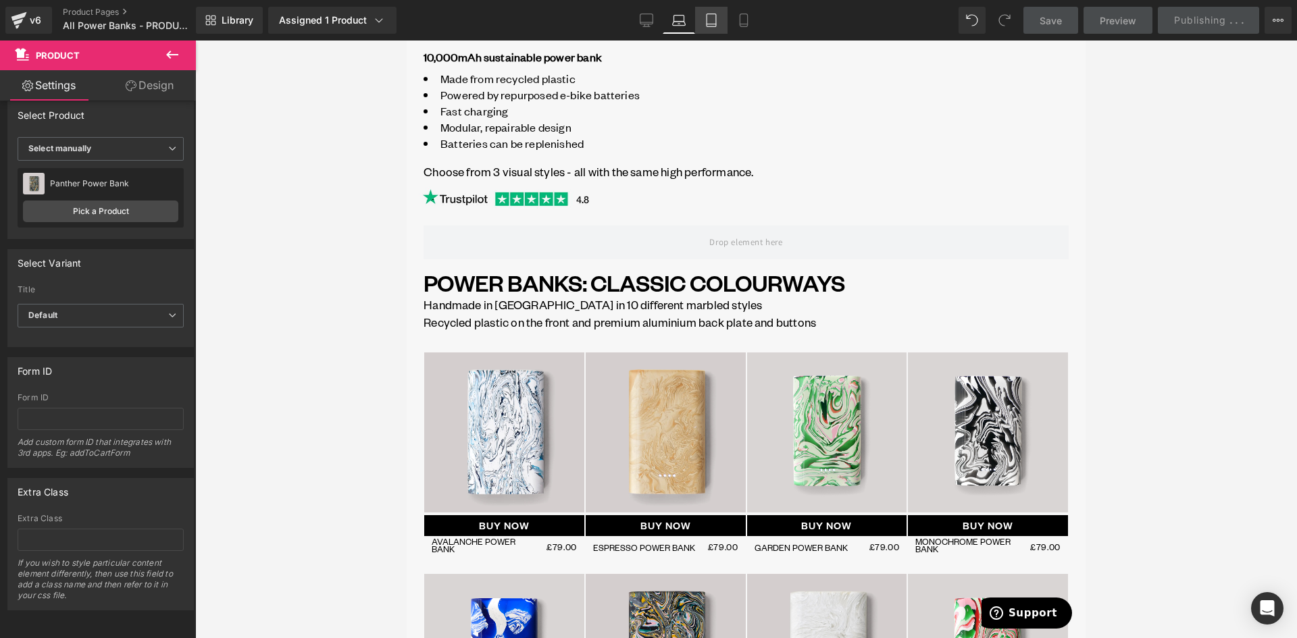
scroll to position [223, 0]
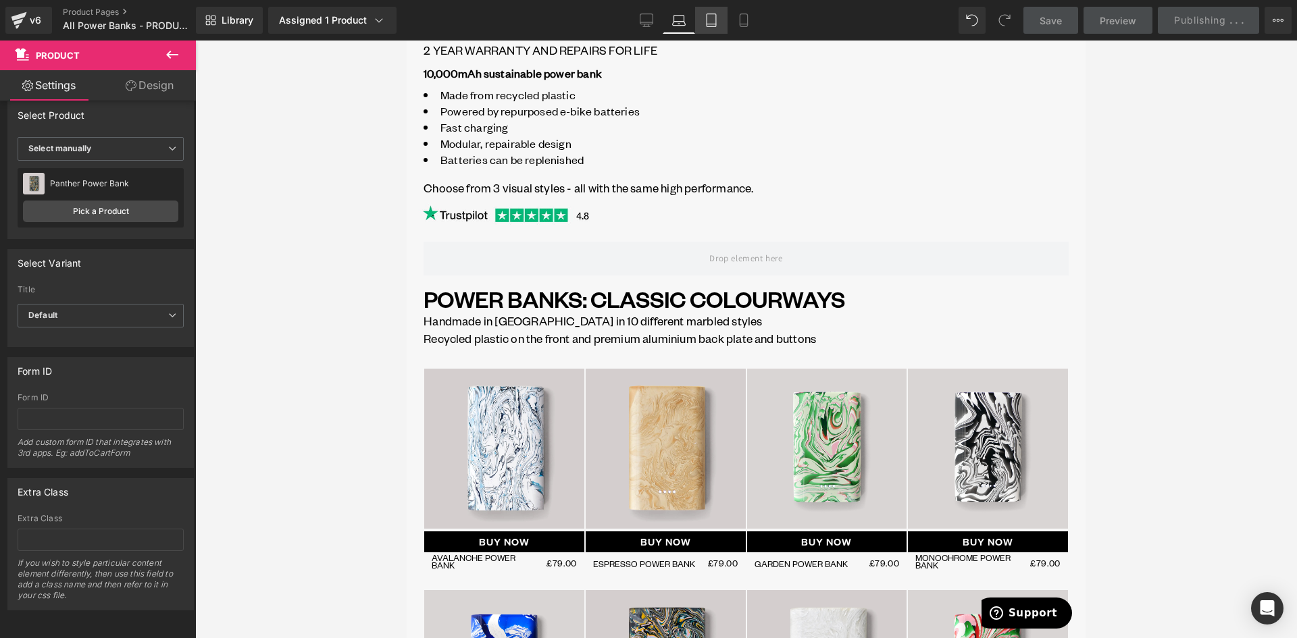
click at [713, 22] on icon at bounding box center [712, 21] width 14 height 14
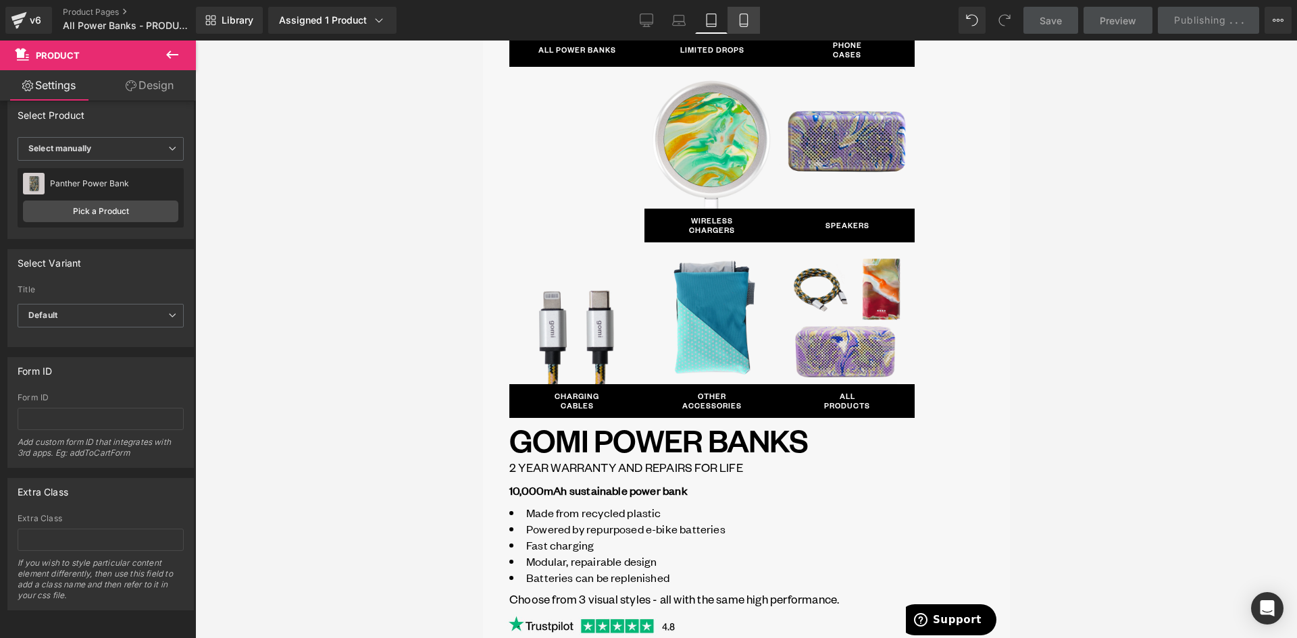
scroll to position [620, 0]
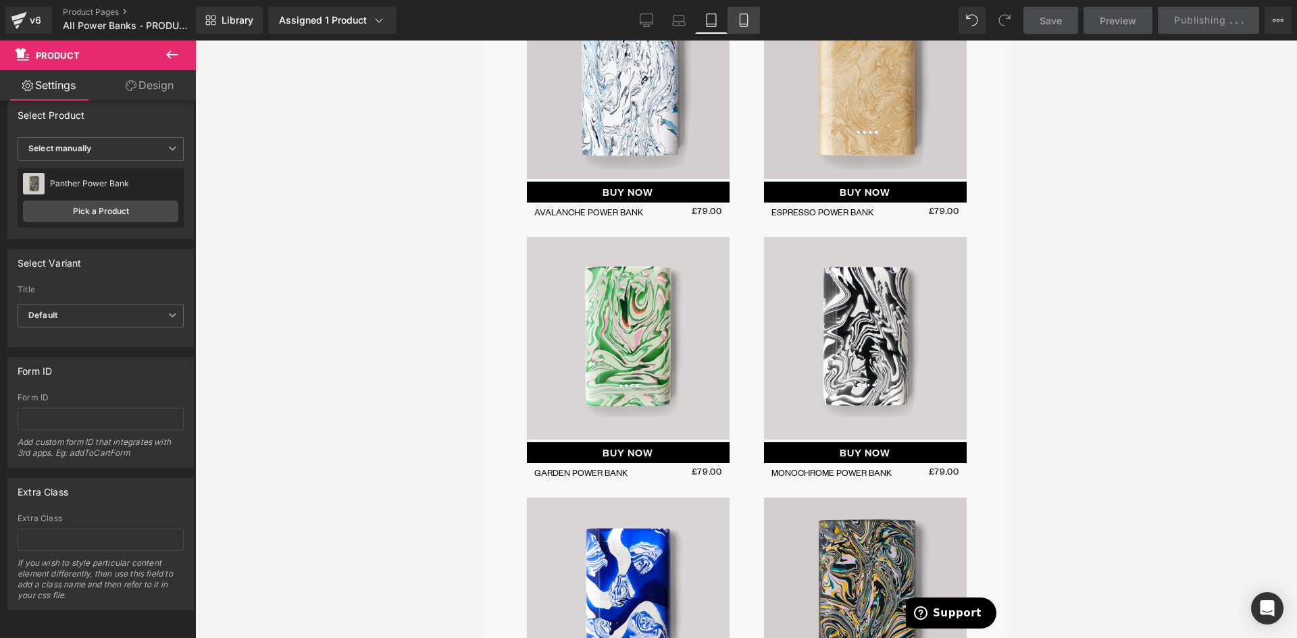
click at [746, 22] on icon at bounding box center [744, 21] width 14 height 14
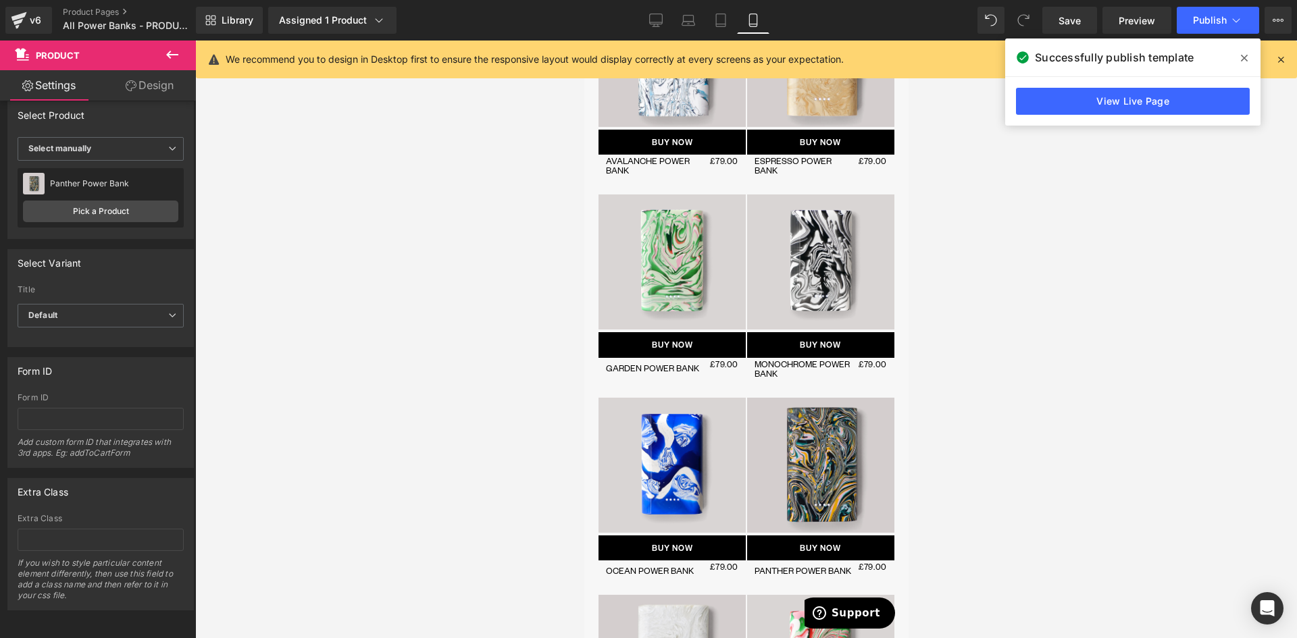
scroll to position [221, 0]
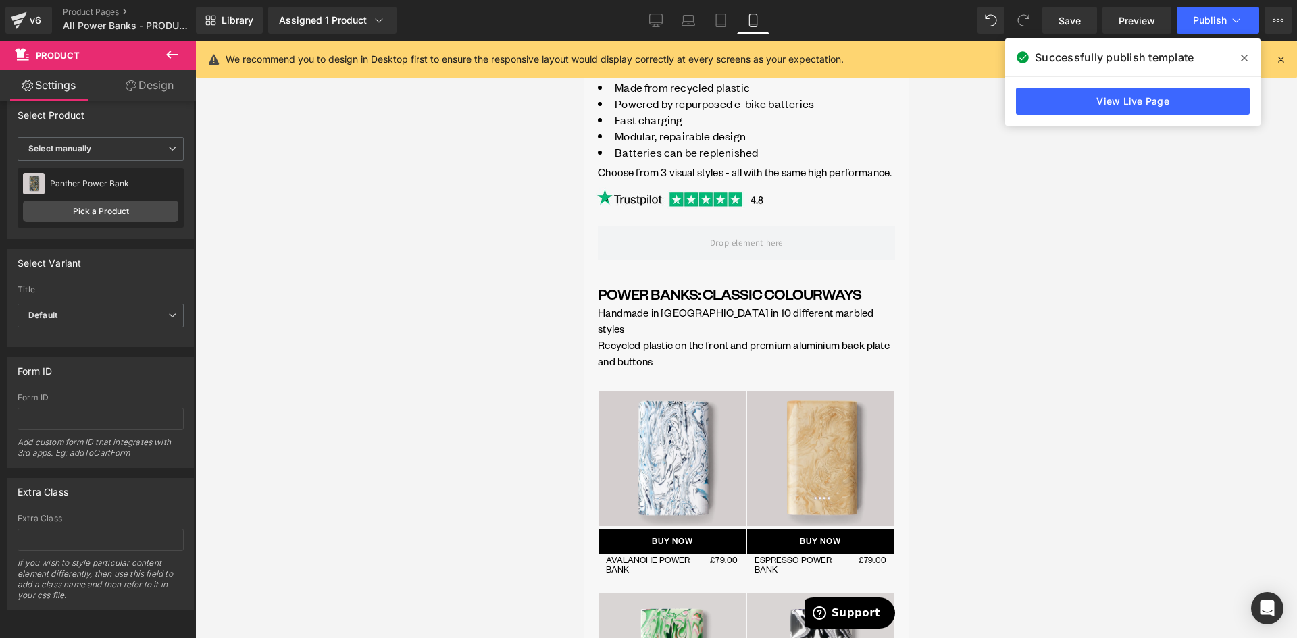
click at [654, 6] on div "Library Assigned 1 Product Product Preview Panther Power Bank Manage assigned p…" at bounding box center [746, 20] width 1101 height 41
click at [655, 19] on icon at bounding box center [656, 21] width 14 height 14
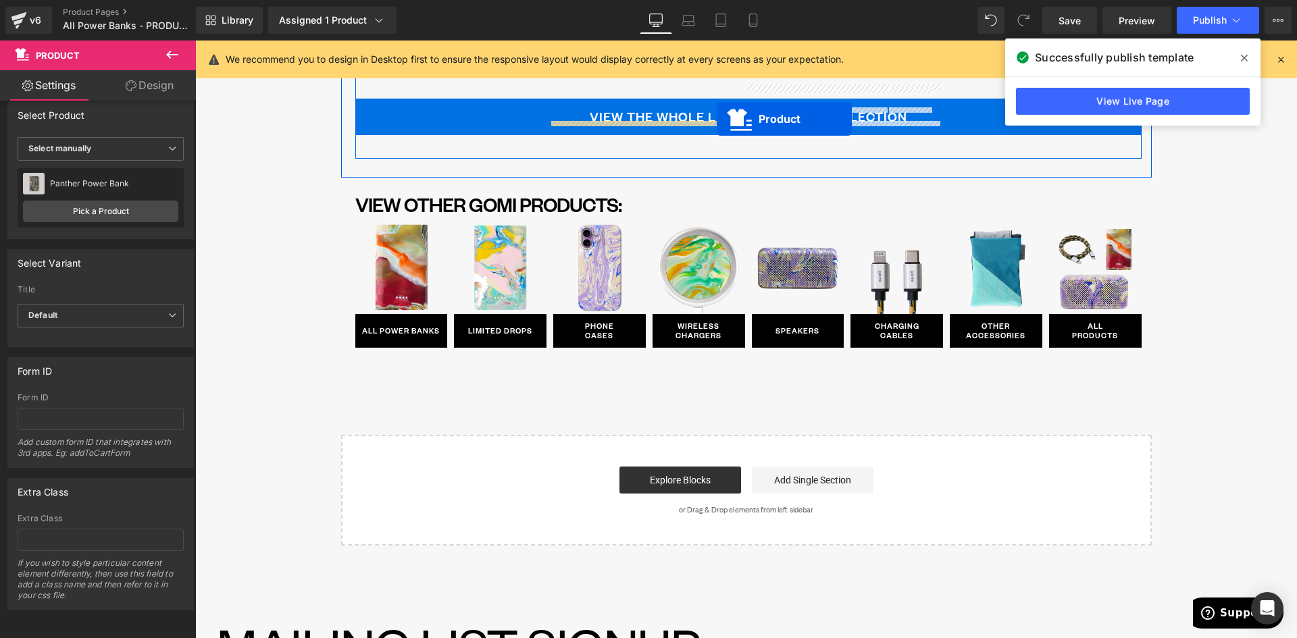
scroll to position [3715, 0]
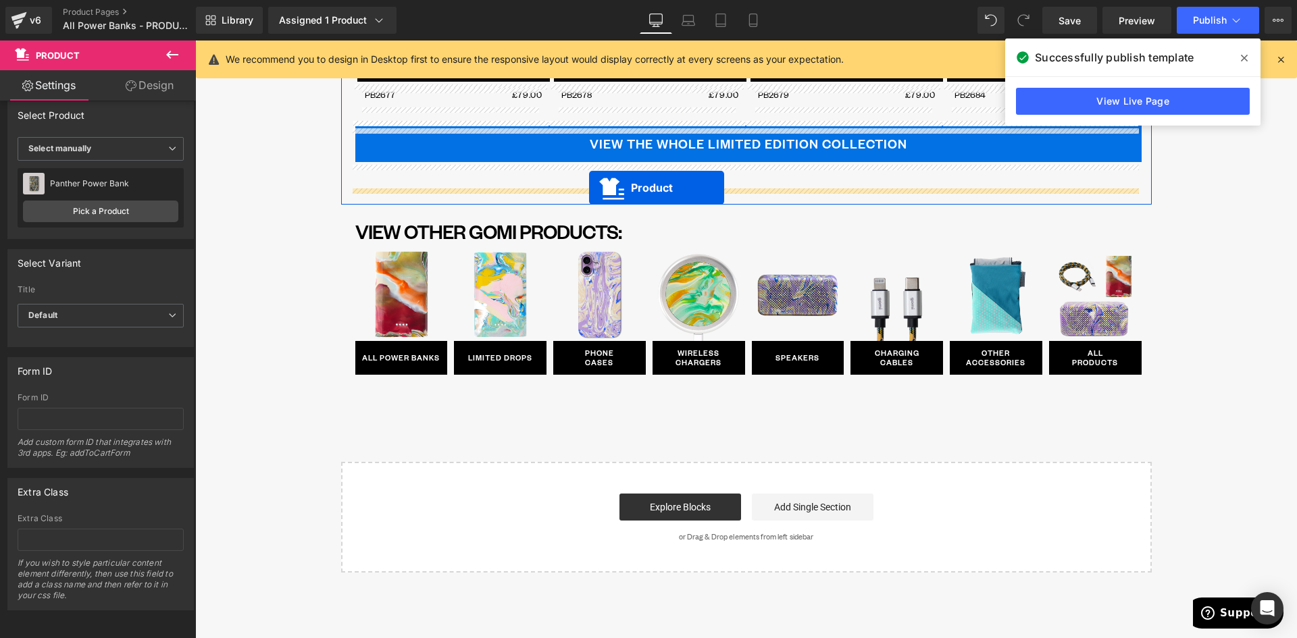
drag, startPoint x: 714, startPoint y: 228, endPoint x: 589, endPoint y: 188, distance: 131.4
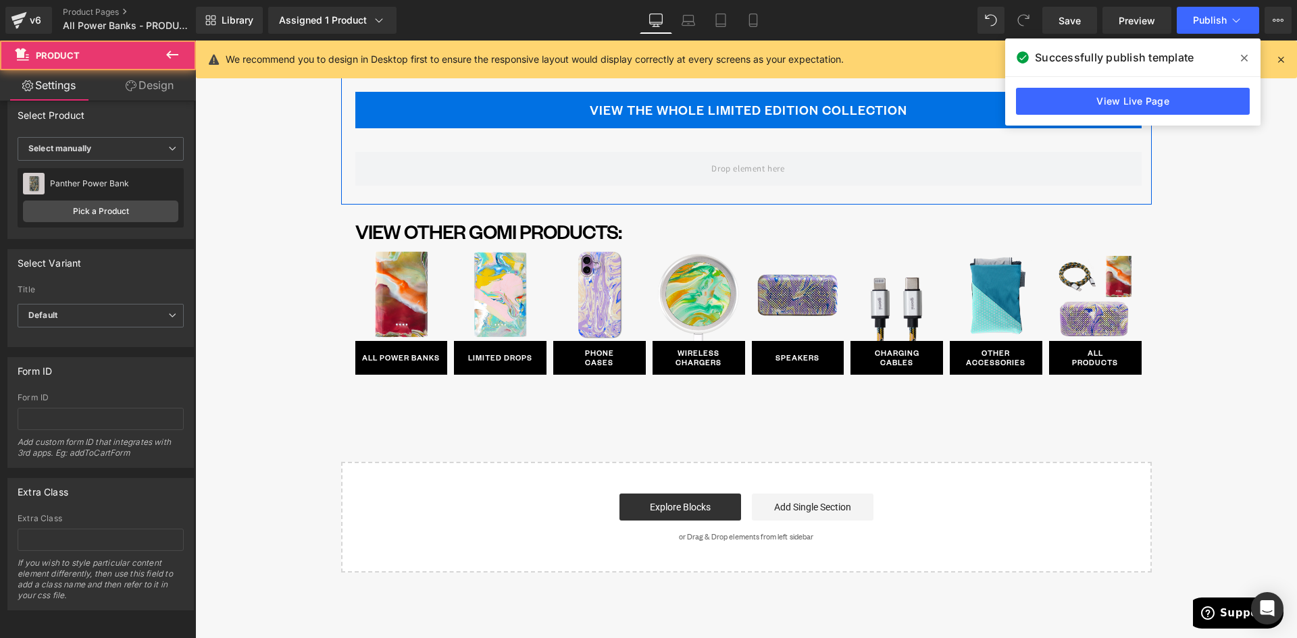
scroll to position [3682, 0]
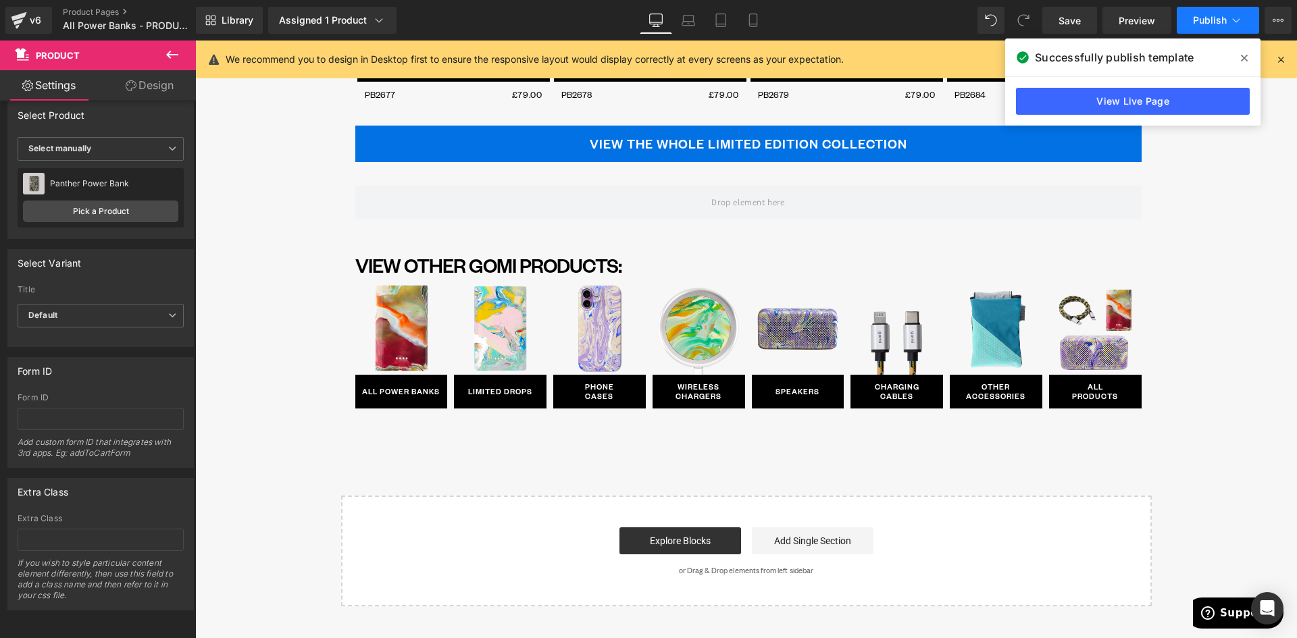
click at [1219, 25] on span "Publish" at bounding box center [1210, 20] width 34 height 11
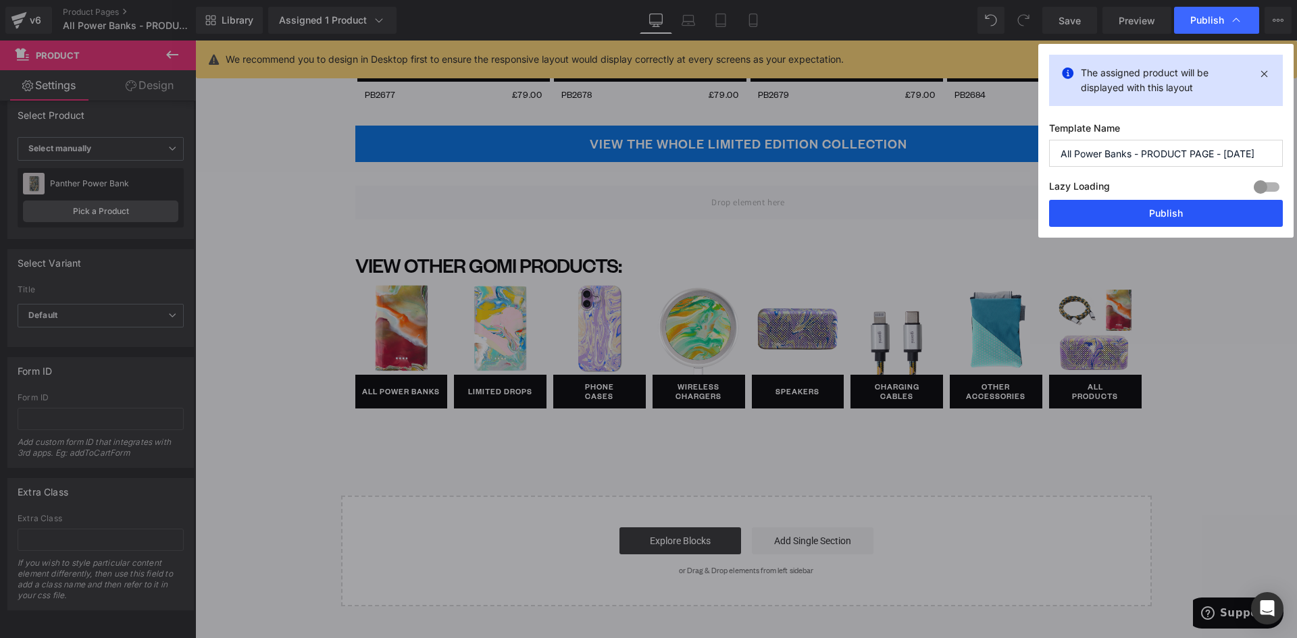
click at [1201, 218] on button "Publish" at bounding box center [1166, 213] width 234 height 27
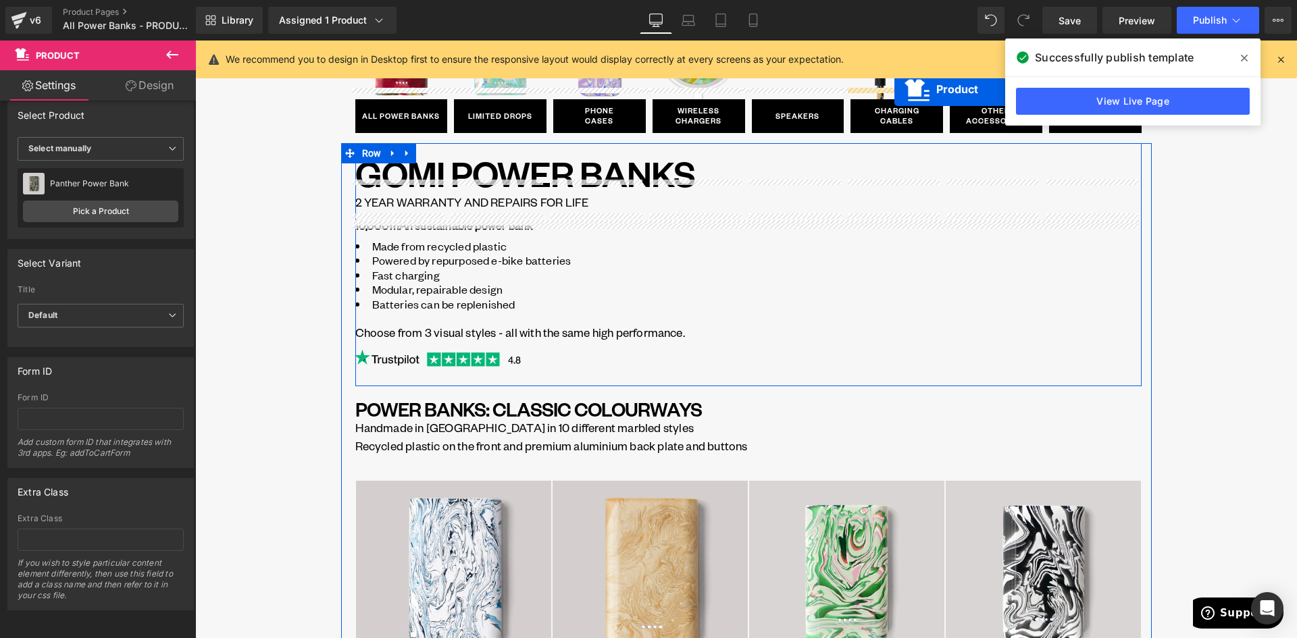
scroll to position [0, 0]
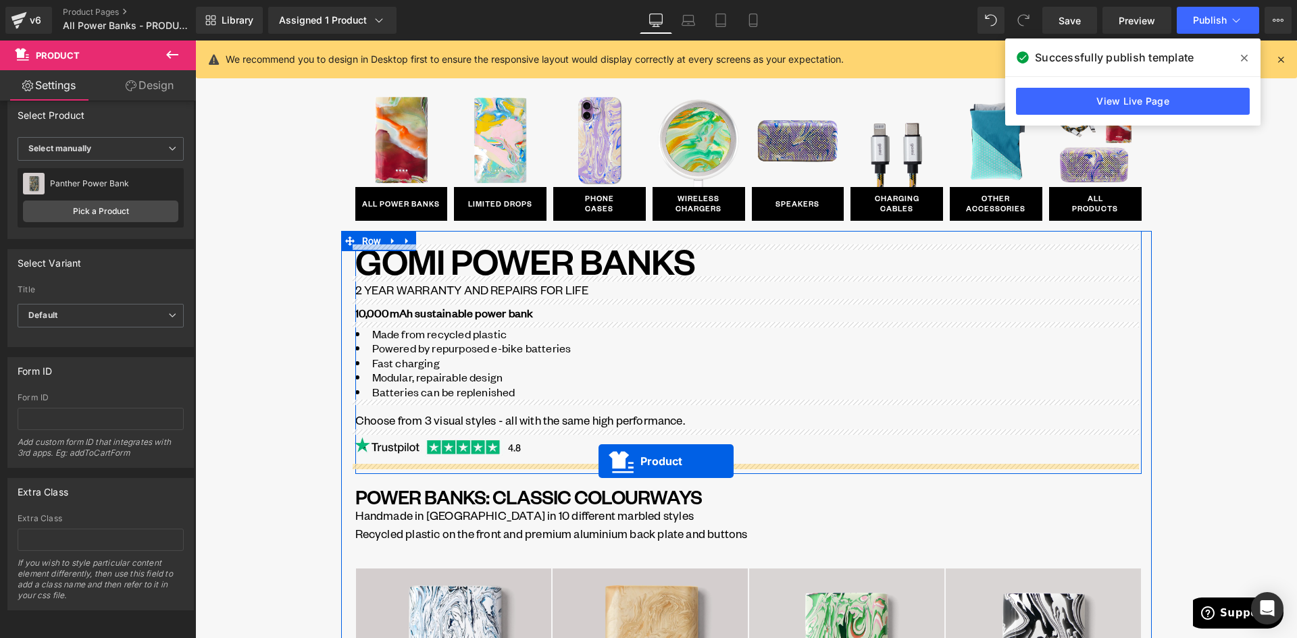
drag, startPoint x: 711, startPoint y: 399, endPoint x: 599, endPoint y: 461, distance: 128.2
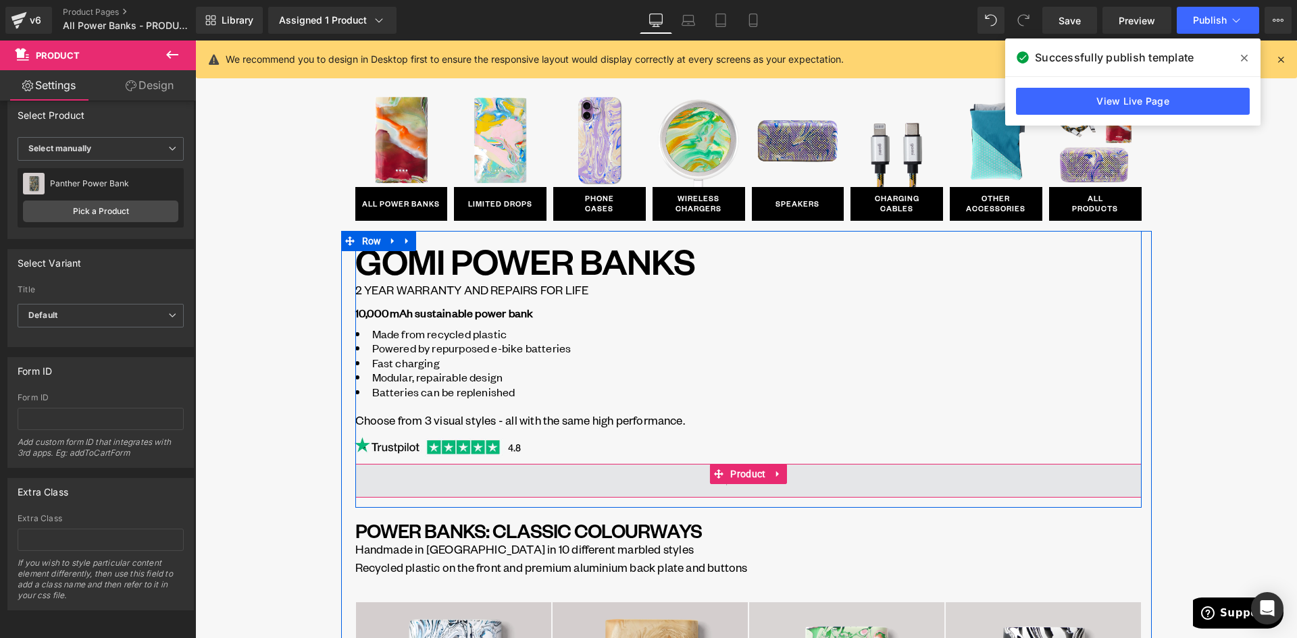
click at [607, 480] on span at bounding box center [748, 481] width 786 height 34
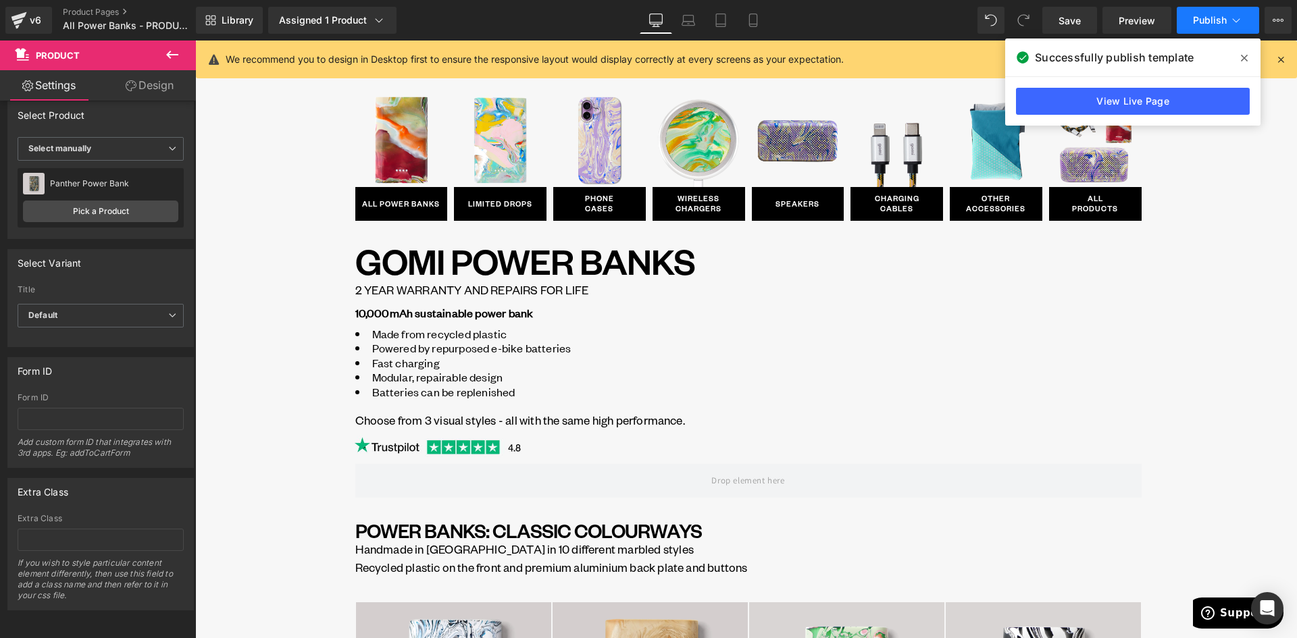
click at [1233, 18] on icon at bounding box center [1236, 21] width 14 height 14
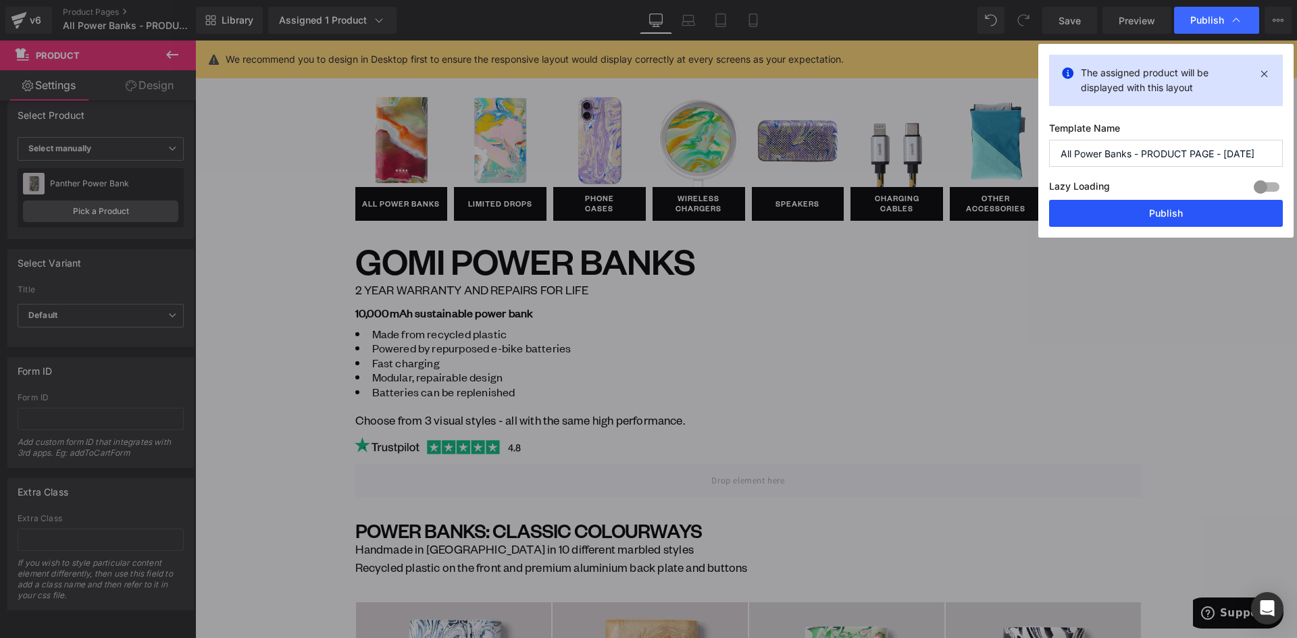
click at [1169, 219] on button "Publish" at bounding box center [1166, 213] width 234 height 27
